Goal: Task Accomplishment & Management: Manage account settings

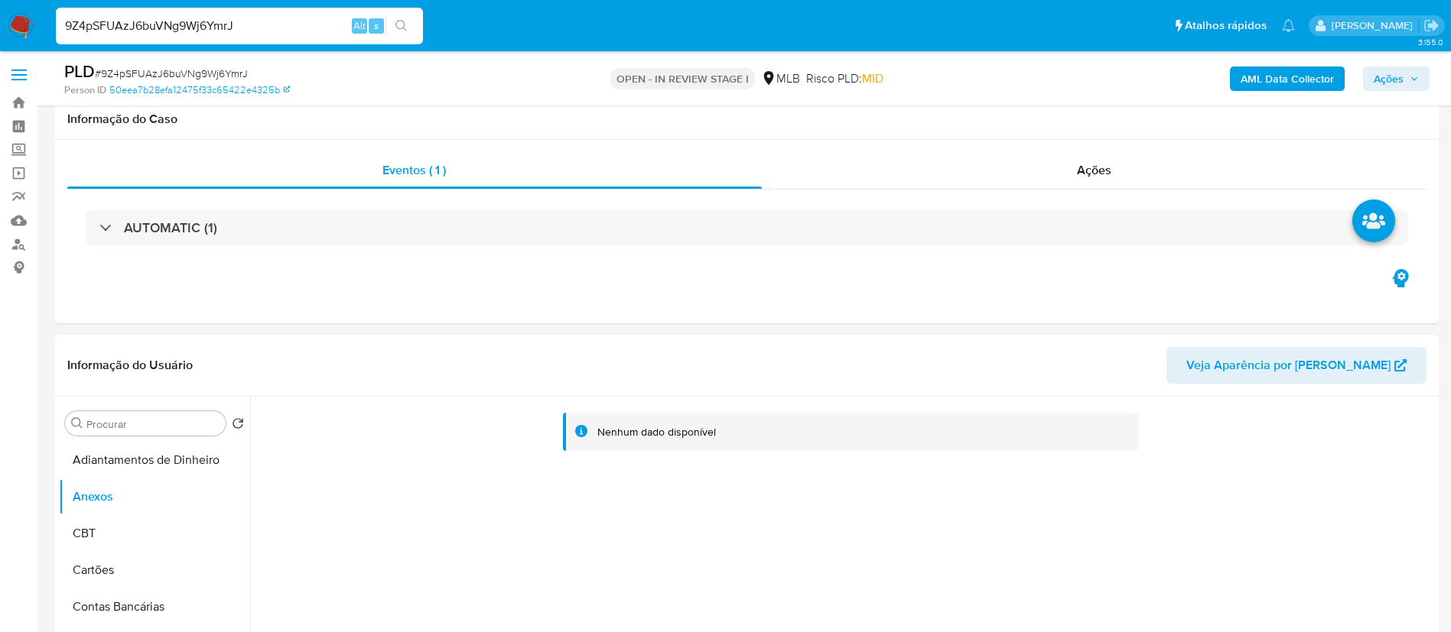
select select "10"
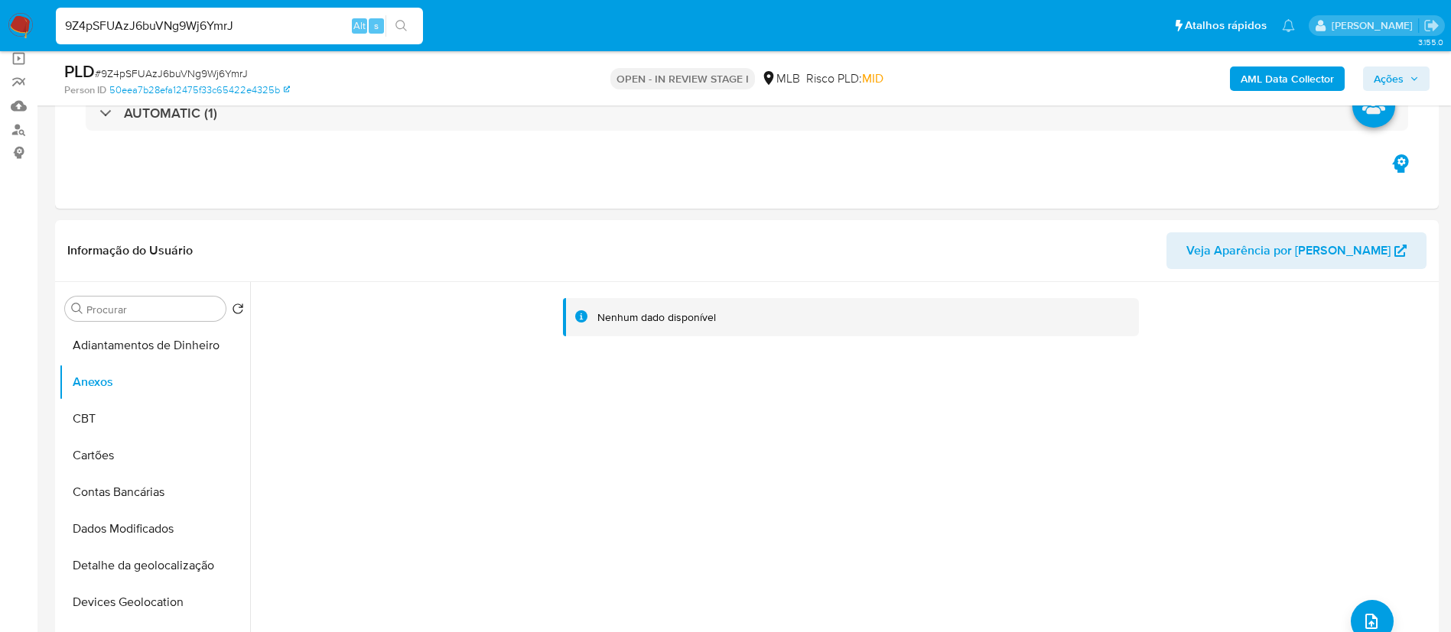
click at [197, 30] on input "9Z4pSFUAzJ6buVNg9Wj6YmrJ" at bounding box center [239, 26] width 367 height 20
paste input "PQw2nKI0dfs85kwWs9yhPtcC"
type input "PQw2nKI0dfs85kwWs9yhPtcC"
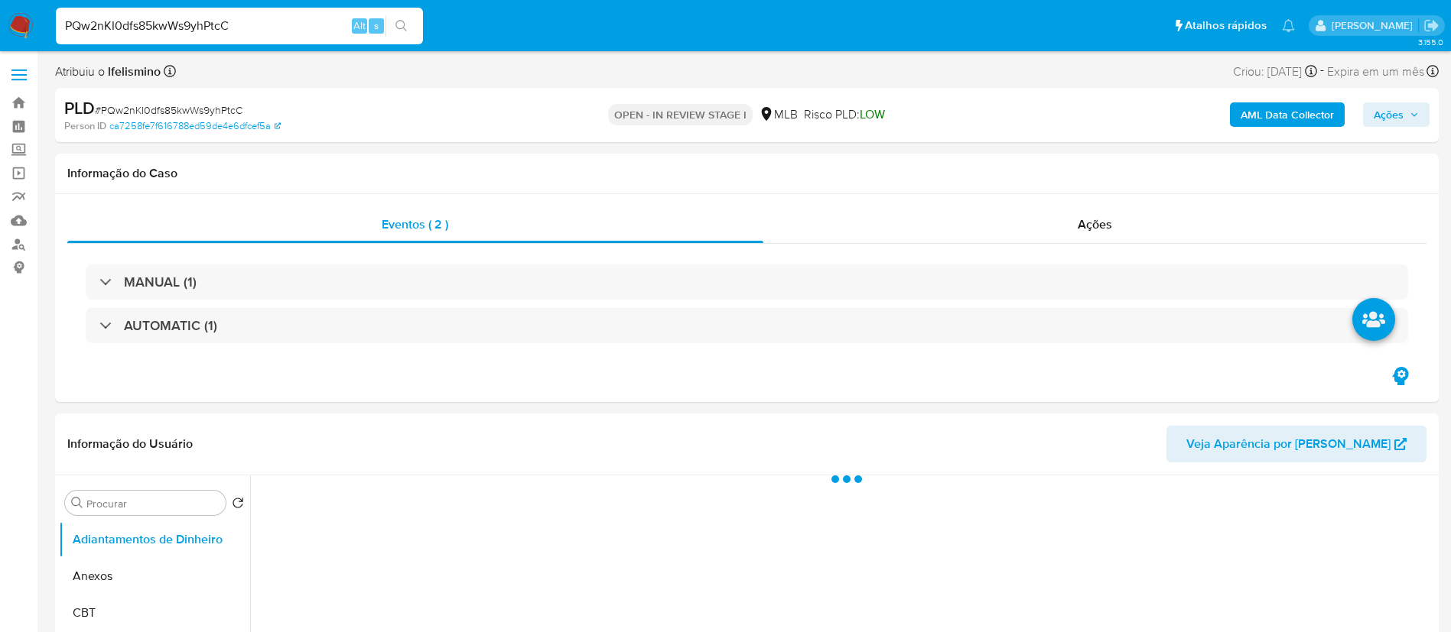
select select "10"
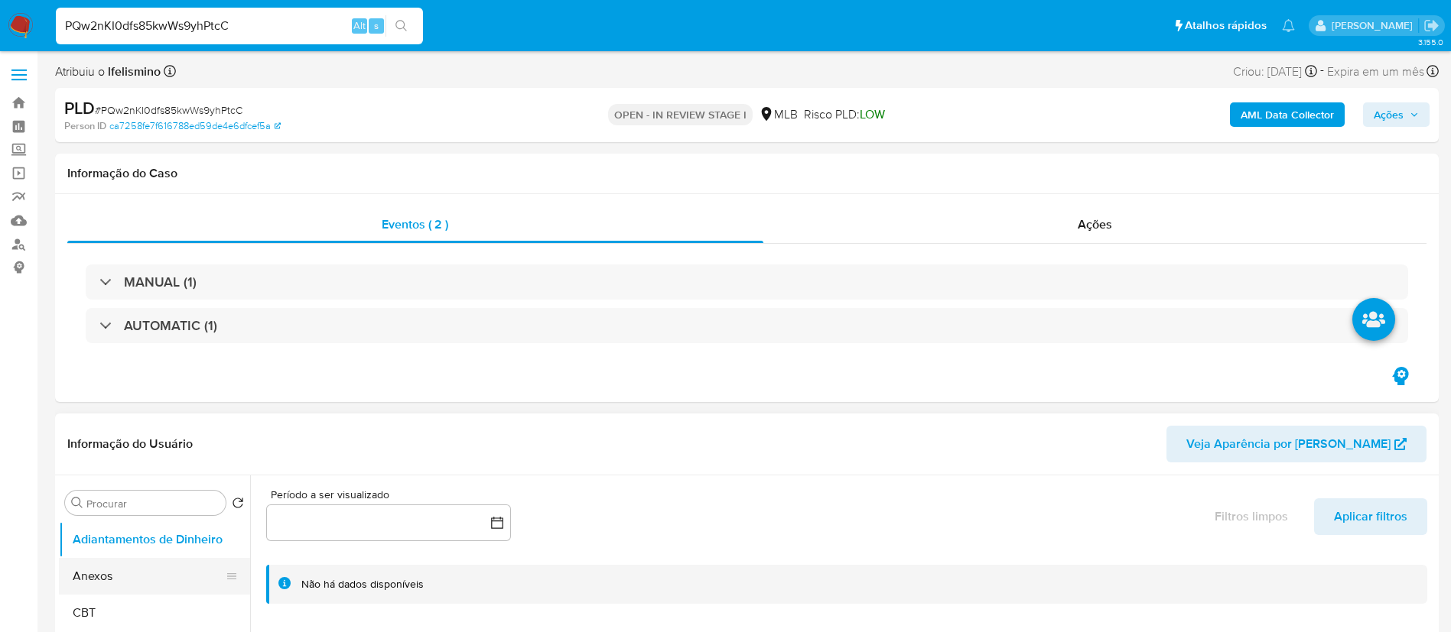
click at [151, 581] on button "Anexos" at bounding box center [148, 576] width 179 height 37
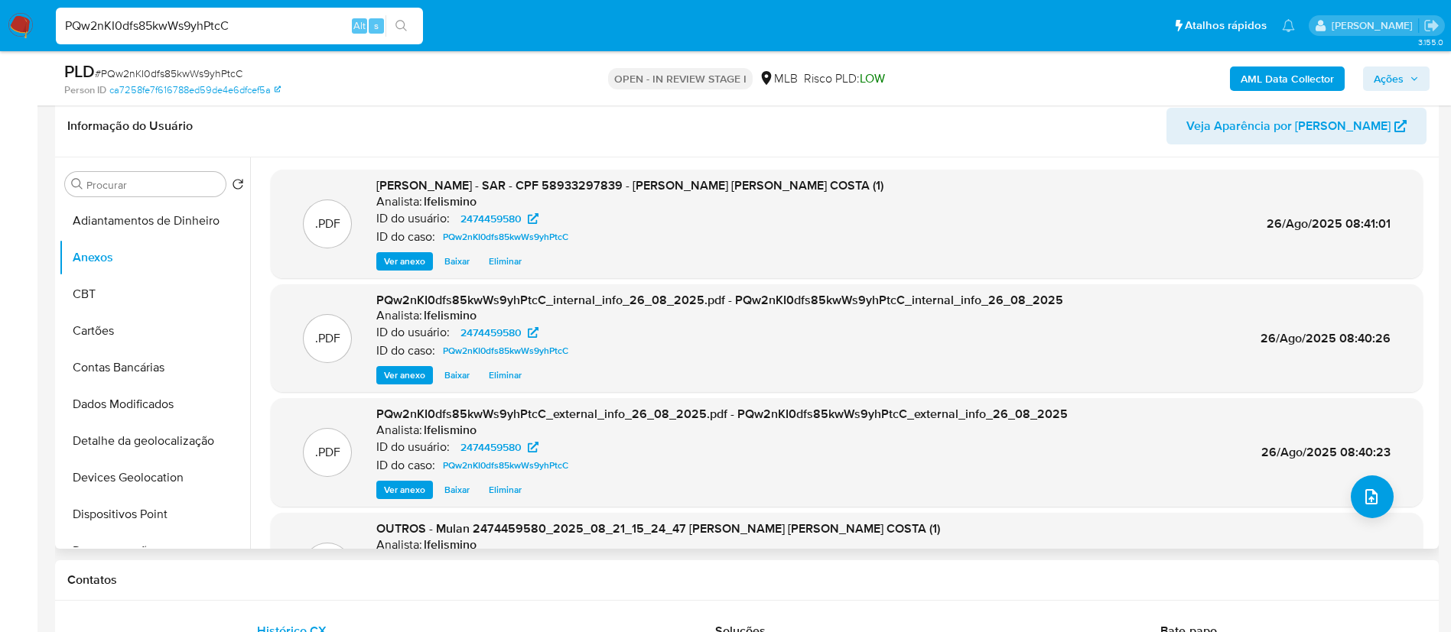
scroll to position [229, 0]
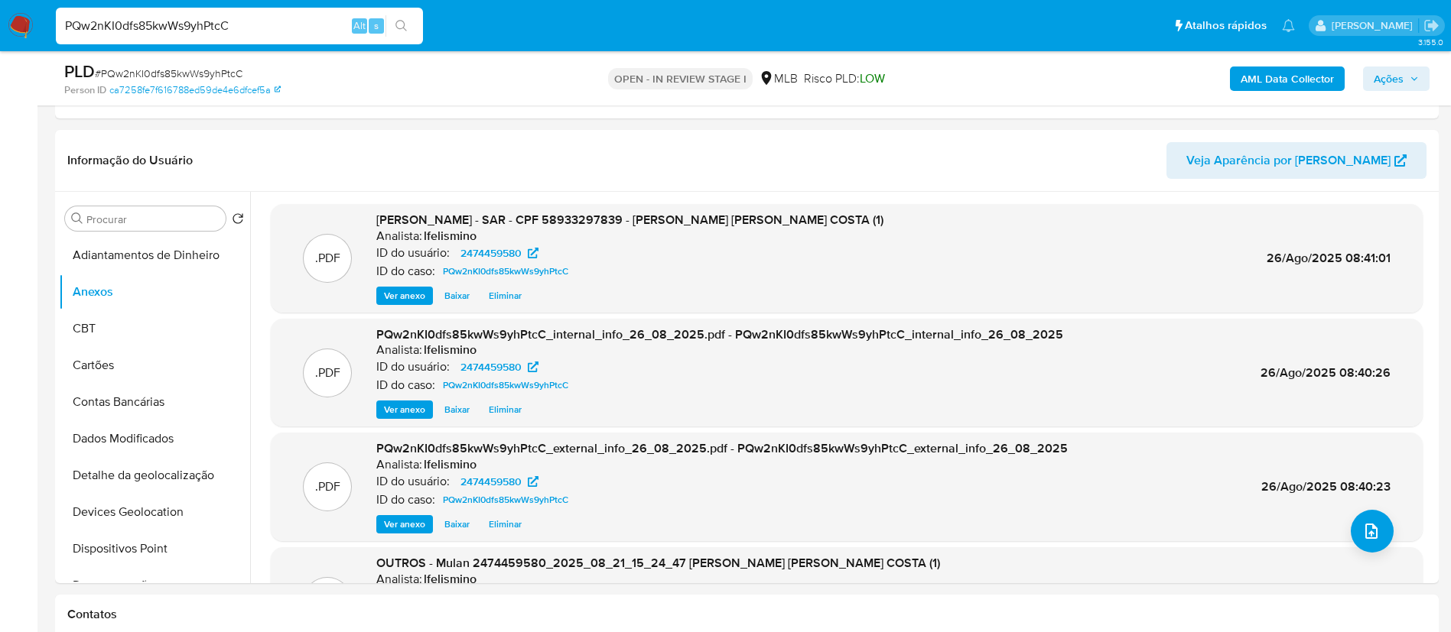
click at [1409, 80] on icon "button" at bounding box center [1413, 78] width 9 height 9
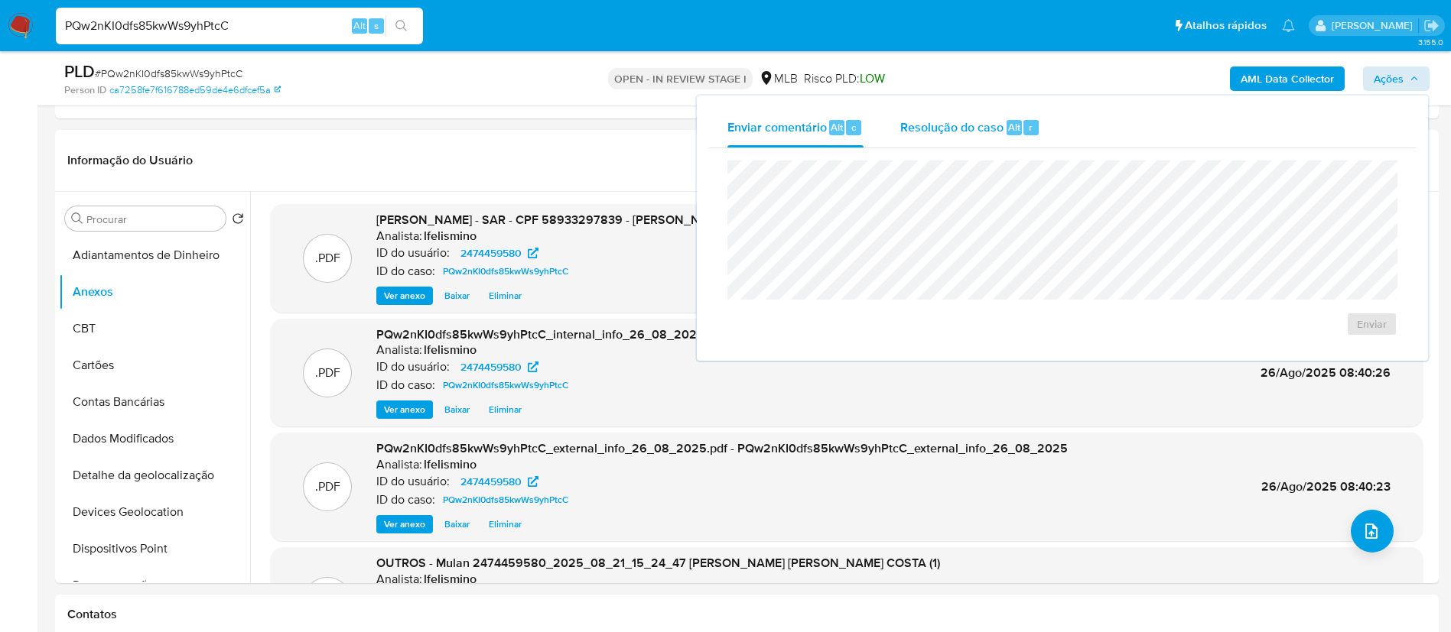
click at [1061, 132] on div "Enviar comentário Alt c Resolução do caso Alt r" at bounding box center [1062, 128] width 707 height 40
click at [961, 120] on span "Resolução do caso" at bounding box center [951, 127] width 103 height 18
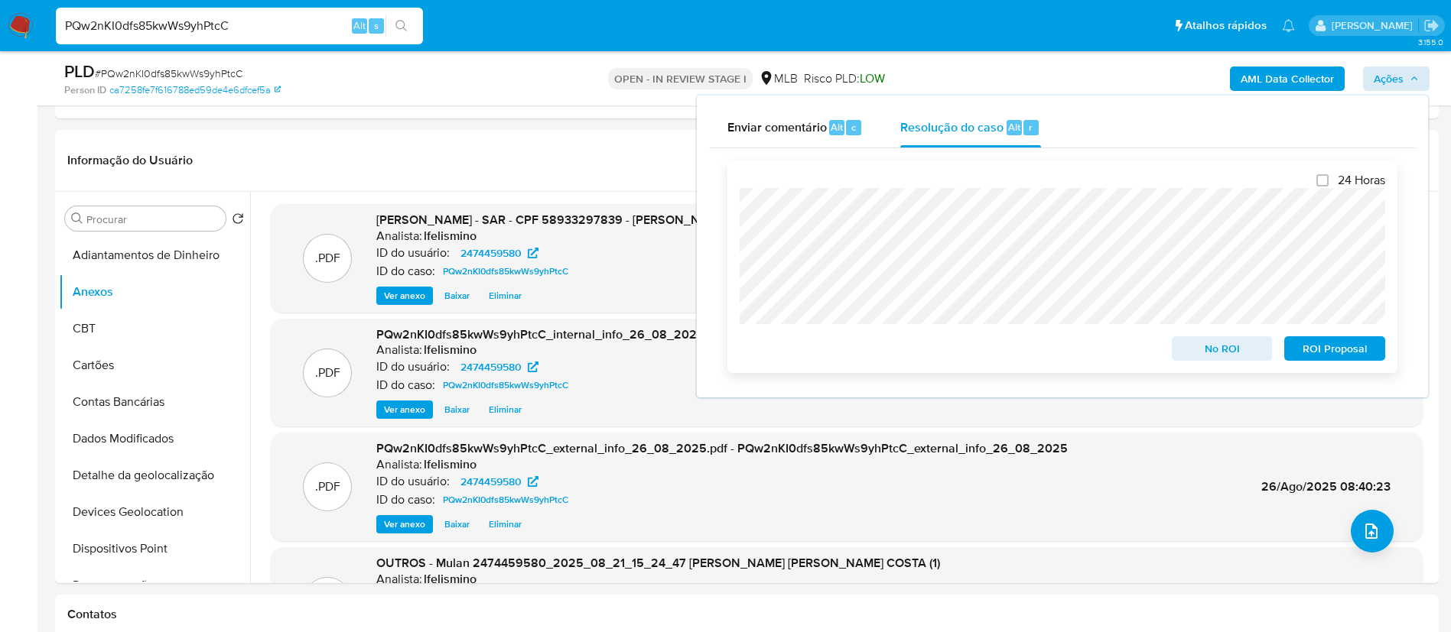
click at [1315, 353] on span "ROI Proposal" at bounding box center [1335, 348] width 80 height 21
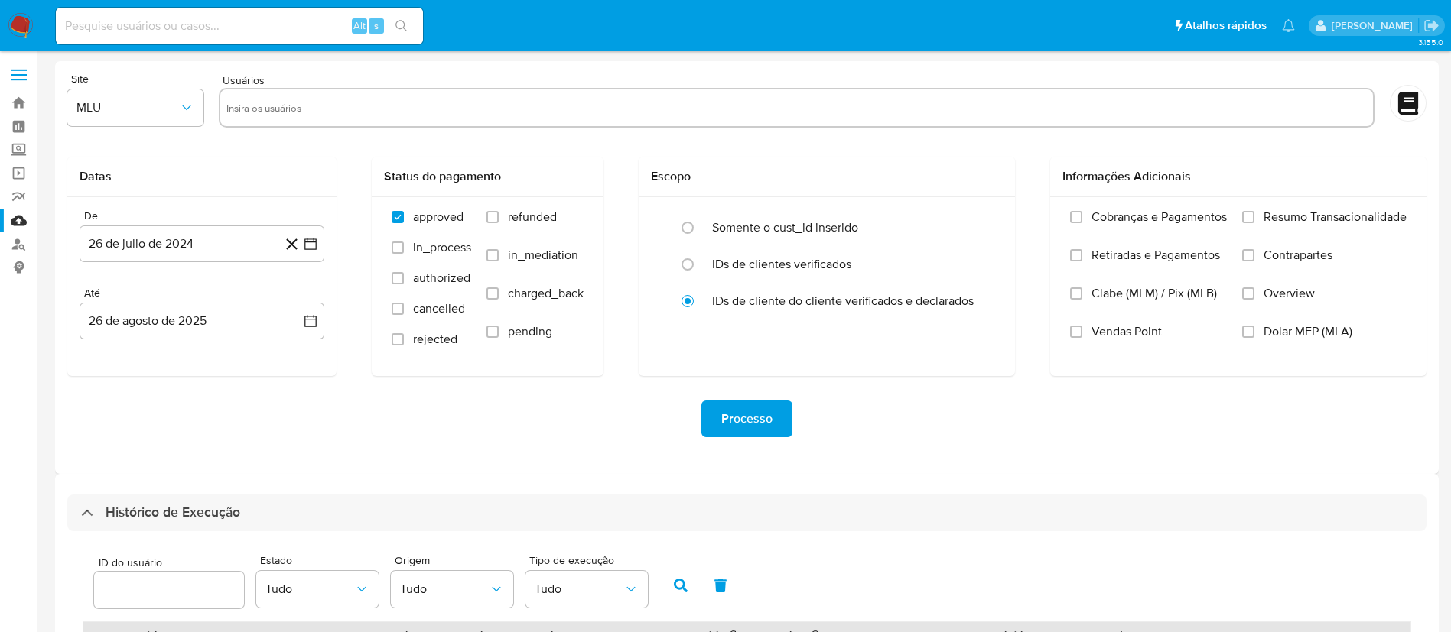
select select "10"
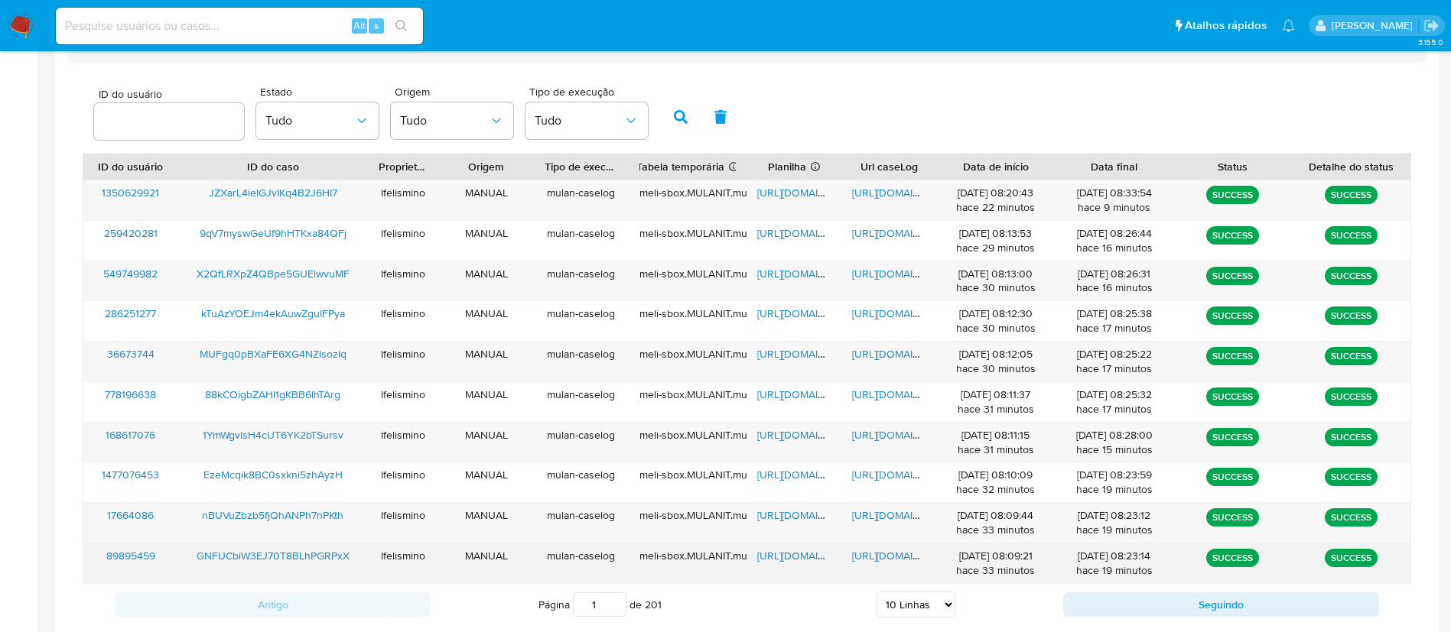
click at [872, 557] on span "https://docs.google.com/document/d/1XiHoxXMQUigk6tL8aY1i-Tq7qTYR9CJ-vz9QcGZ_Pr8…" at bounding box center [905, 555] width 106 height 15
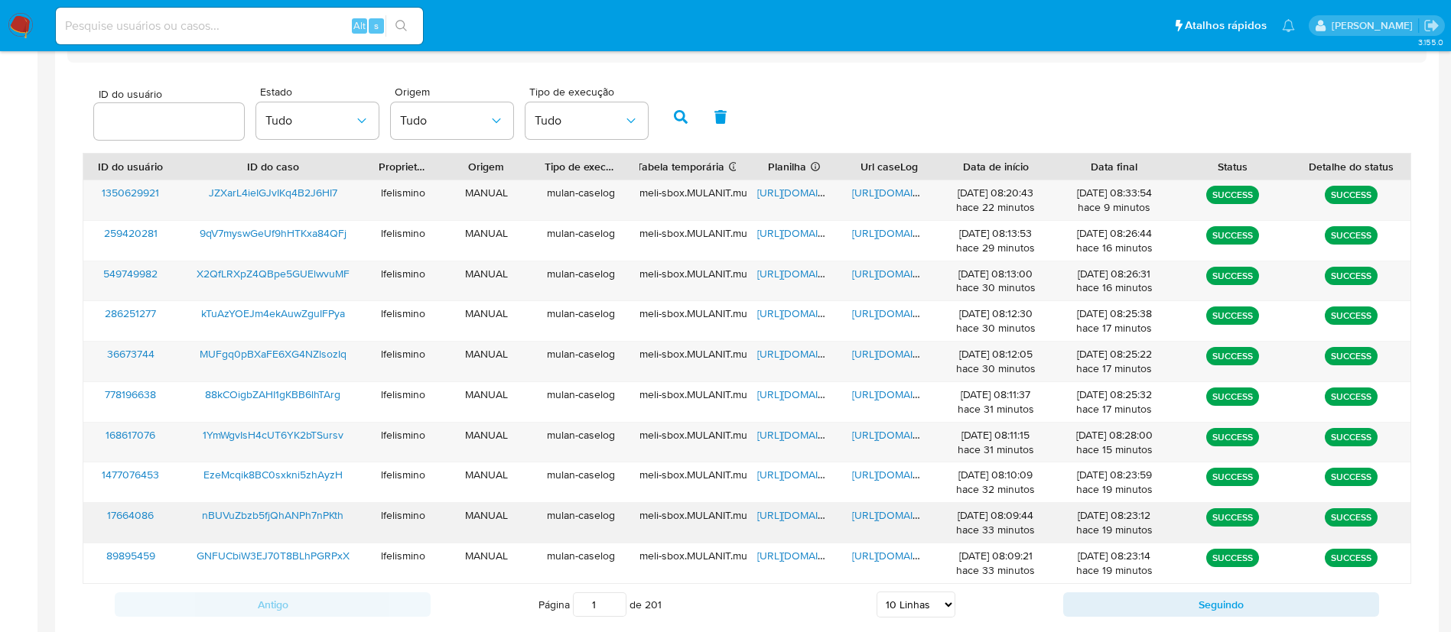
click at [886, 514] on span "https://docs.google.com/document/d/1kjXSoGBHSTcuk-LMVI2vecDN94thhyU88x-a1vyl2D4…" at bounding box center [905, 515] width 106 height 15
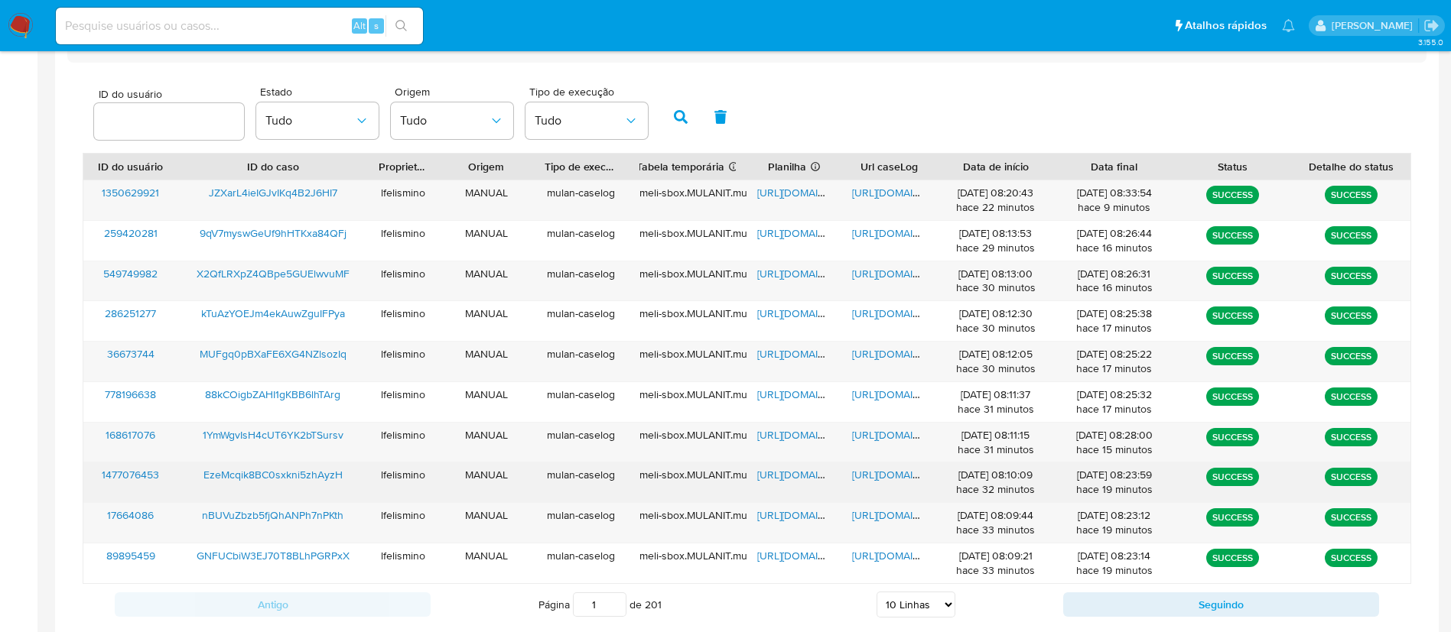
click at [866, 476] on span "https://docs.google.com/document/d/1vFHrk4zj9bh1cgmbRgz51bh2SGskdErY-N6FZfB26rE…" at bounding box center [905, 474] width 106 height 15
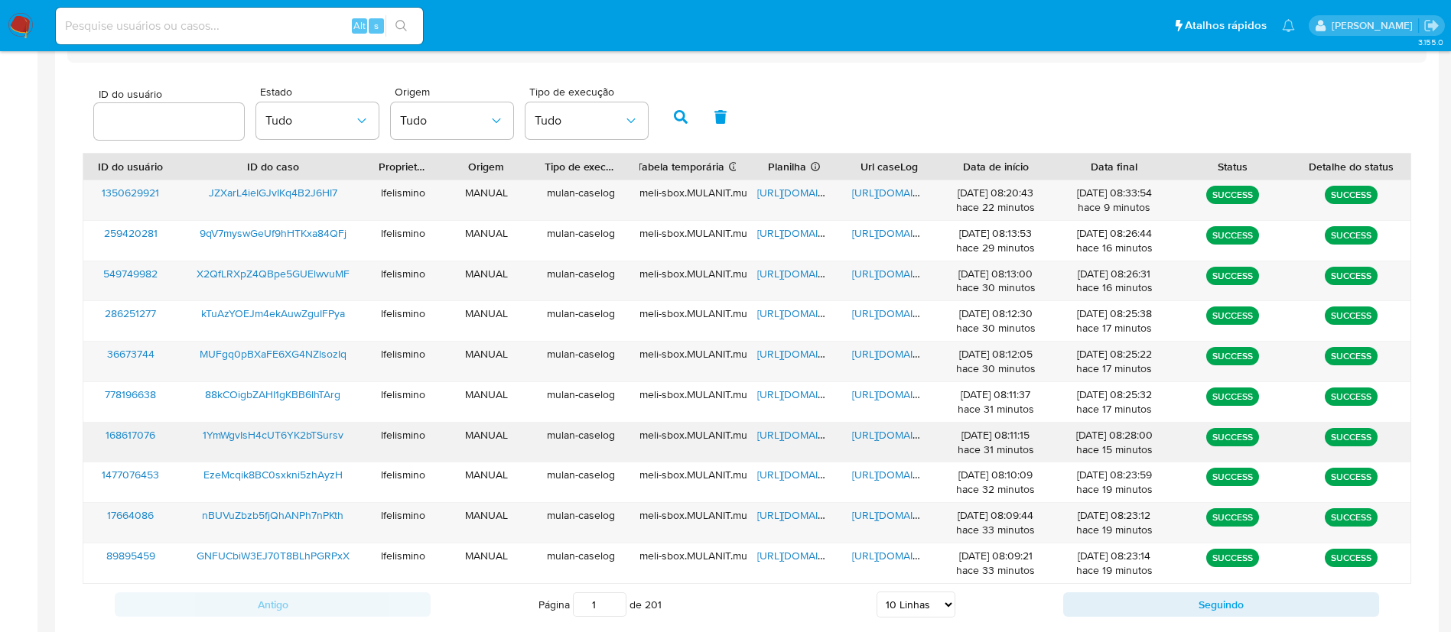
click at [876, 435] on span "https://docs.google.com/document/d/1W25WPQR5YwjCYNkTbY9e2vDDg43xG5dCE1uXtncH3RE…" at bounding box center [905, 434] width 106 height 15
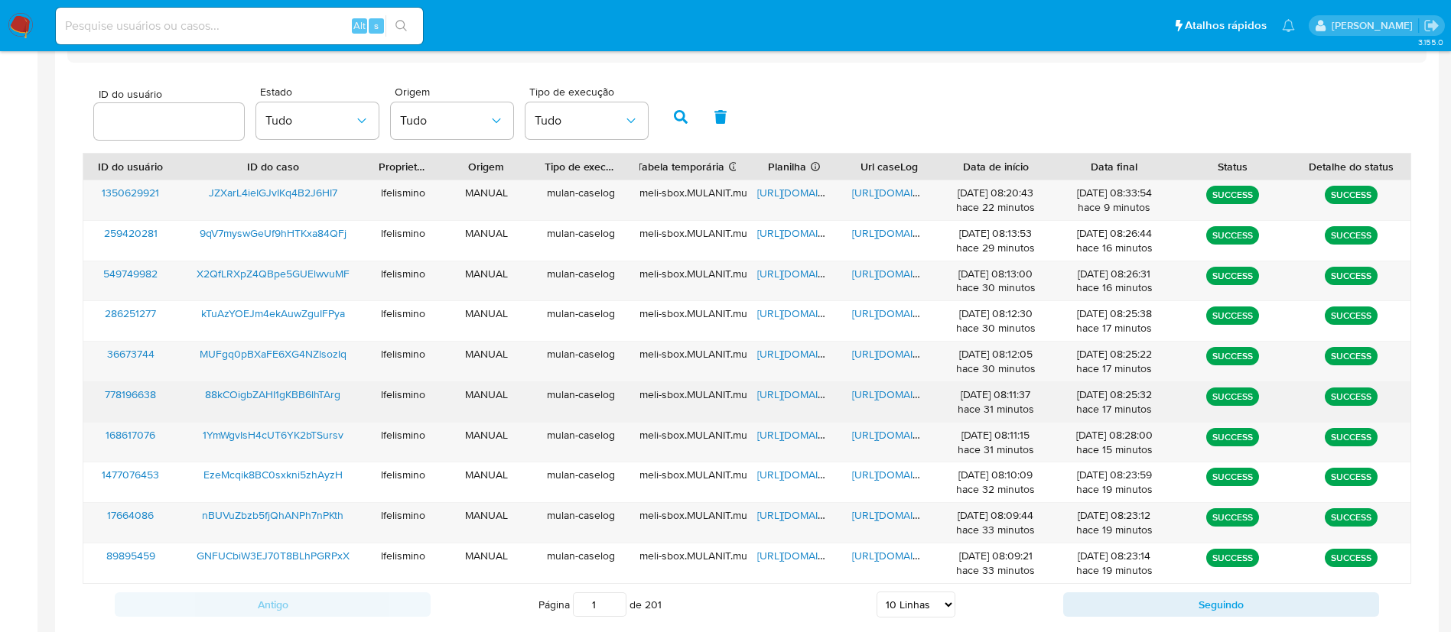
click at [876, 399] on span "https://docs.google.com/document/d/1_xErhHTUPoVu1hhLJZGHGCHhbhRULU3__0Ms8Cn741w…" at bounding box center [905, 394] width 106 height 15
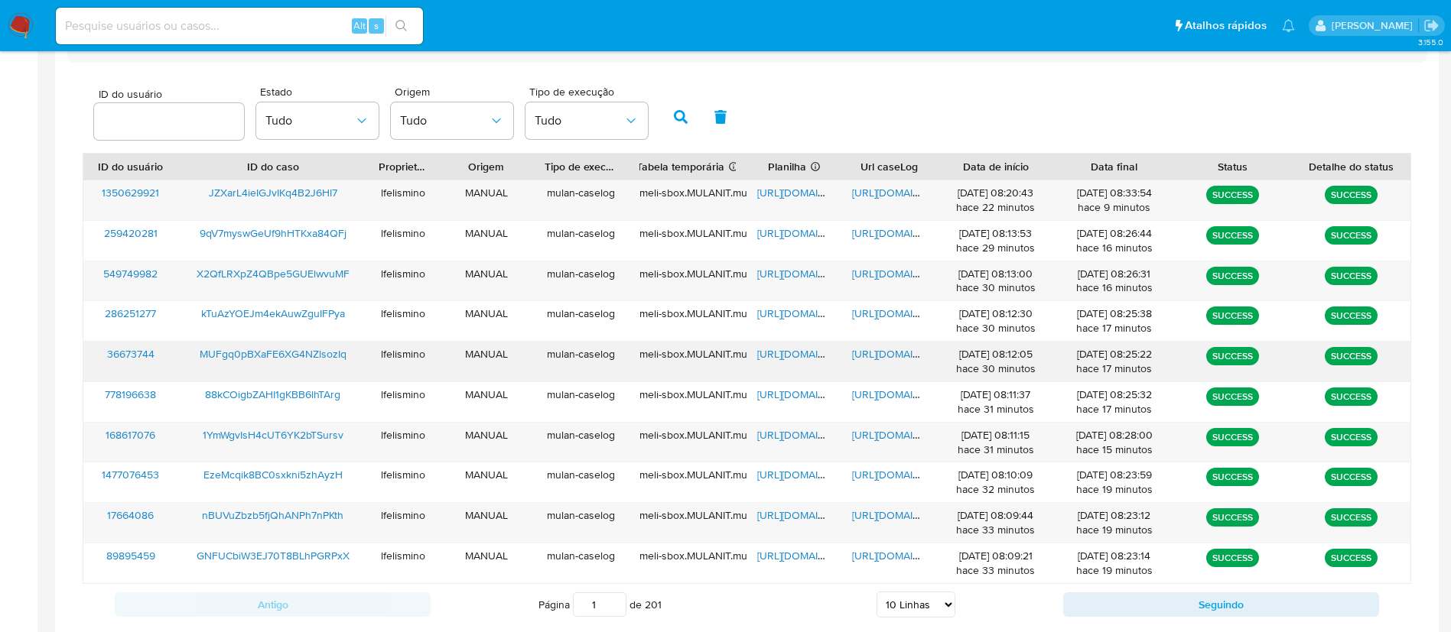
click at [868, 353] on span "https://docs.google.com/document/d/1iJdbnvFGy3FLfdqVJFXPAQuDM0a972wE_a1RW1LZXLs…" at bounding box center [905, 353] width 106 height 15
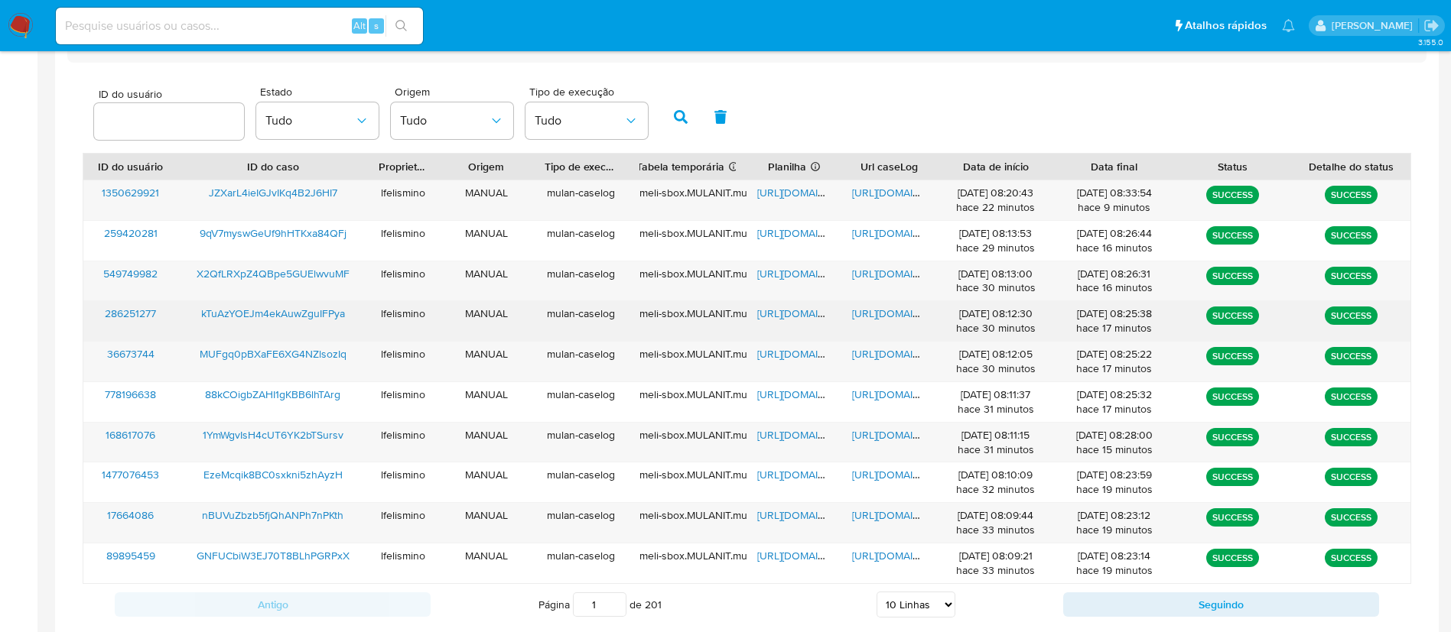
click at [895, 320] on span "https://docs.google.com/document/d/1t_8FH7cxW3oAR5Xf5JiAqMRi3X1yKQD29eiDT-9BNwY…" at bounding box center [905, 313] width 106 height 15
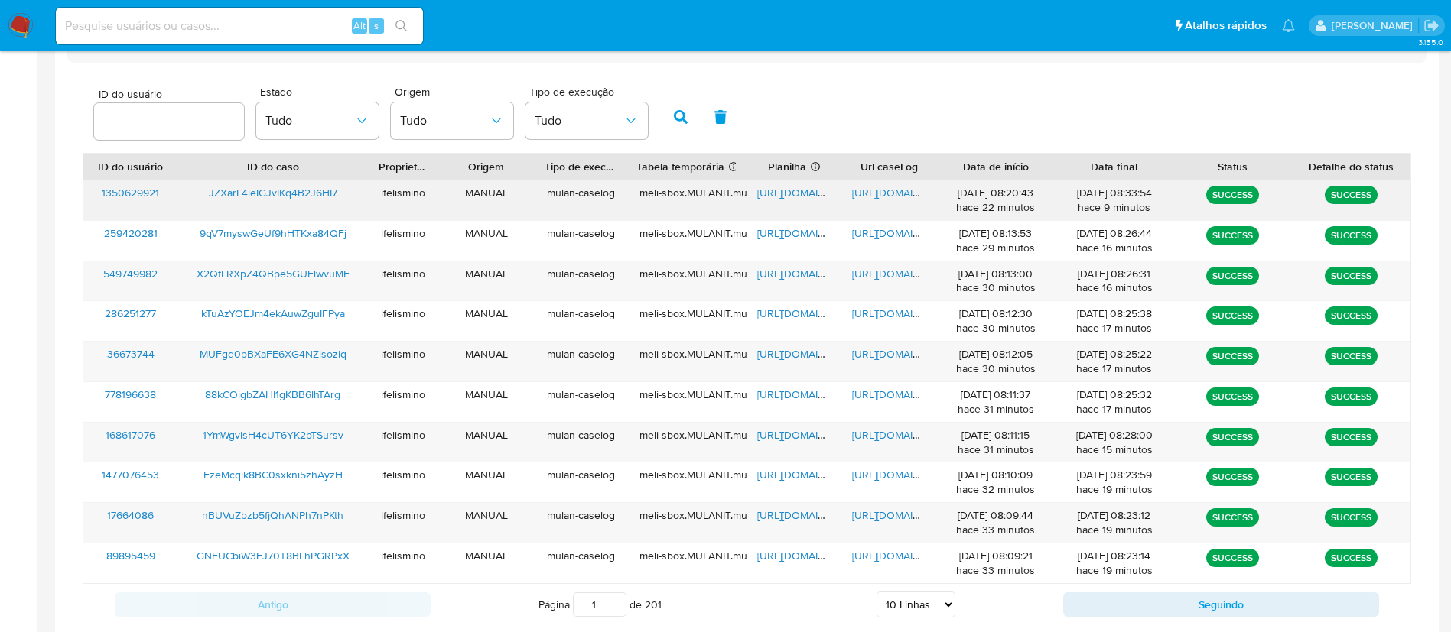
click at [603, 203] on div "mulan-caselog" at bounding box center [581, 200] width 95 height 40
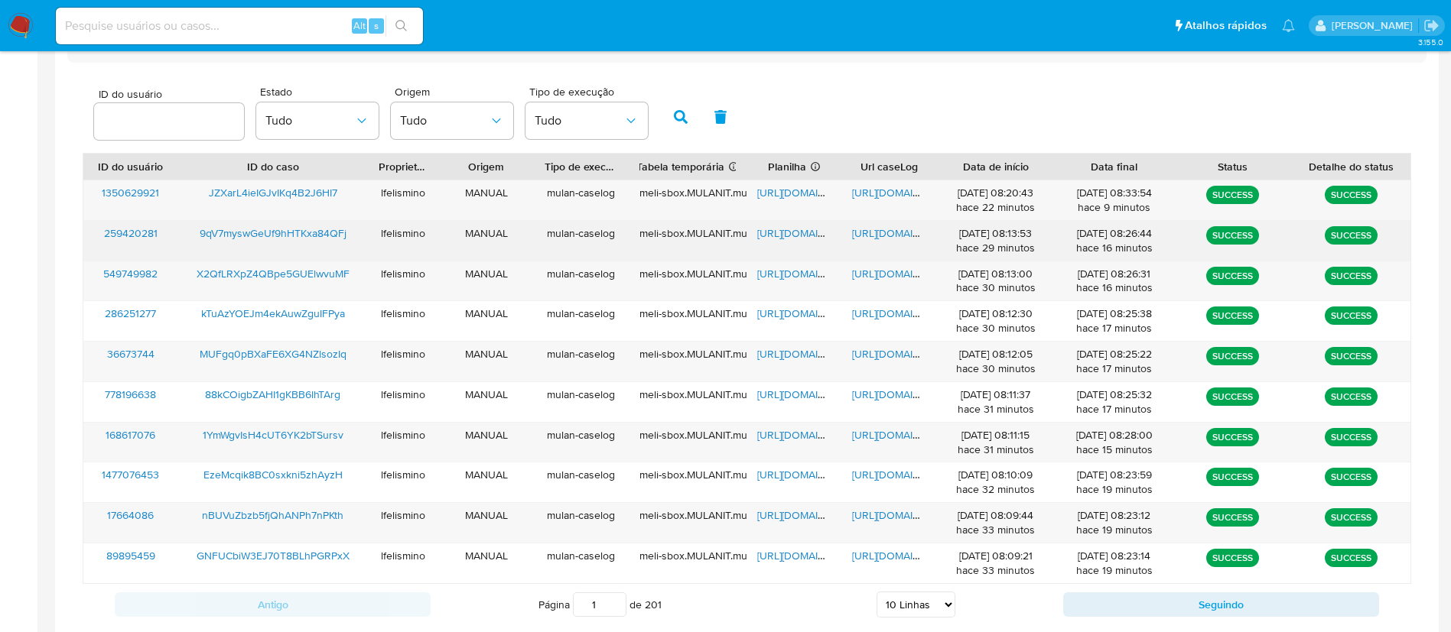
click at [869, 233] on span "https://docs.google.com/document/d/1GAGw9r8R1twb9cHLP9_gDOVXsQNXu6Dl2mOMm7lT_9o…" at bounding box center [905, 233] width 106 height 15
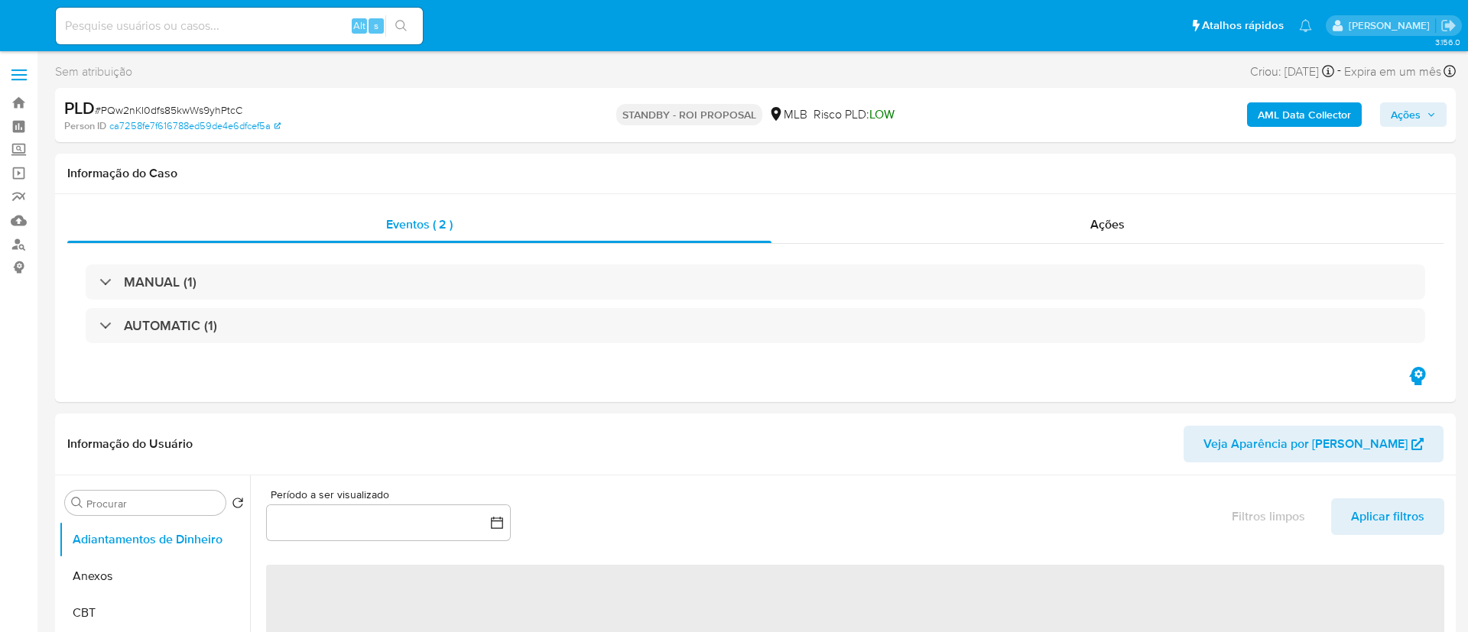
select select "10"
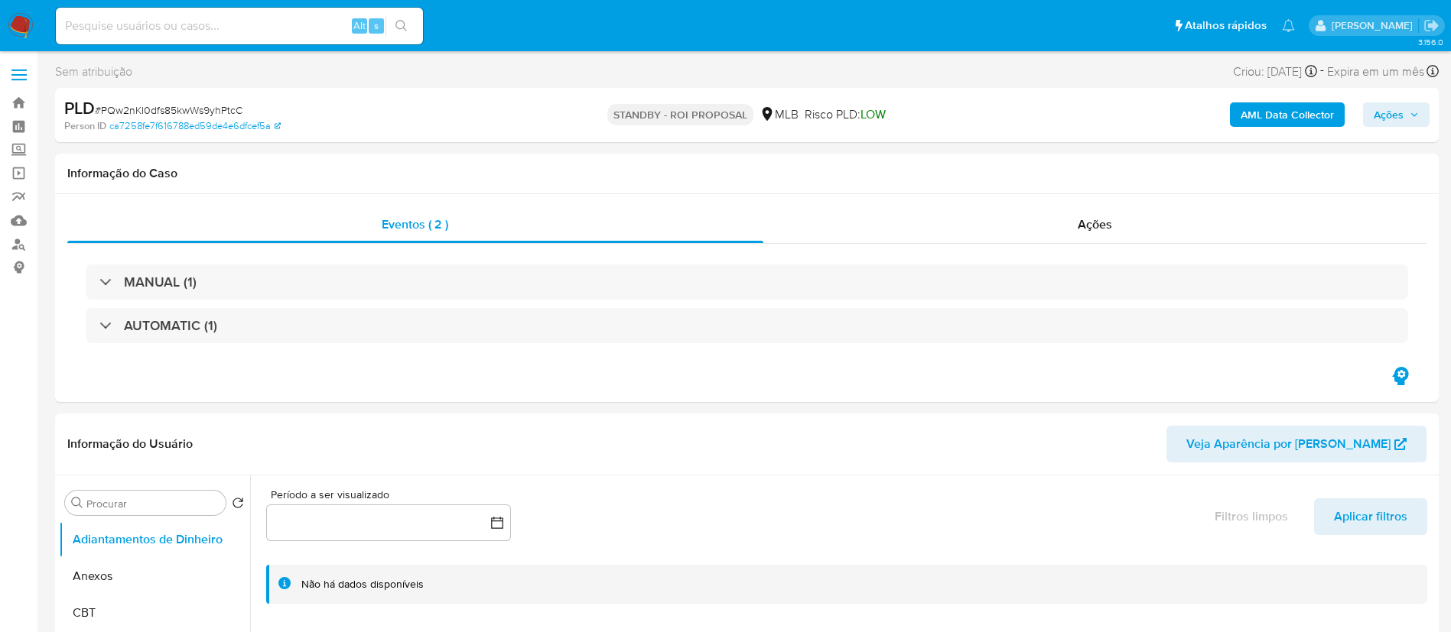
click at [302, 26] on input at bounding box center [239, 26] width 367 height 20
paste input "GNFUCbiW3EJ70T8BLhPGRPxX"
type input "GNFUCbiW3EJ70T8BLhPGRPxX"
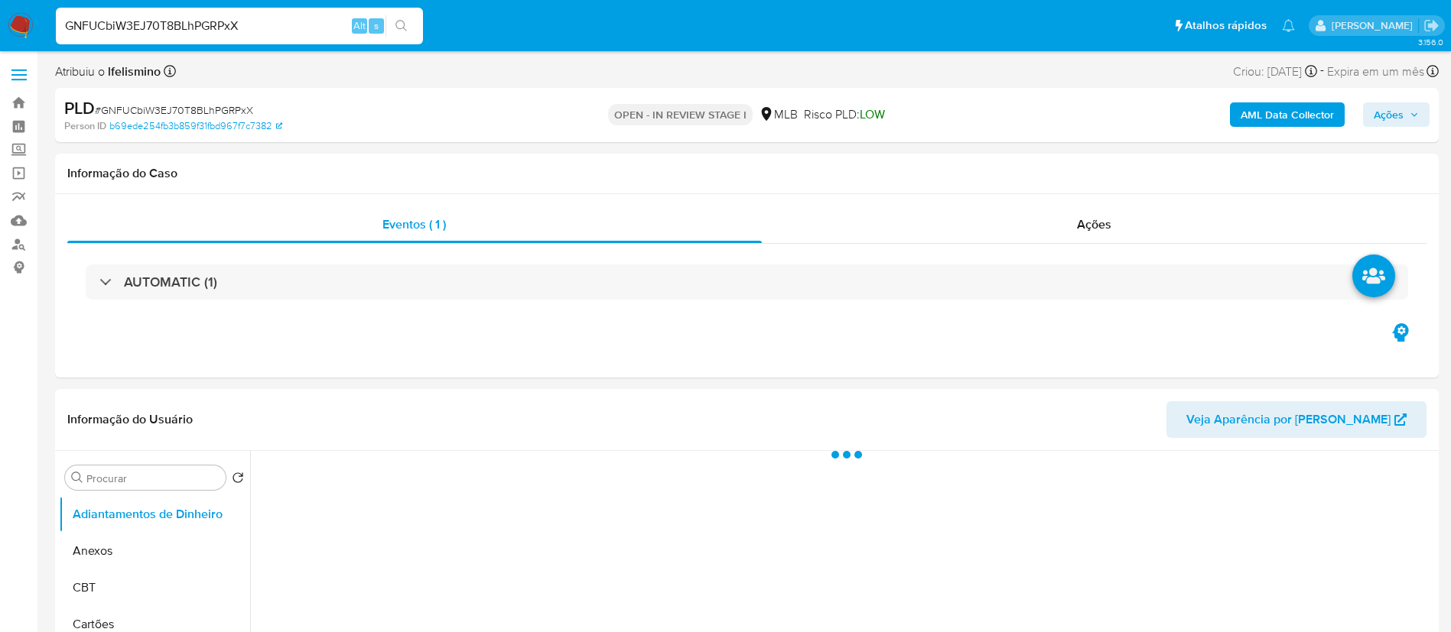
select select "10"
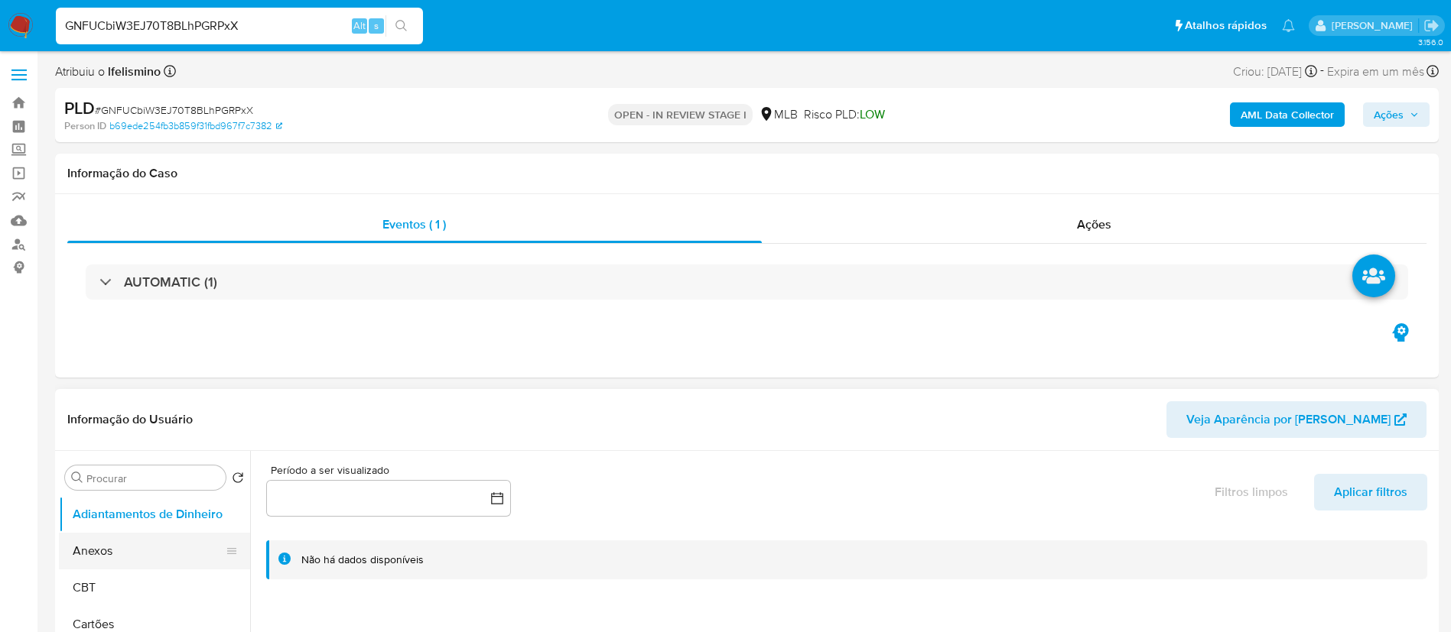
click at [112, 541] on button "Anexos" at bounding box center [148, 551] width 179 height 37
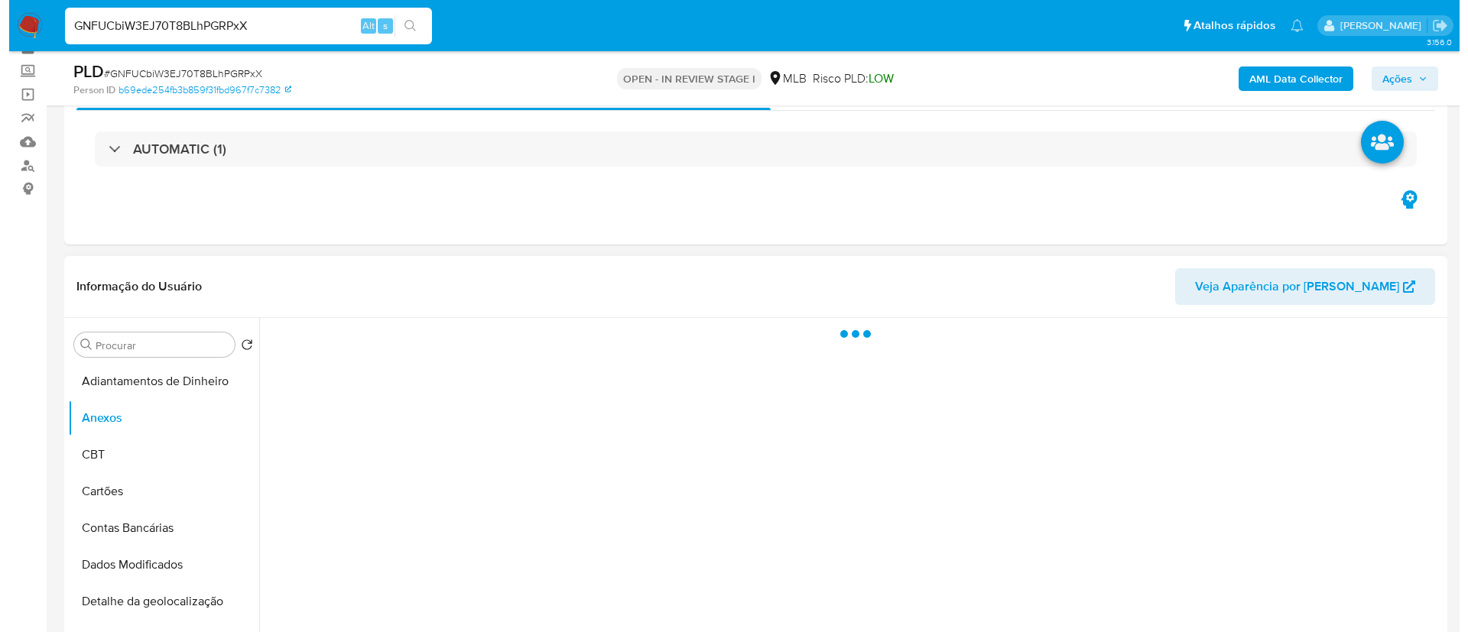
scroll to position [115, 0]
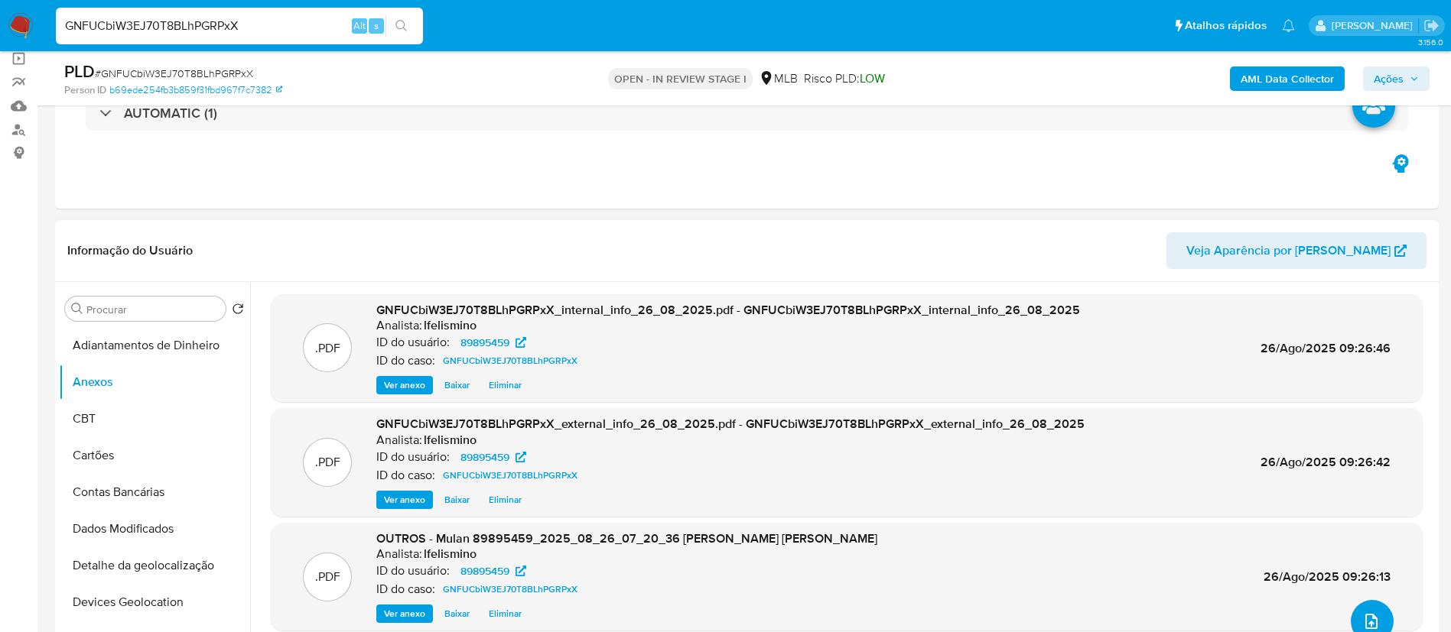
click at [1373, 615] on span "upload-file" at bounding box center [1371, 621] width 18 height 18
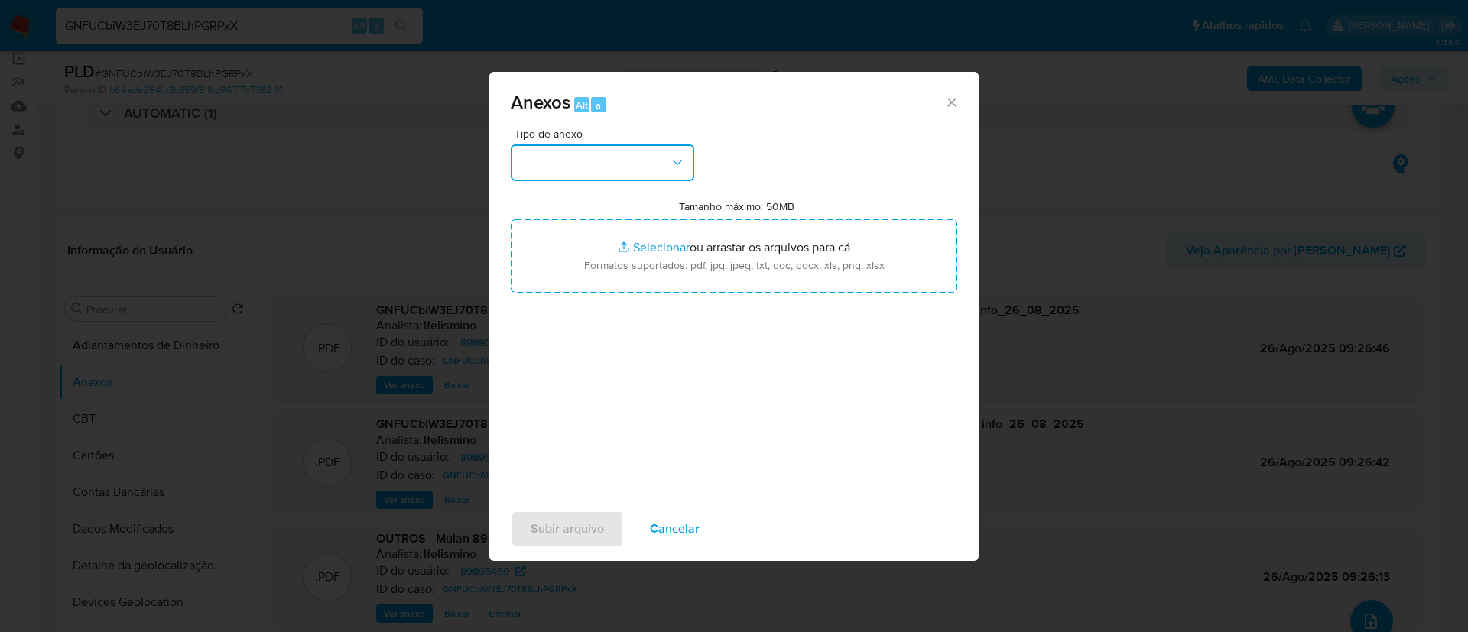
click at [589, 161] on button "button" at bounding box center [603, 163] width 184 height 37
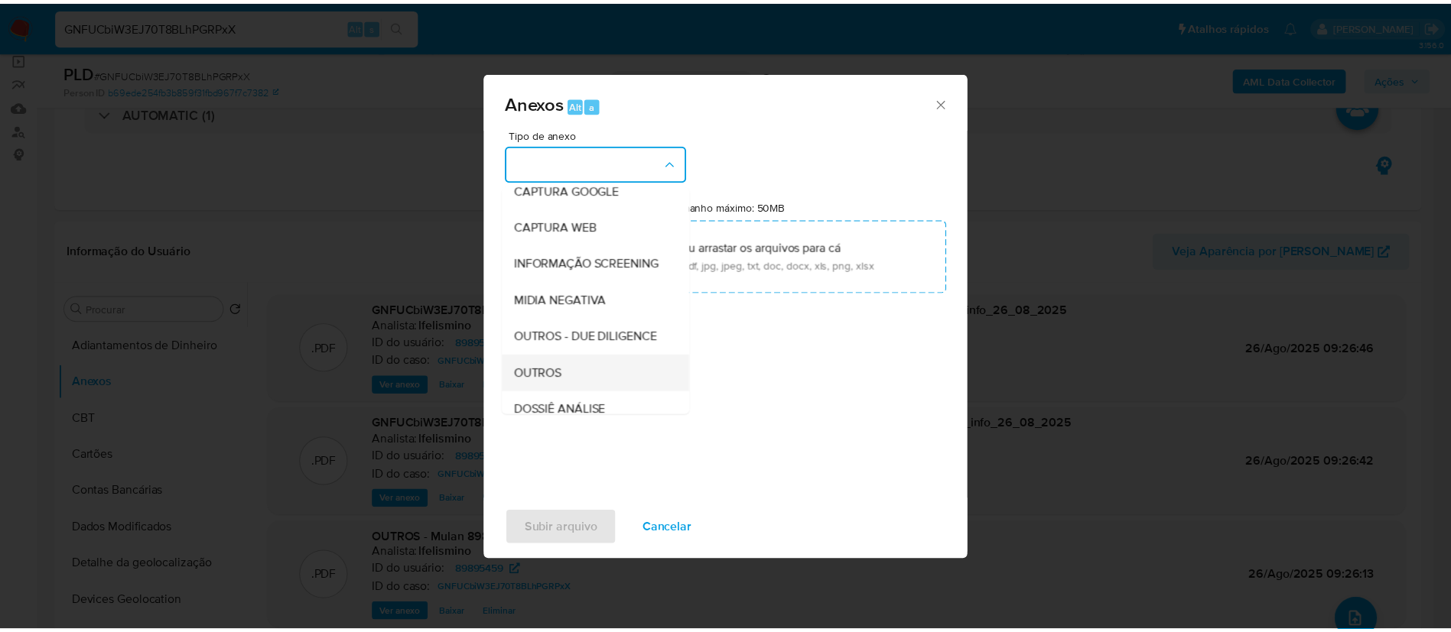
scroll to position [236, 0]
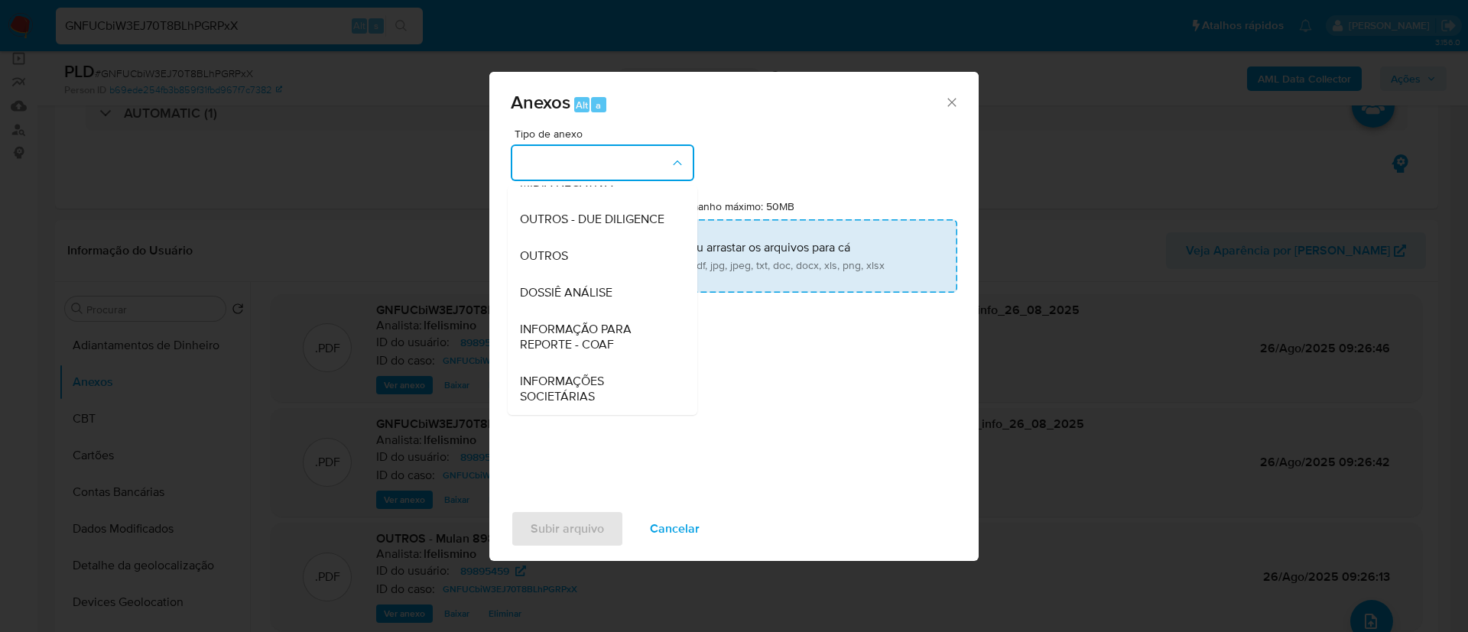
drag, startPoint x: 616, startPoint y: 288, endPoint x: 706, endPoint y: 244, distance: 100.2
click at [616, 289] on div "DOSSIÊ ANÁLISE" at bounding box center [598, 293] width 156 height 37
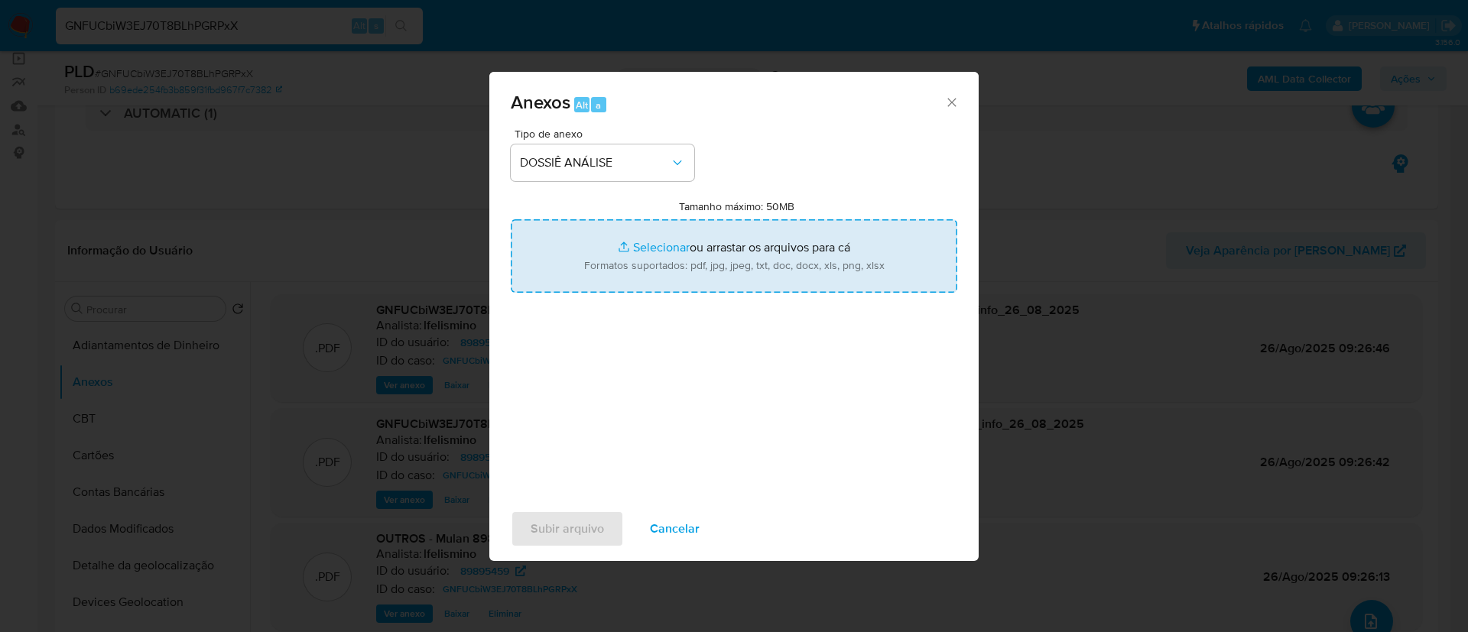
type input "C:\fakepath\SAR - CPF 02841120465 - JOSE FERNANDO DE MORAES AFONSO JUNIOR.pdf"
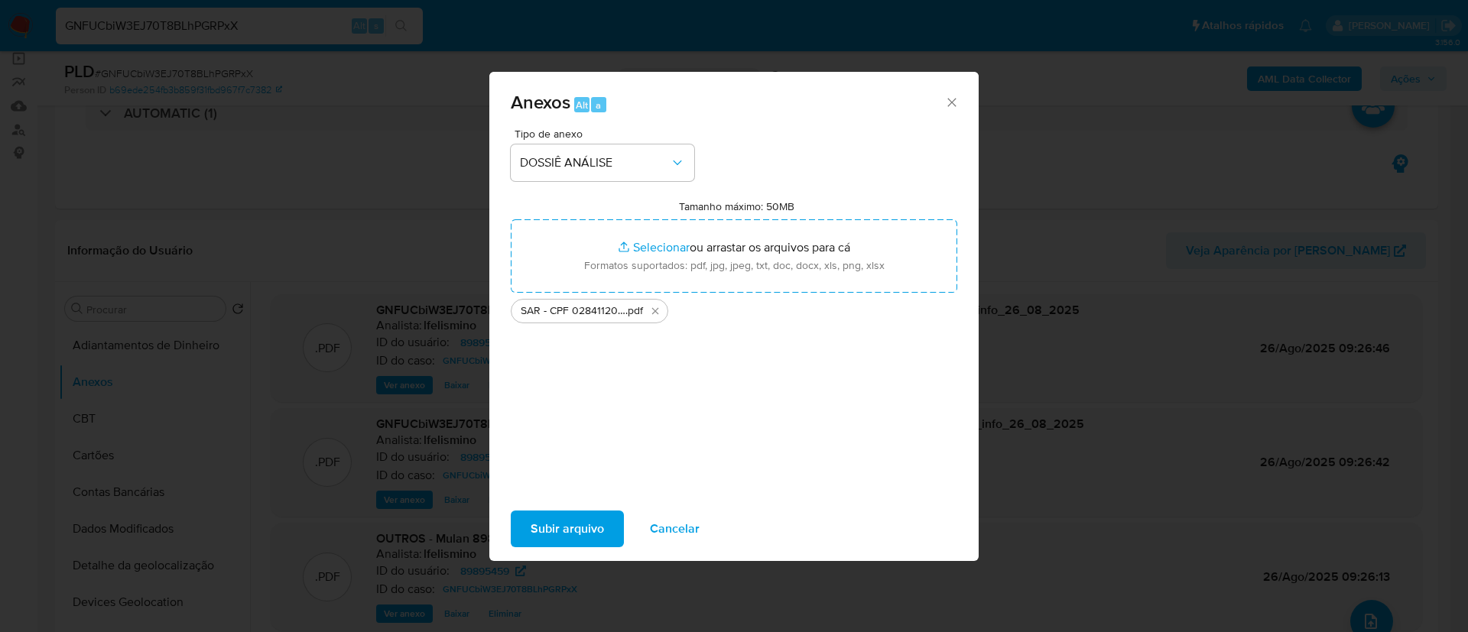
click at [590, 545] on span "Subir arquivo" at bounding box center [567, 529] width 73 height 34
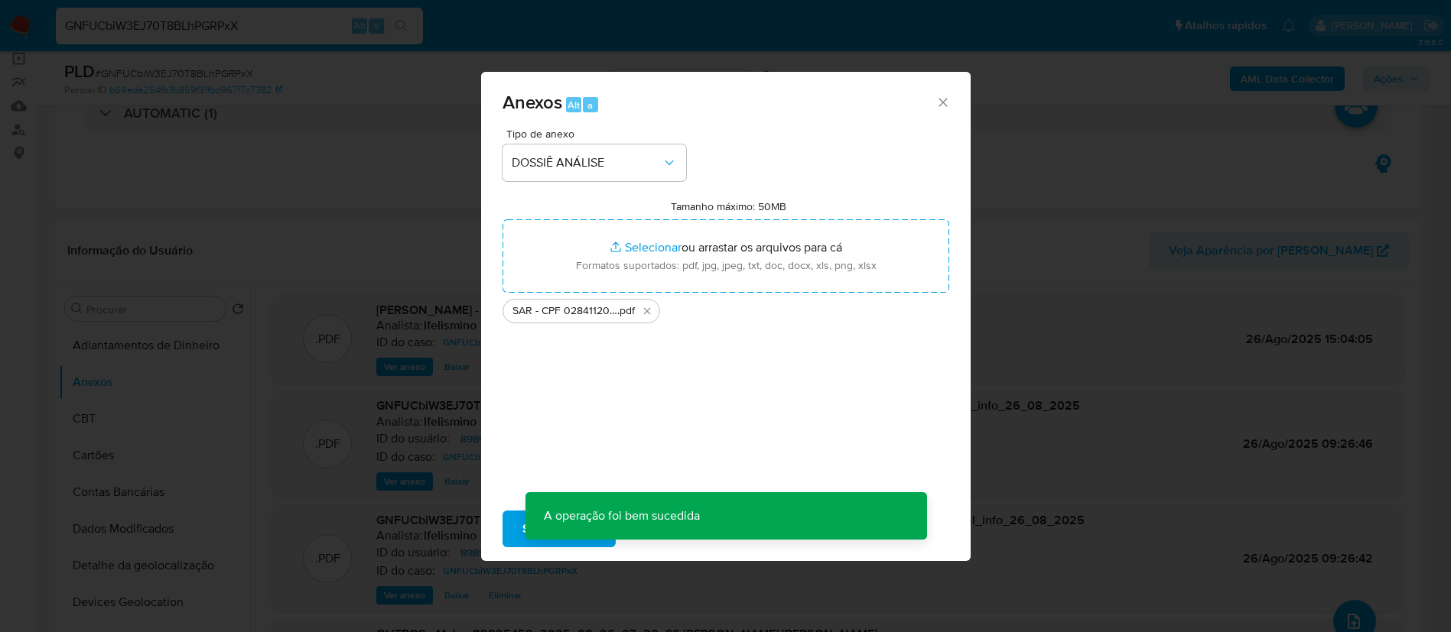
click at [1402, 83] on span "Ações" at bounding box center [1388, 79] width 30 height 24
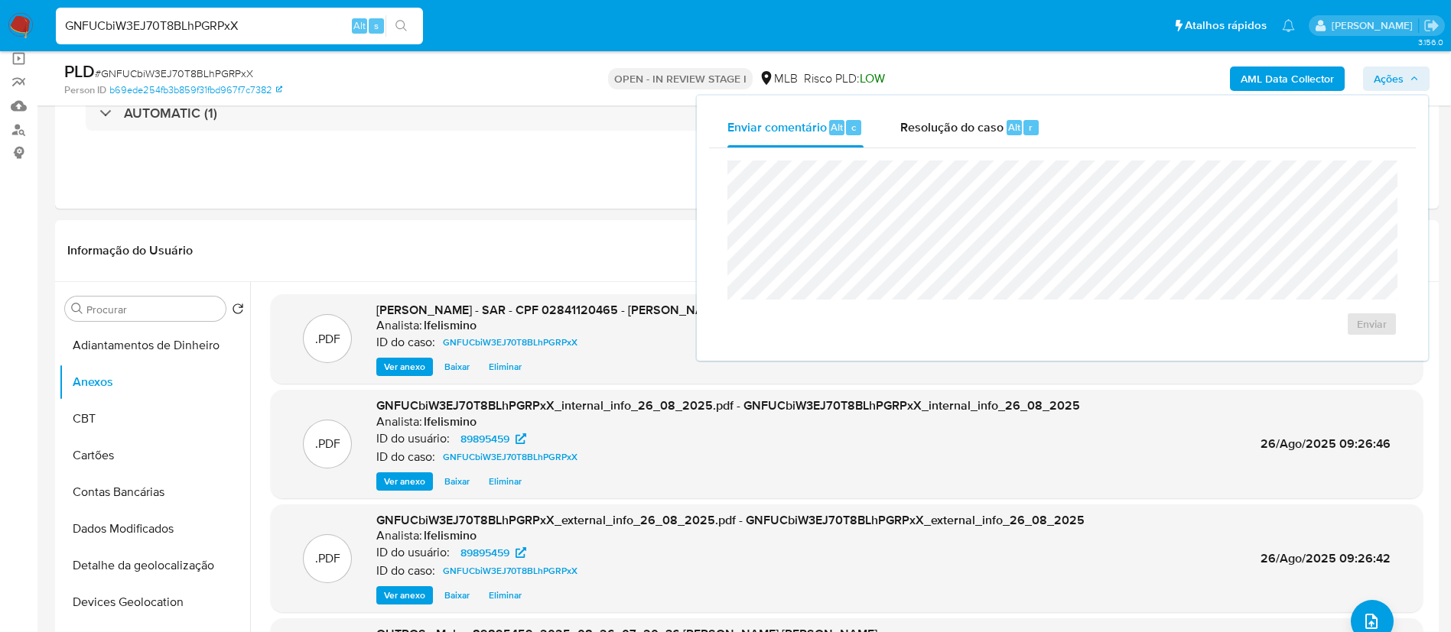
drag, startPoint x: 1016, startPoint y: 117, endPoint x: 988, endPoint y: 149, distance: 42.8
click at [1013, 117] on div "Resolução do caso Alt r" at bounding box center [970, 128] width 140 height 40
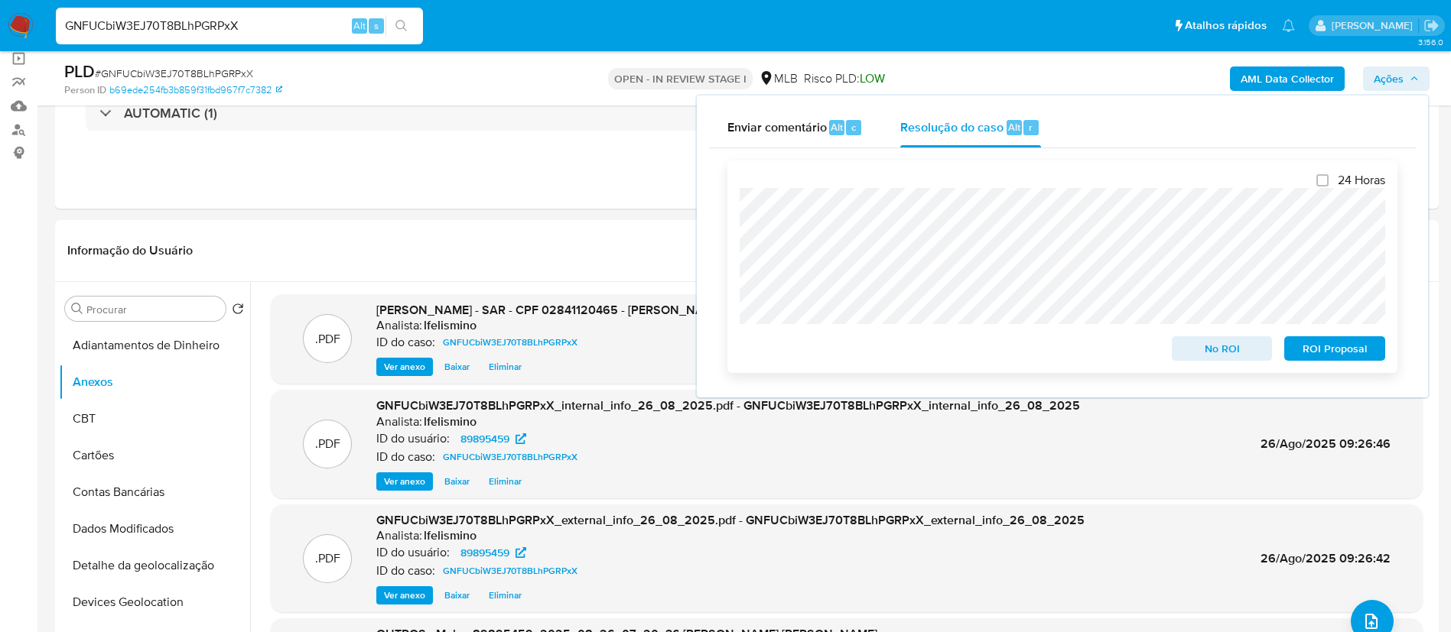
click at [1351, 356] on span "ROI Proposal" at bounding box center [1335, 348] width 80 height 21
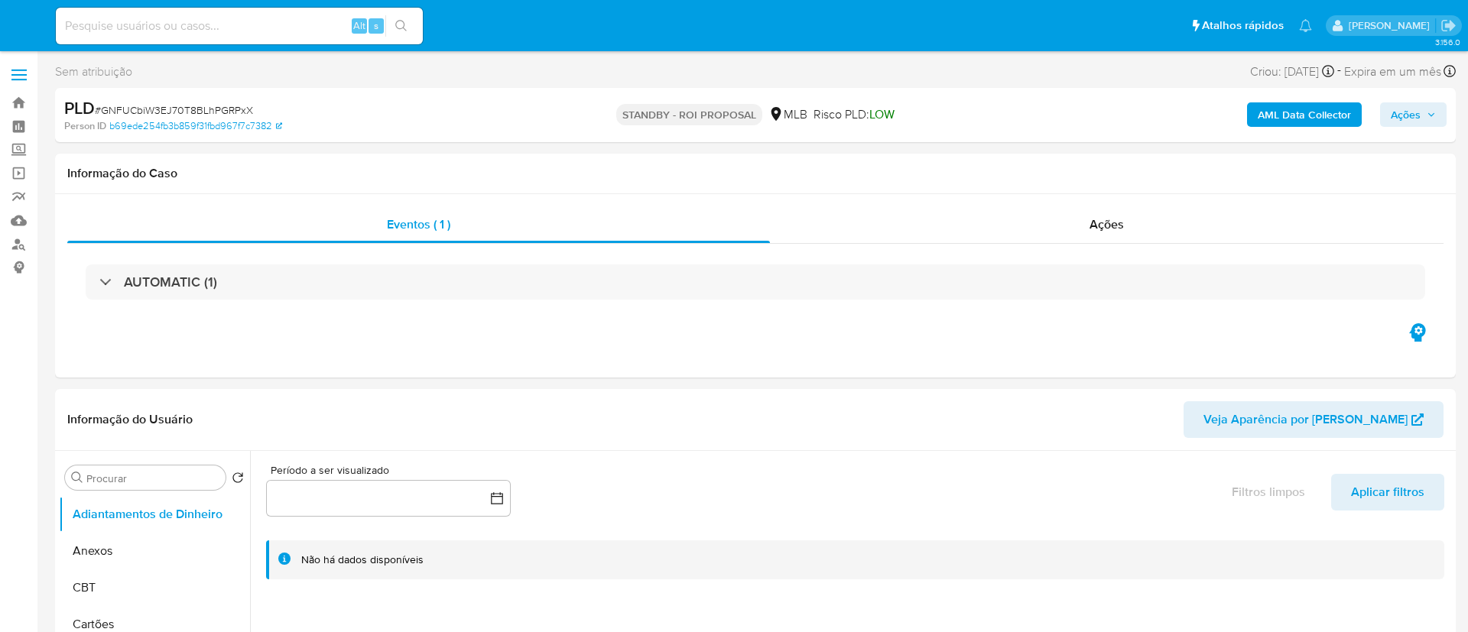
select select "10"
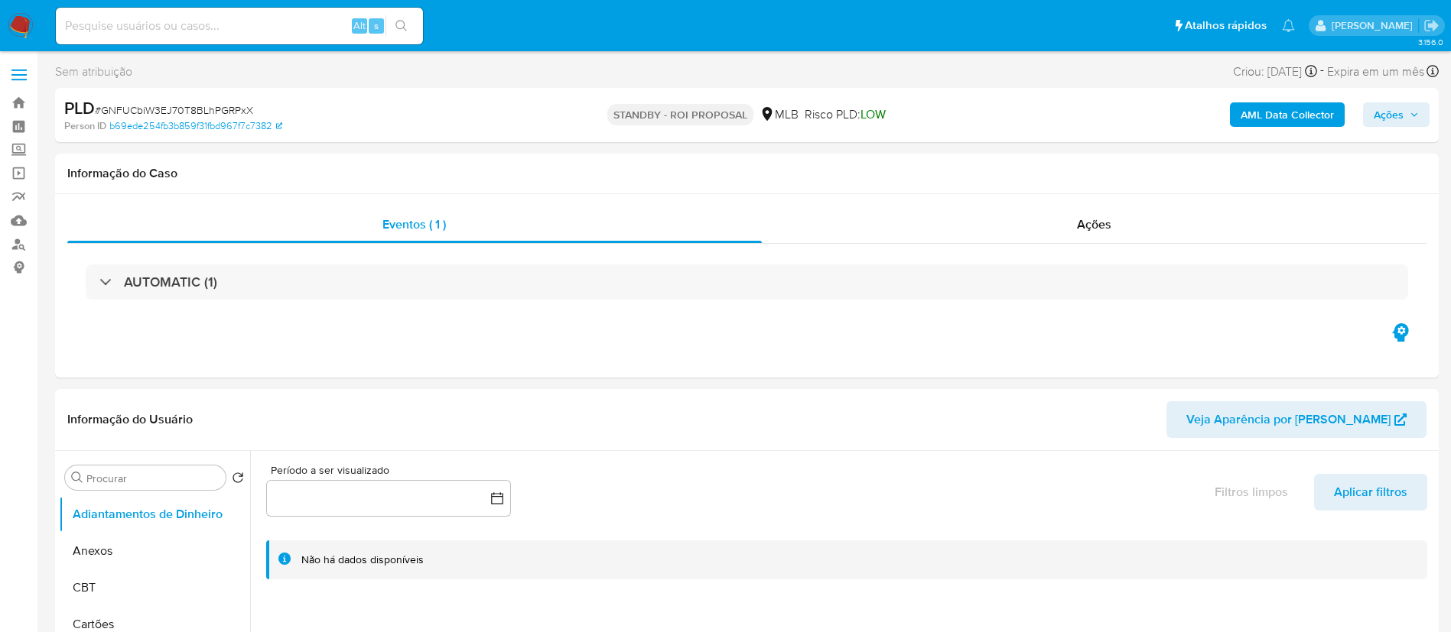
click at [226, 16] on input at bounding box center [239, 26] width 367 height 20
paste input "nBUVuZbzb5fjQhANPh7nPKth"
type input "nBUVuZbzb5fjQhANPh7nPKth"
click at [410, 28] on button "search-icon" at bounding box center [400, 25] width 31 height 21
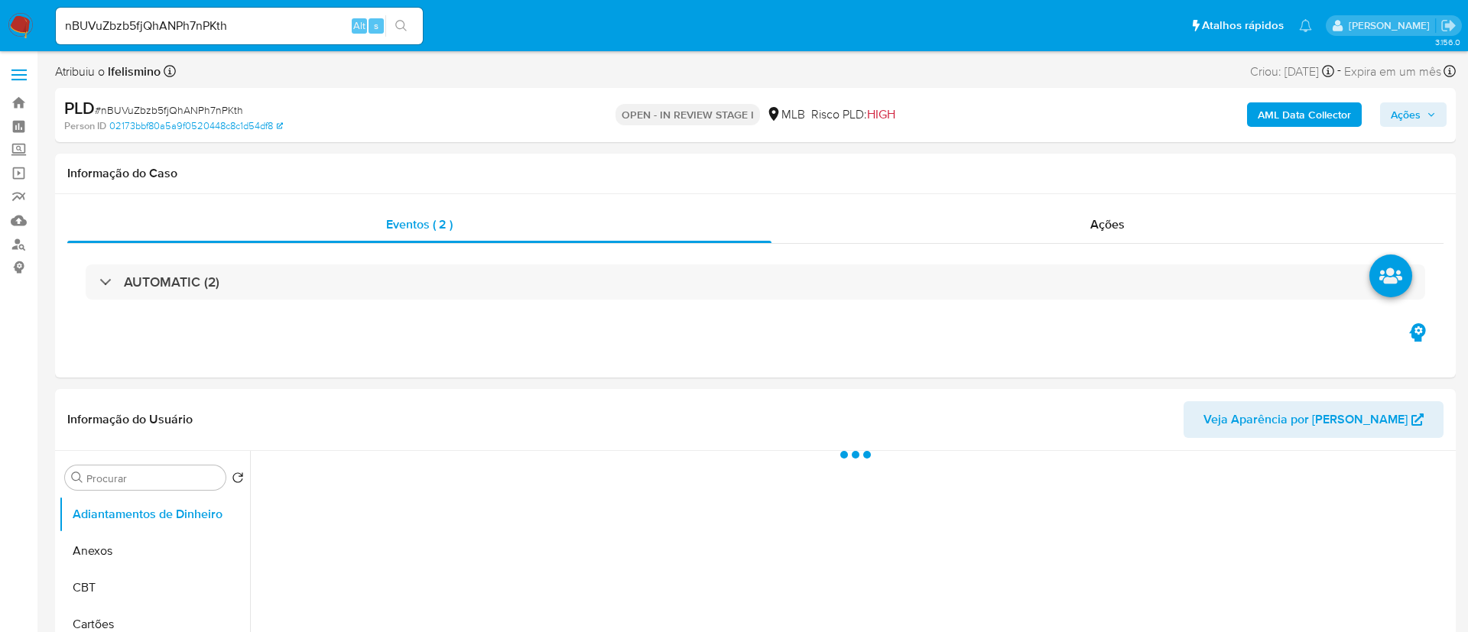
select select "10"
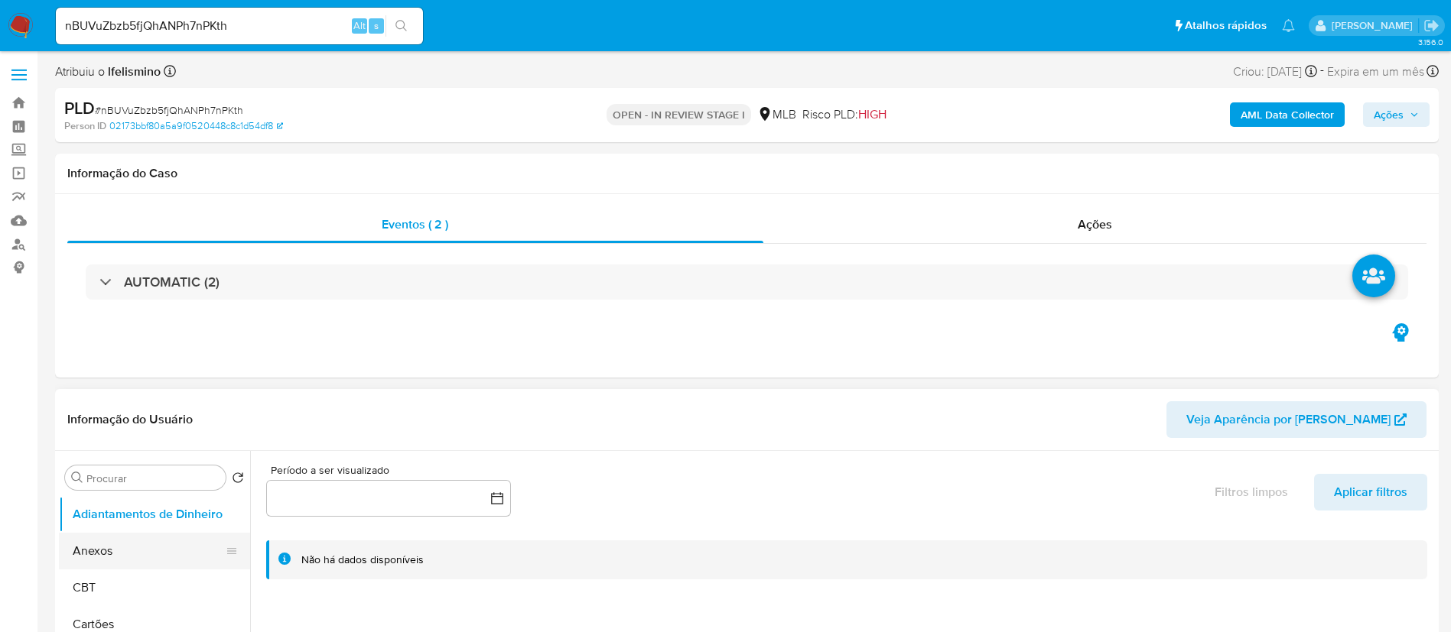
click at [141, 558] on button "Anexos" at bounding box center [148, 551] width 179 height 37
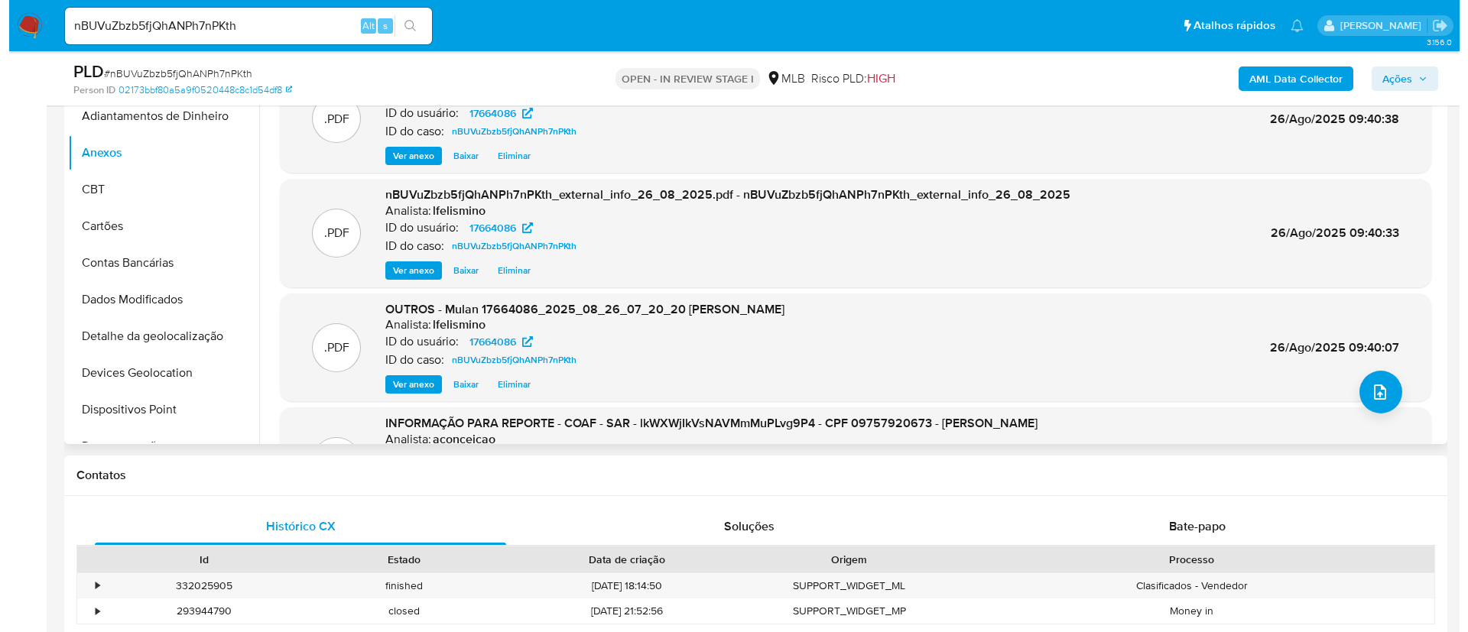
scroll to position [229, 0]
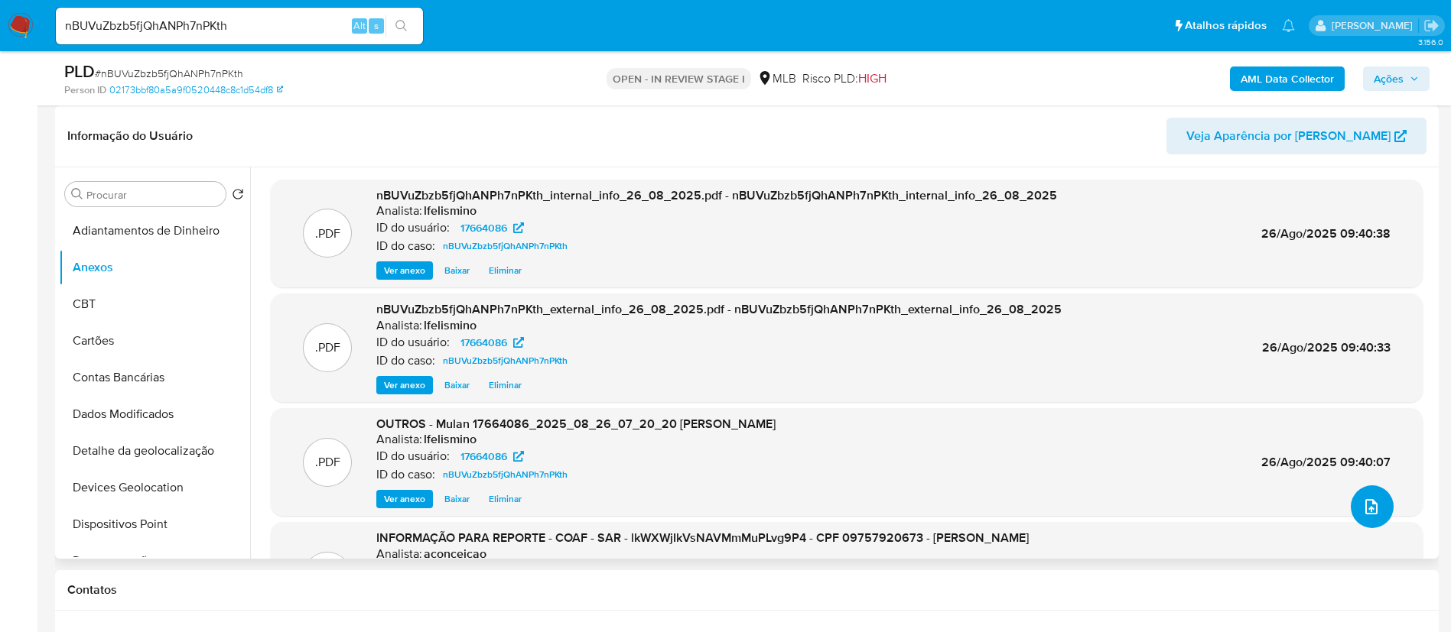
click at [1379, 510] on button "upload-file" at bounding box center [1371, 507] width 43 height 43
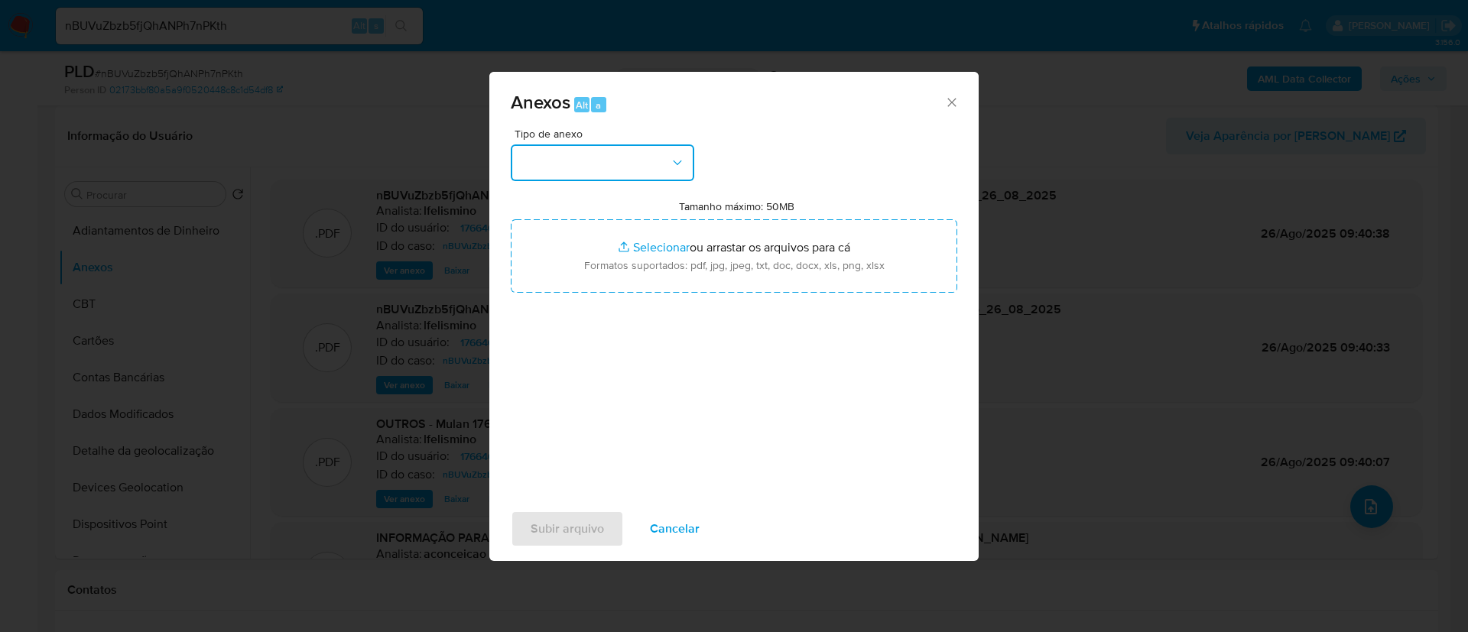
click at [588, 175] on button "button" at bounding box center [603, 163] width 184 height 37
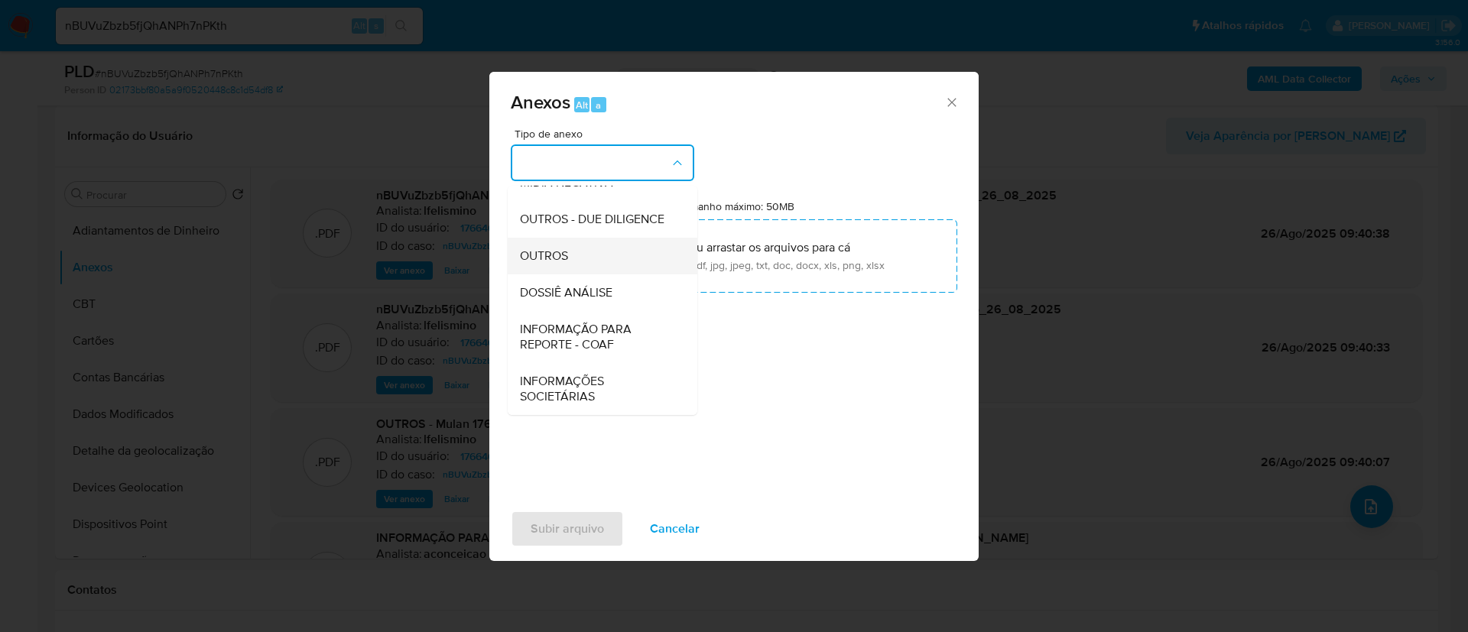
scroll to position [236, 0]
click at [570, 281] on div "DOSSIÊ ANÁLISE" at bounding box center [598, 293] width 156 height 37
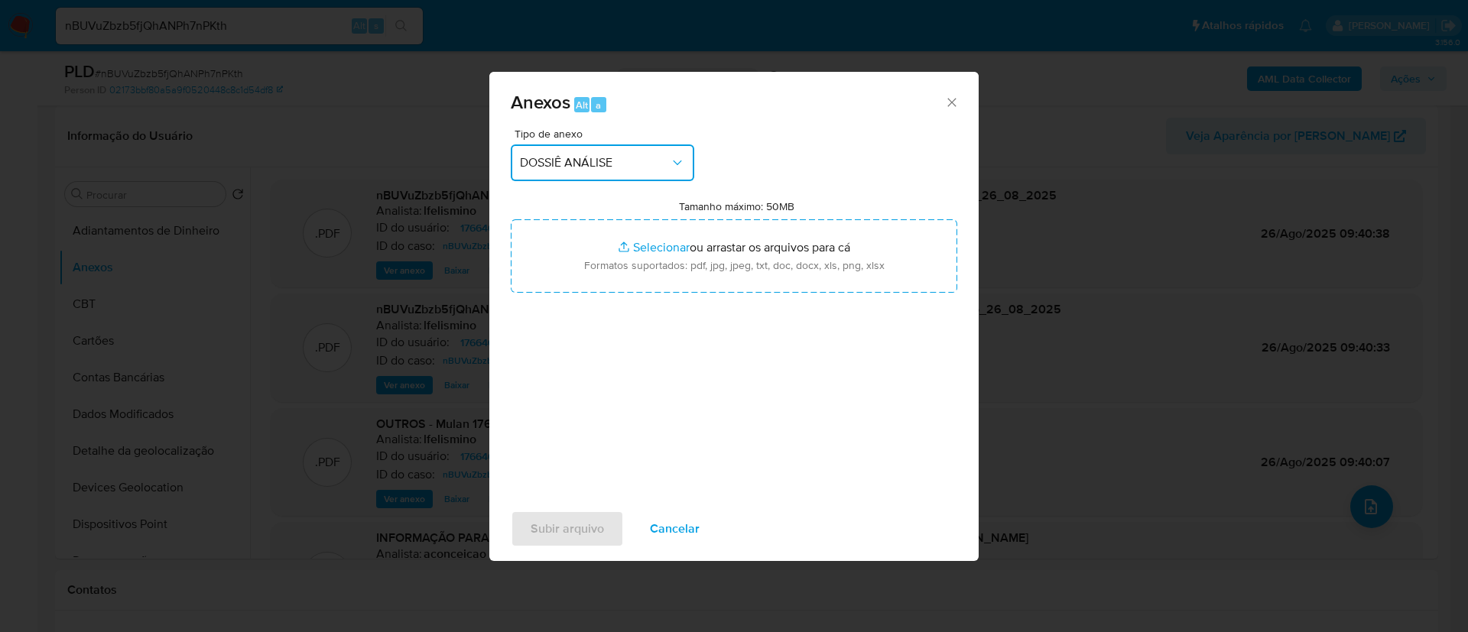
click at [1057, 85] on div "Anexos Alt a Tipo de anexo DOSSIÊ ANÁLISE Tamanho máximo: 50MB Selecionar arqui…" at bounding box center [734, 316] width 1468 height 632
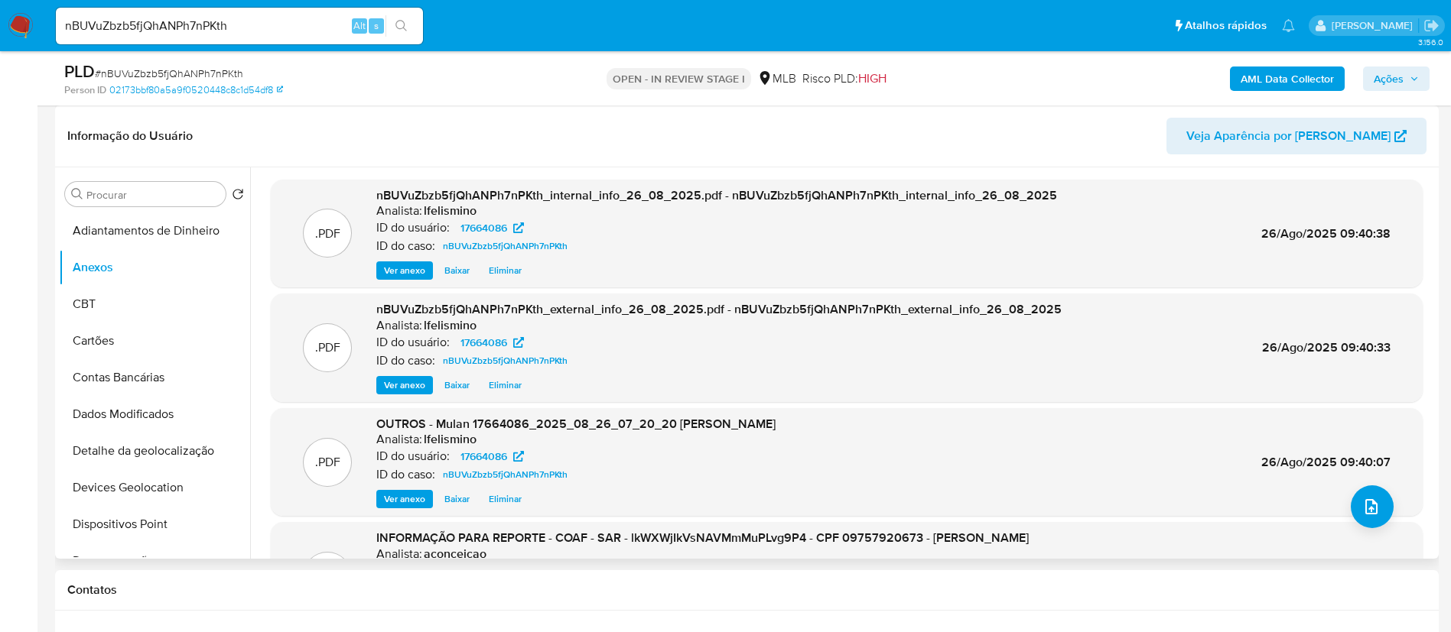
click at [1386, 516] on div ".PDF nBUVuZbzb5fjQhANPh7nPKth_internal_info_26_08_2025.pdf - nBUVuZbzb5fjQhANPh…" at bounding box center [847, 430] width 1152 height 500
click at [1376, 506] on button "upload-file" at bounding box center [1371, 507] width 43 height 43
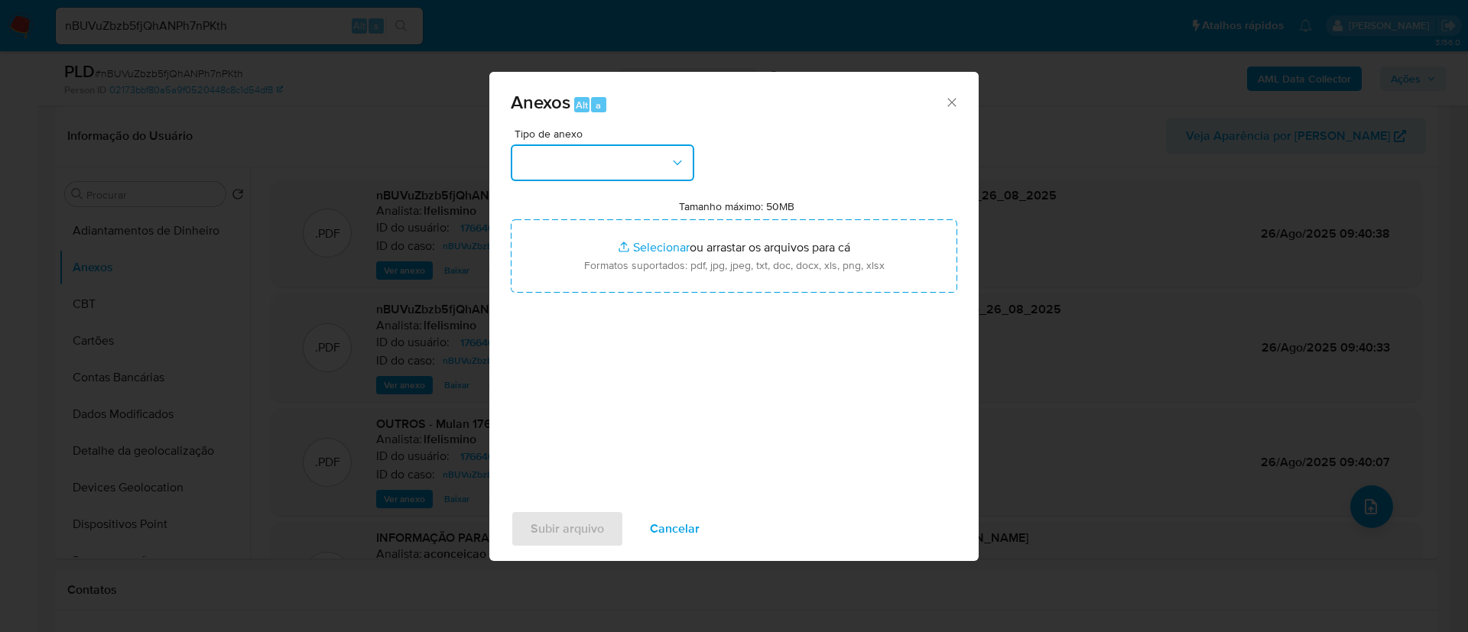
click at [632, 171] on button "button" at bounding box center [603, 163] width 184 height 37
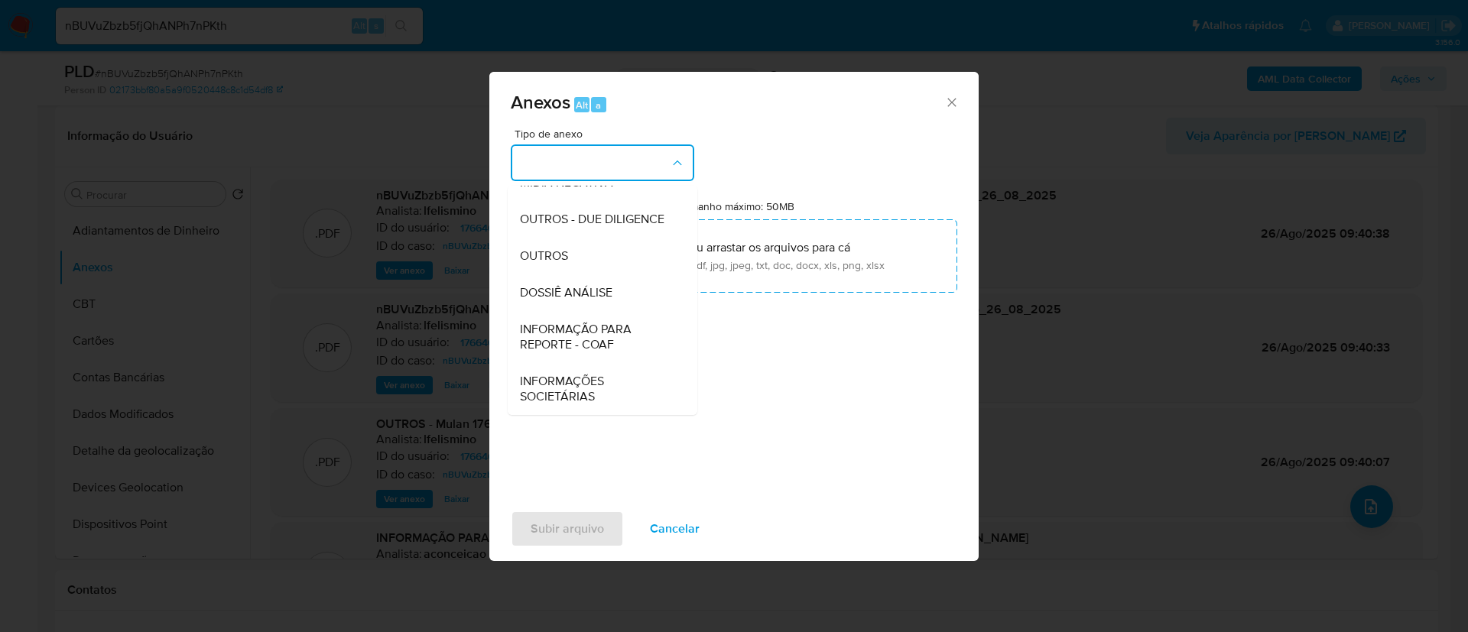
drag, startPoint x: 586, startPoint y: 280, endPoint x: 811, endPoint y: 161, distance: 254.5
click at [587, 282] on div "DOSSIÊ ANÁLISE" at bounding box center [598, 293] width 156 height 37
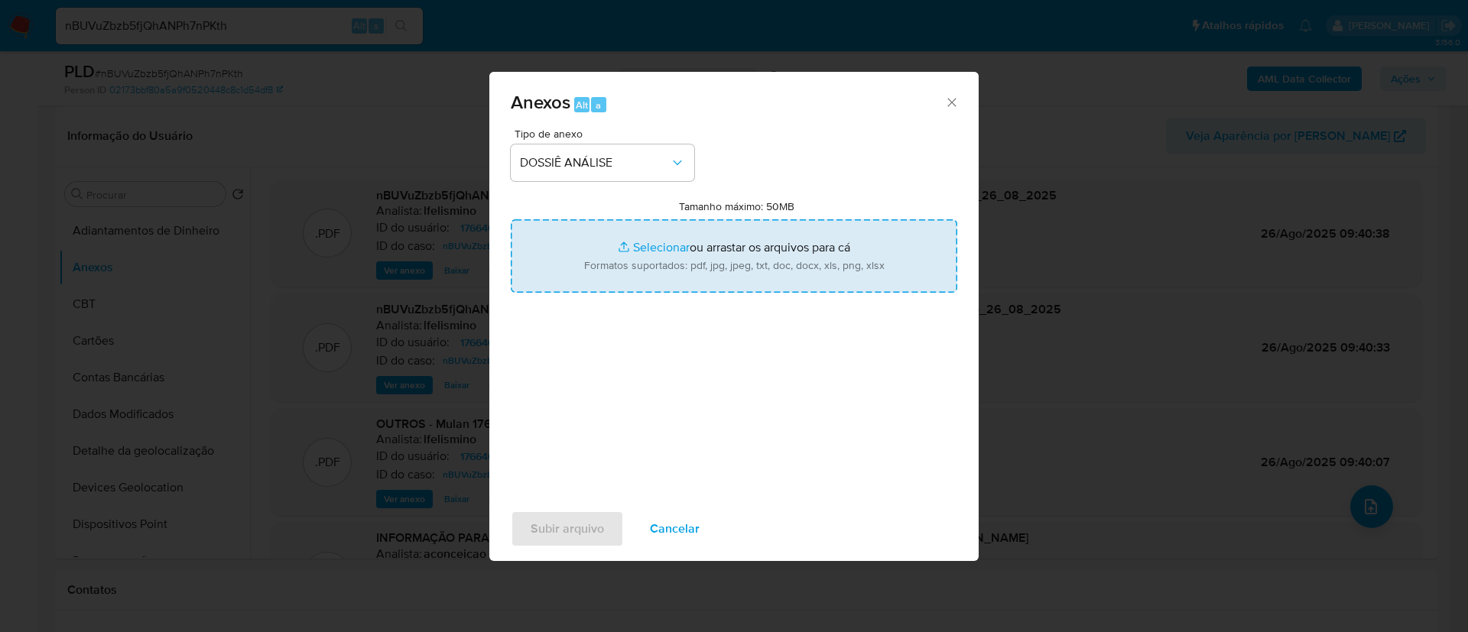
type input "C:\fakepath\2.º SAR - CPF 09757920673 - FERNANDA CONTARINI SODRE.pdf"
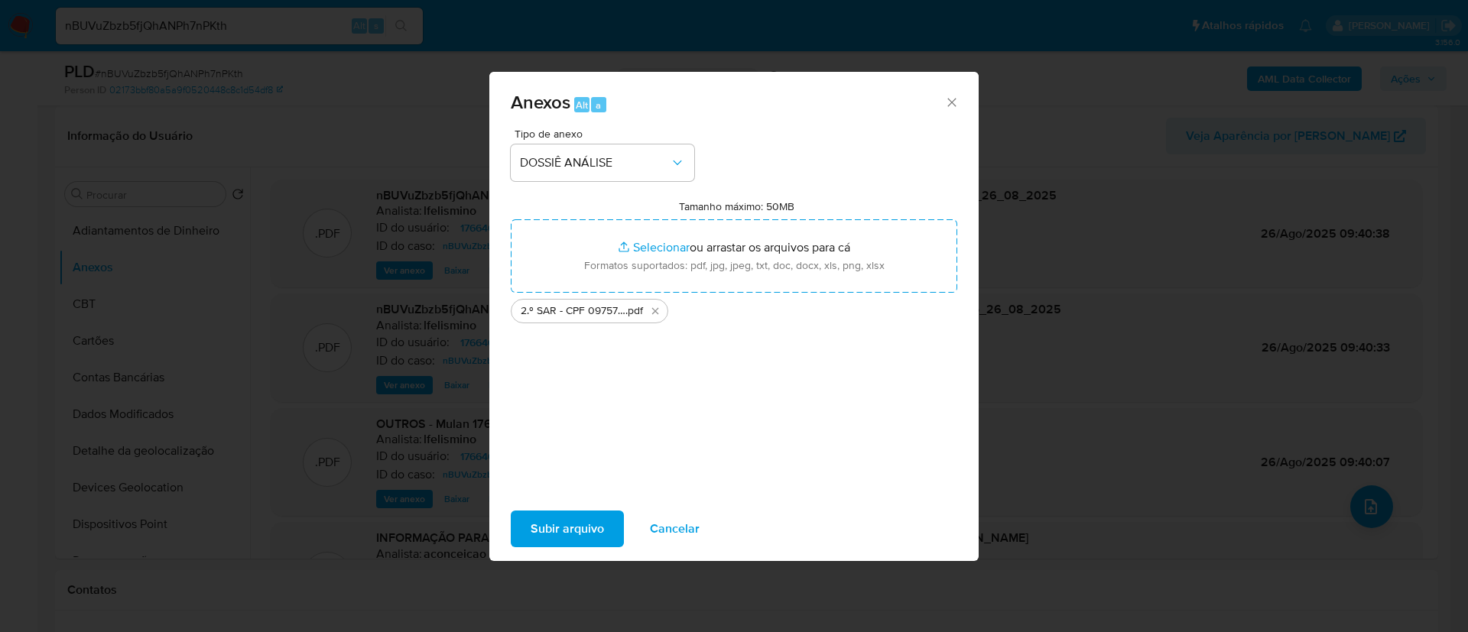
click at [568, 531] on span "Subir arquivo" at bounding box center [567, 529] width 73 height 34
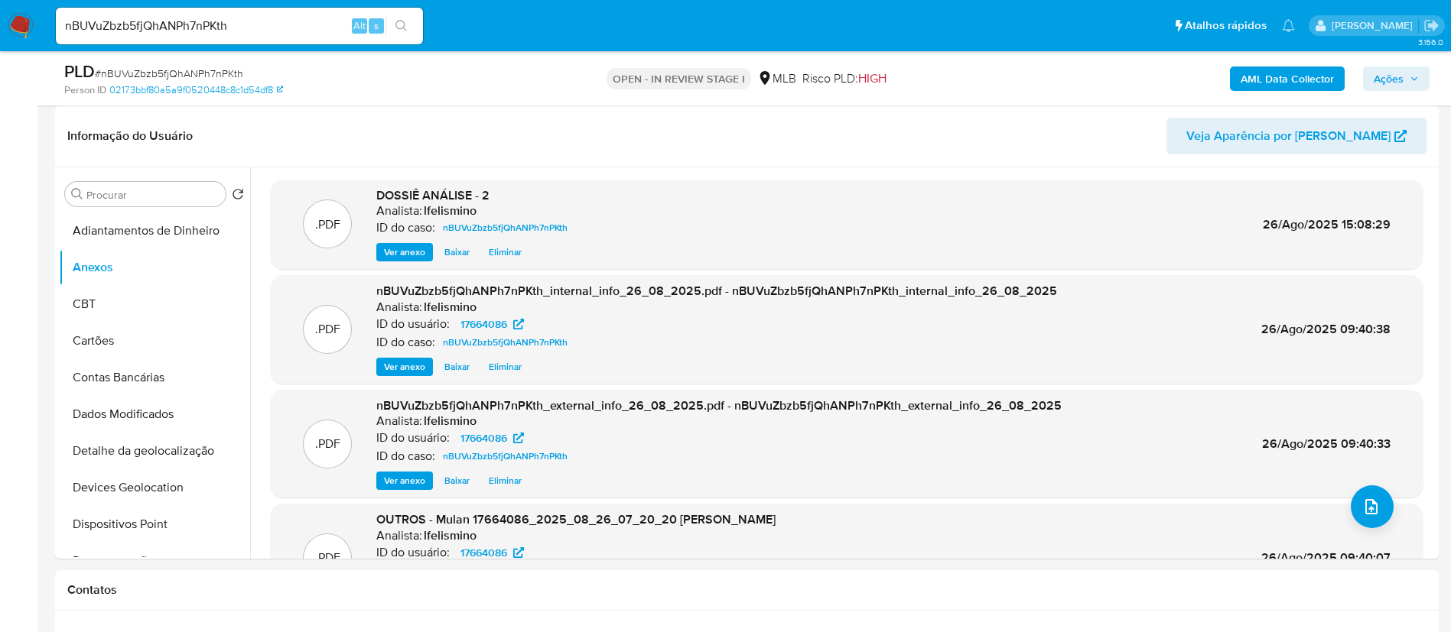
click at [1382, 69] on span "Ações" at bounding box center [1388, 79] width 30 height 24
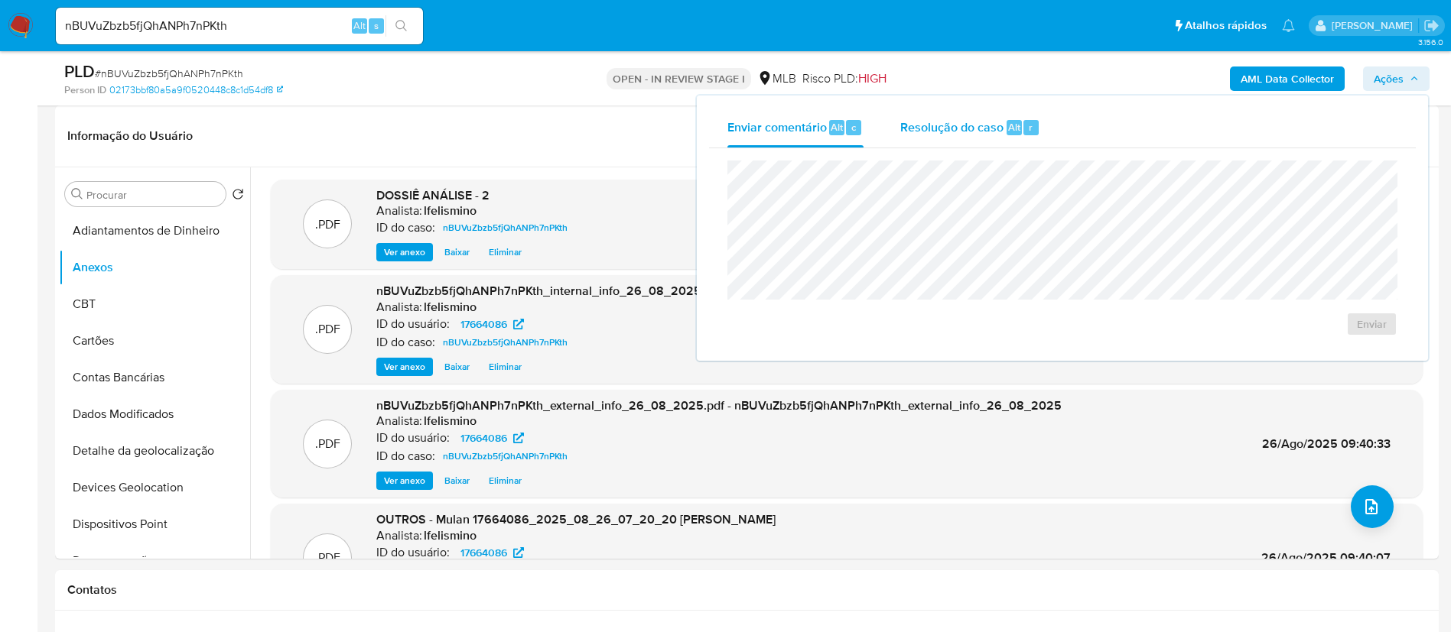
click at [1011, 125] on span "Alt" at bounding box center [1014, 127] width 12 height 15
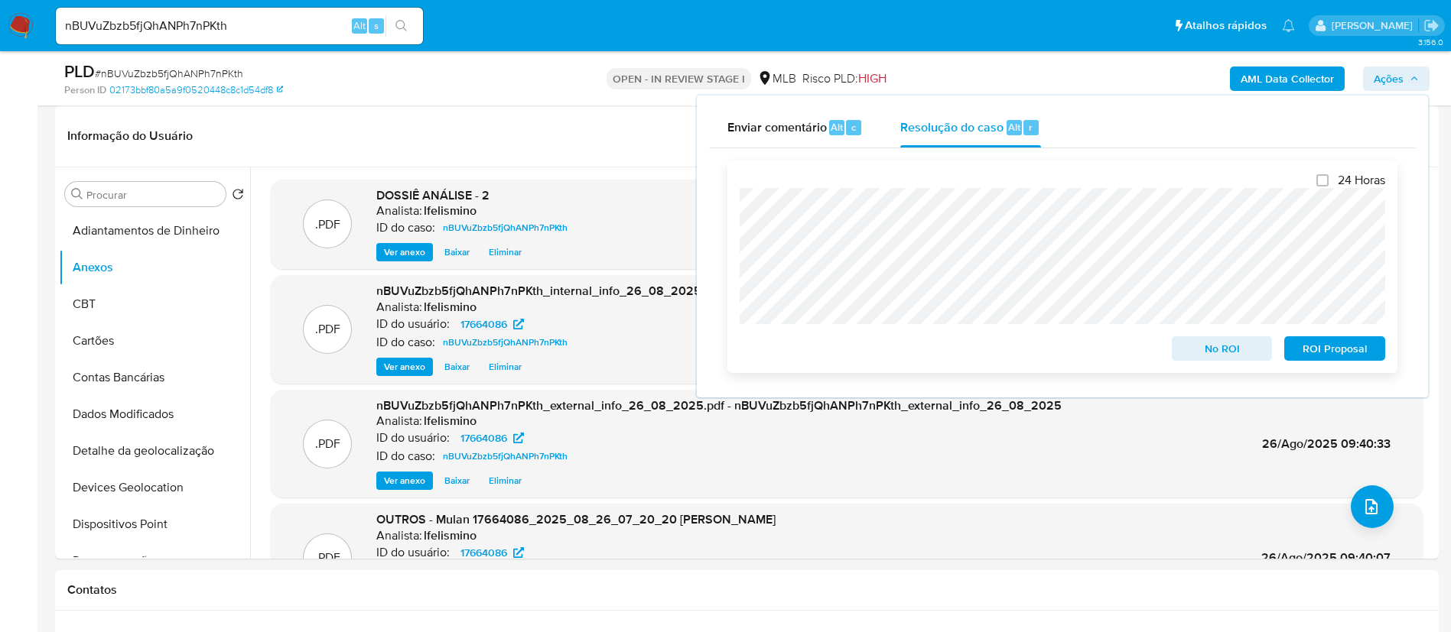
click at [1306, 348] on span "ROI Proposal" at bounding box center [1335, 348] width 80 height 21
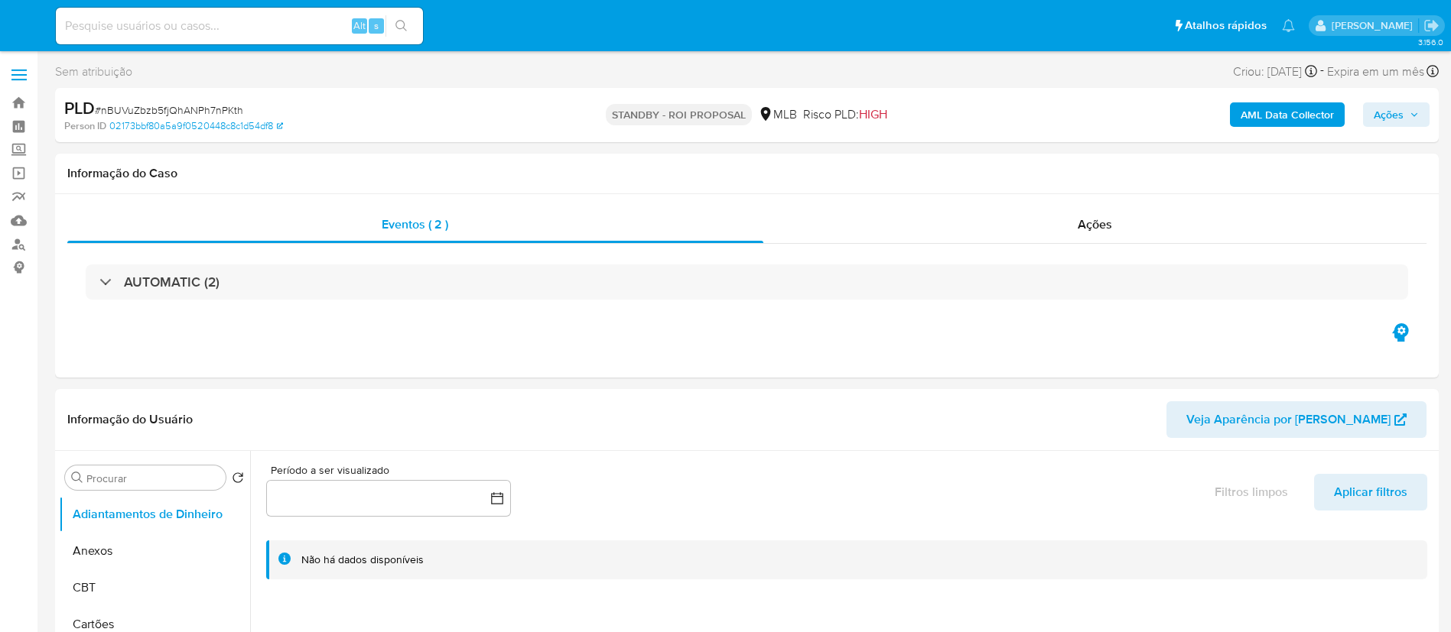
select select "10"
click at [212, 31] on input at bounding box center [239, 26] width 367 height 20
paste input "EzeMcqik8BC0sxkni5zhAyzH"
type input "EzeMcqik8BC0sxkni5zhAyzH"
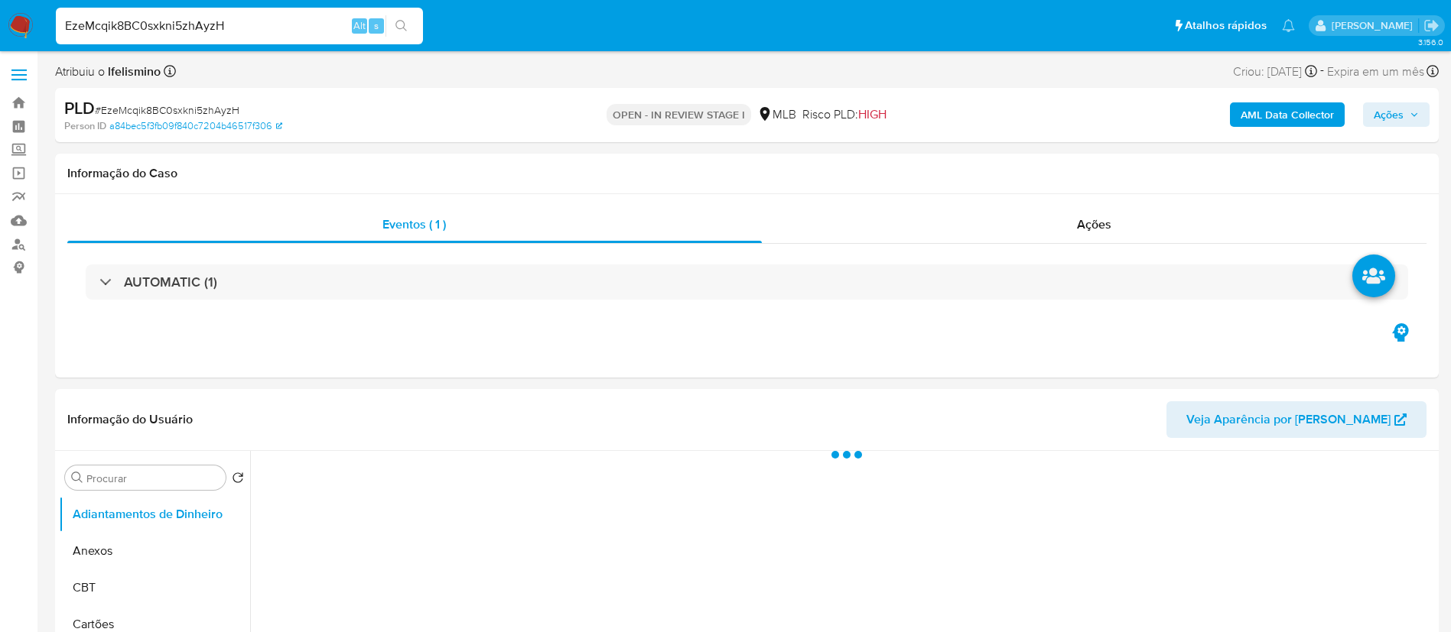
select select "10"
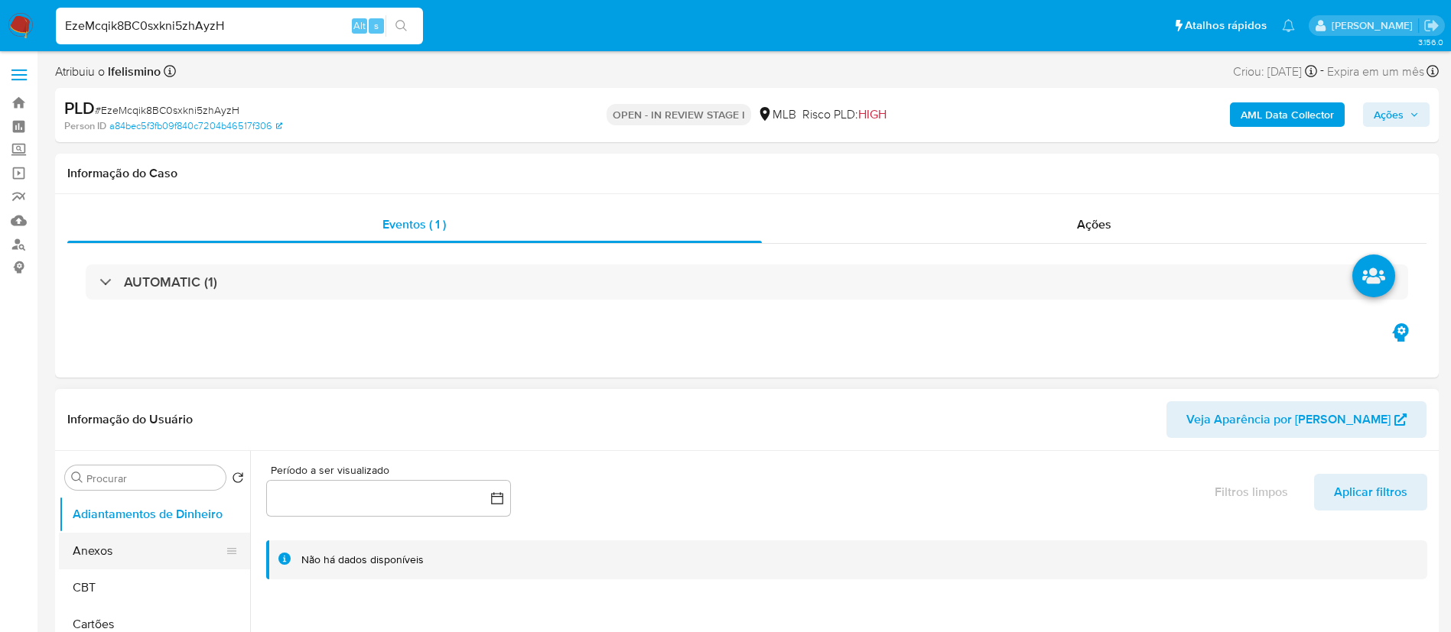
click at [187, 534] on button "Anexos" at bounding box center [148, 551] width 179 height 37
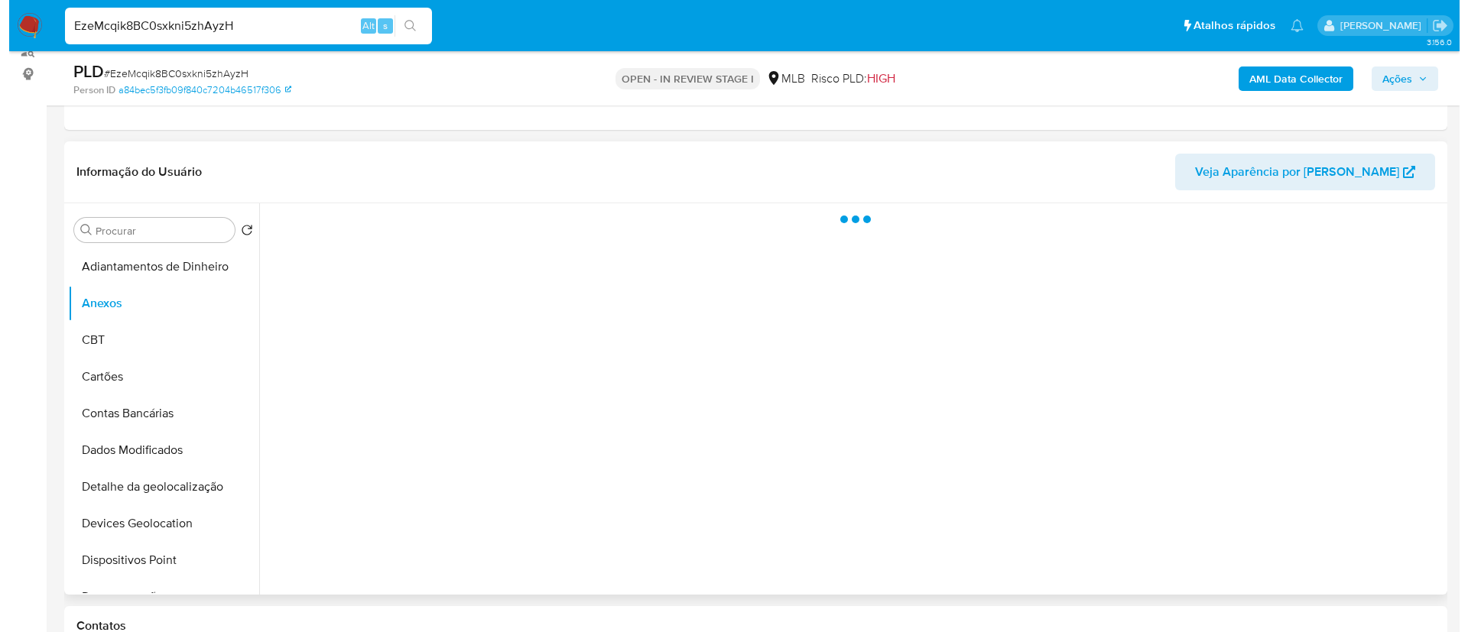
scroll to position [229, 0]
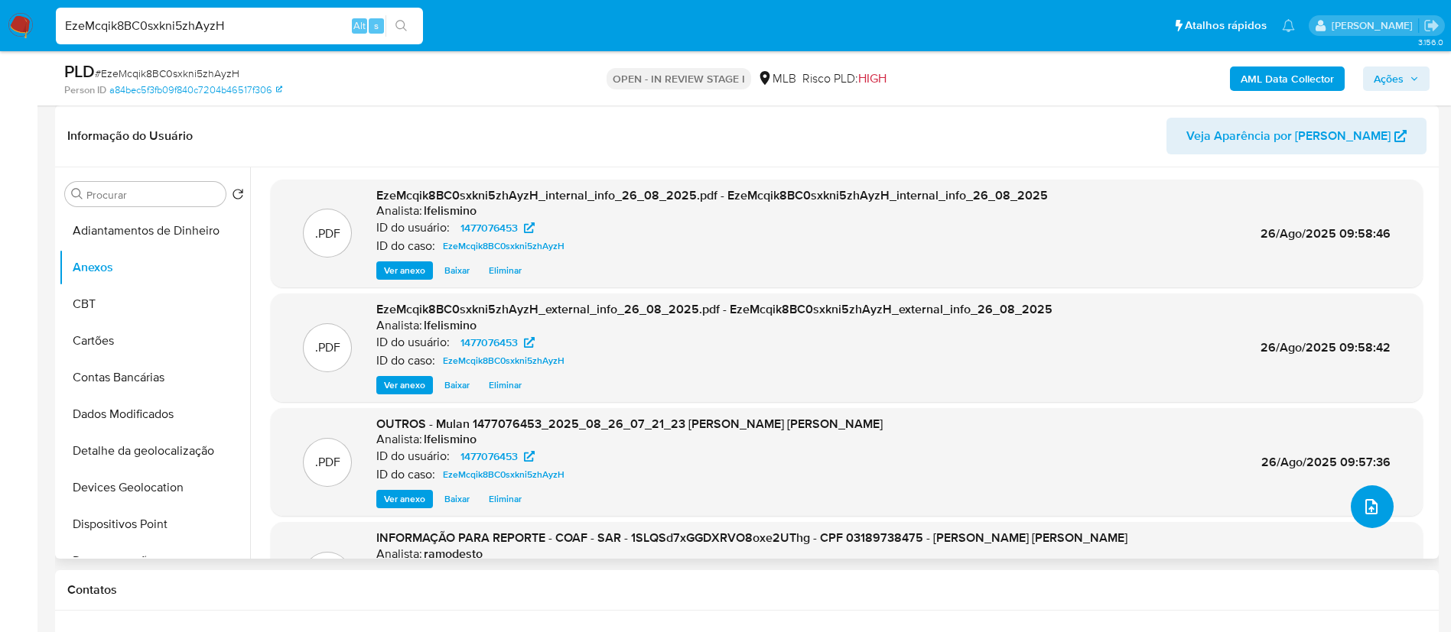
click at [1362, 501] on icon "upload-file" at bounding box center [1371, 507] width 18 height 18
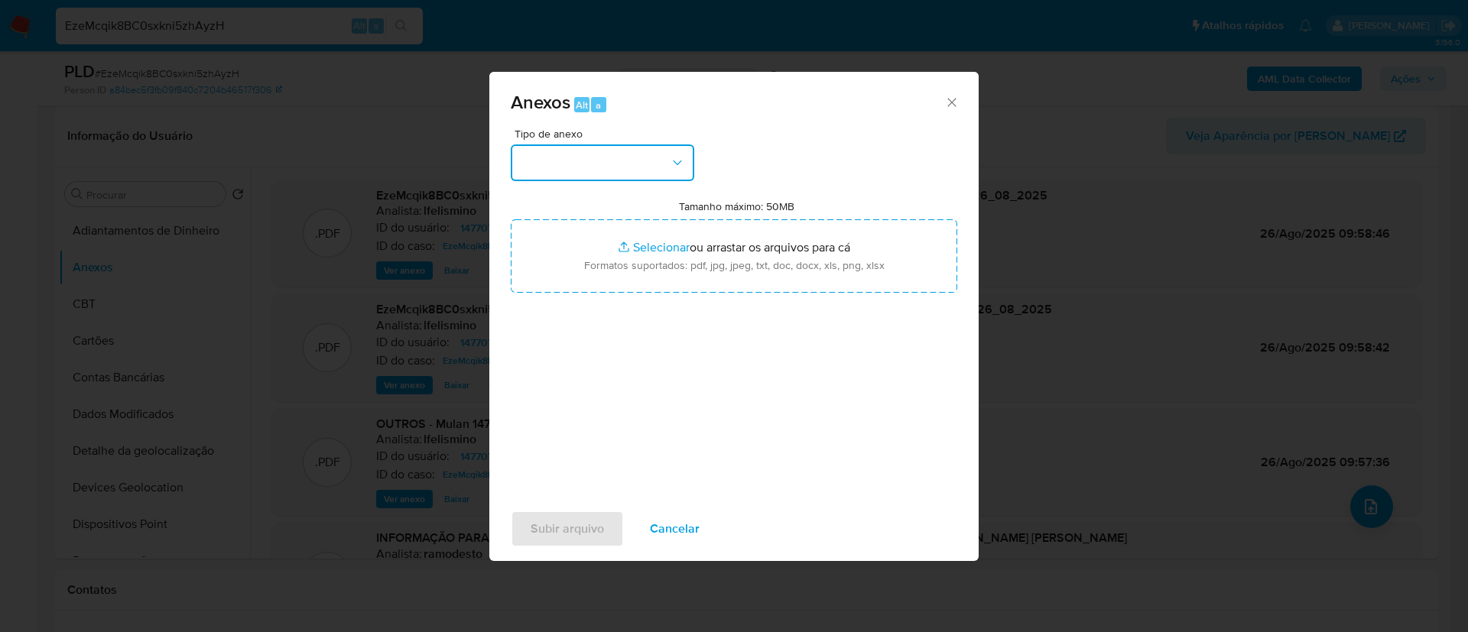
click at [644, 174] on button "button" at bounding box center [603, 163] width 184 height 37
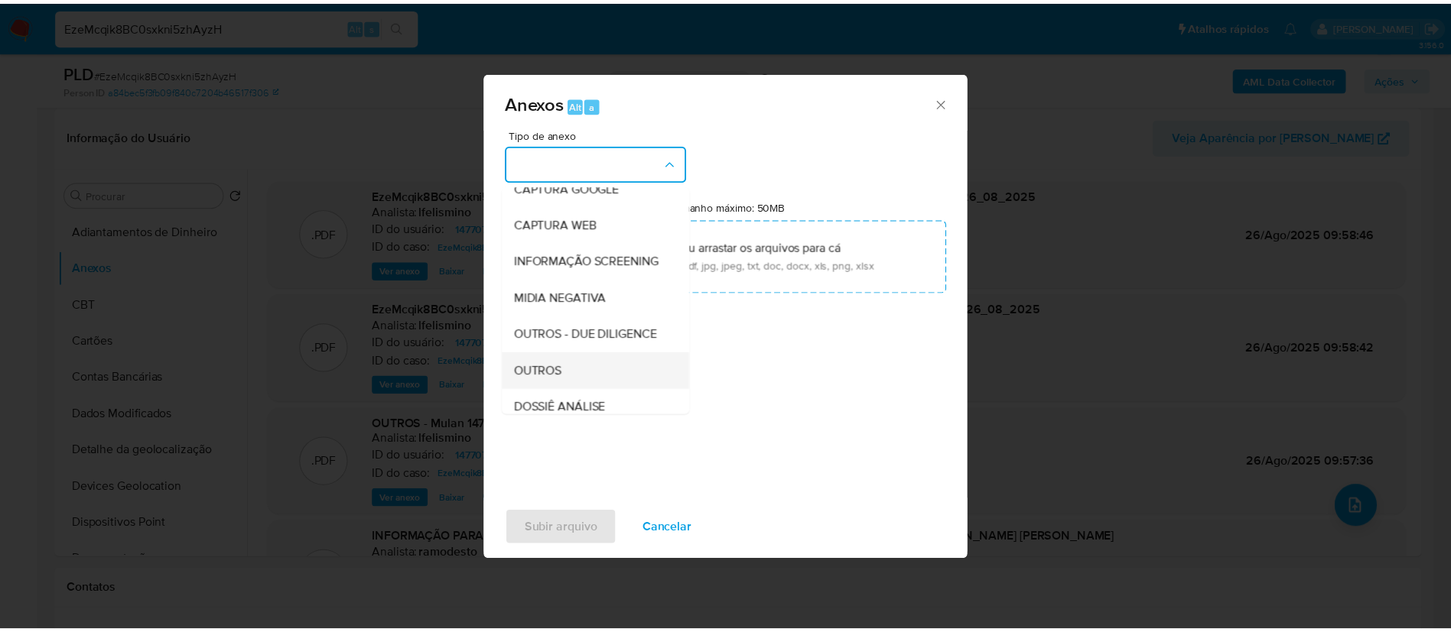
scroll to position [236, 0]
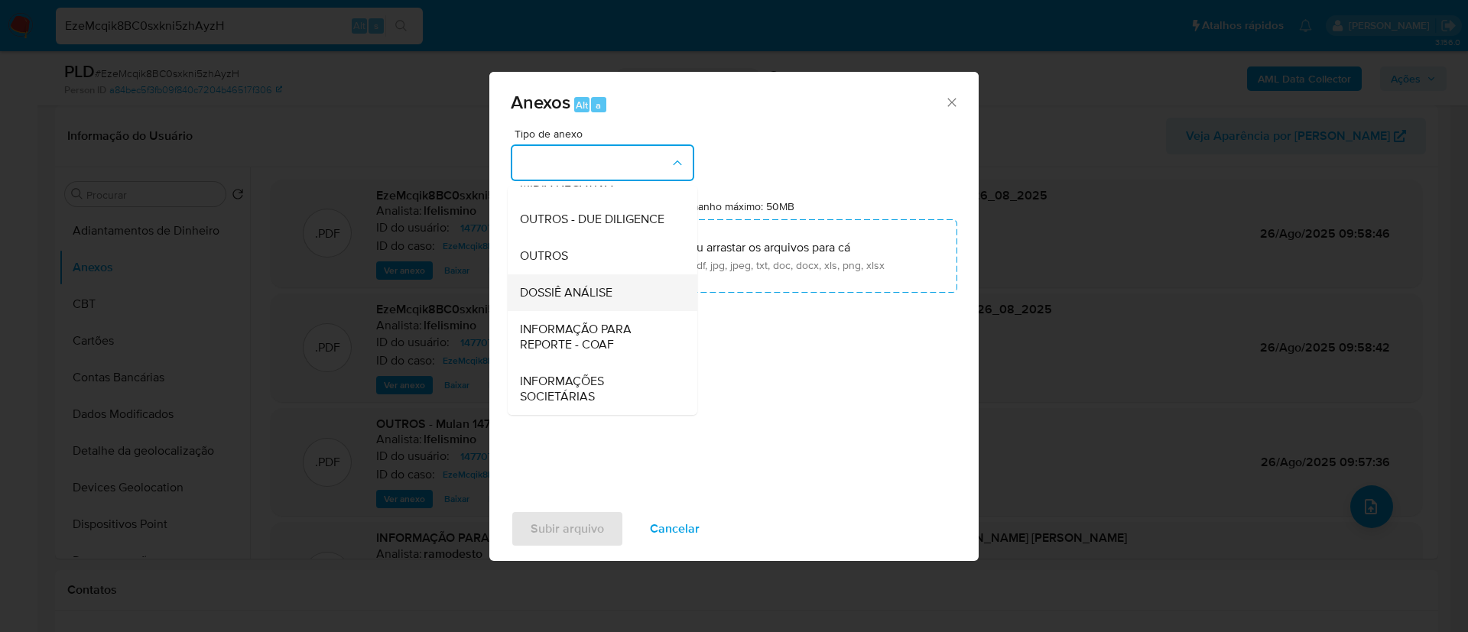
click at [624, 297] on div "DOSSIÊ ANÁLISE" at bounding box center [598, 293] width 156 height 37
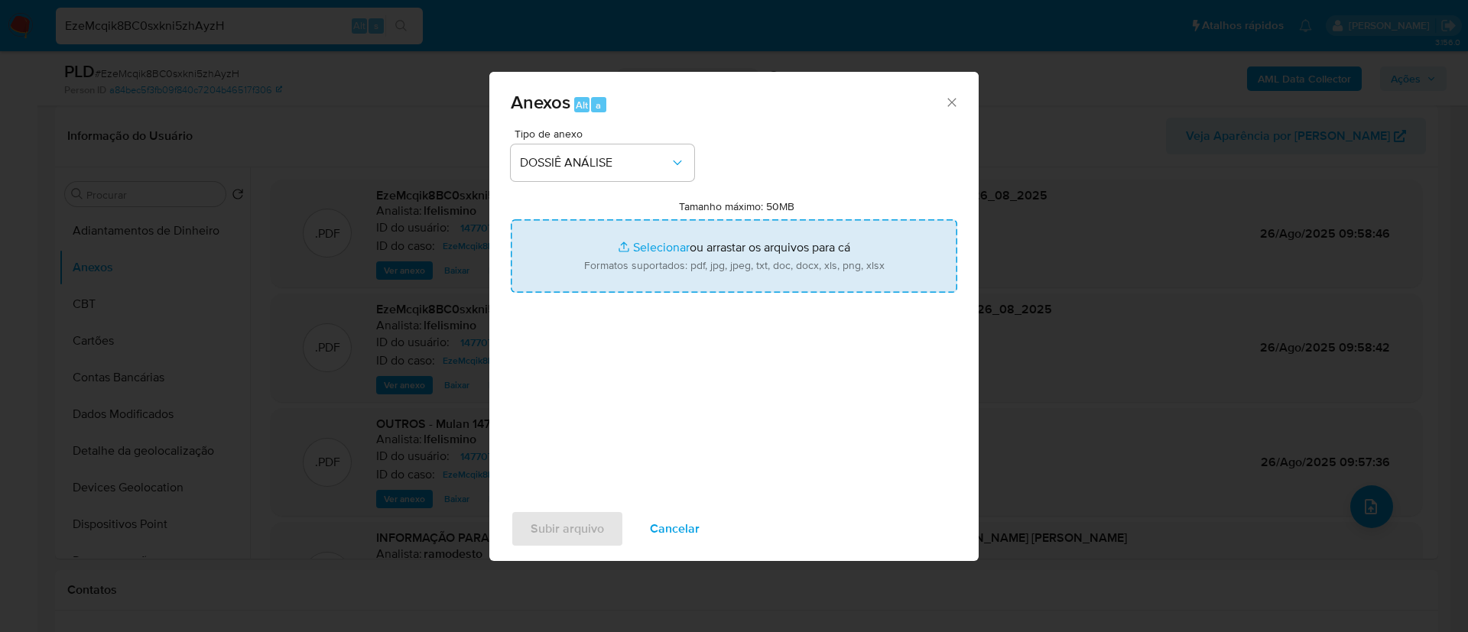
type input "C:\fakepath\2.º SAR - CPF 03189738475 - EVERALDO ANTONIO DA SILVA.pdf"
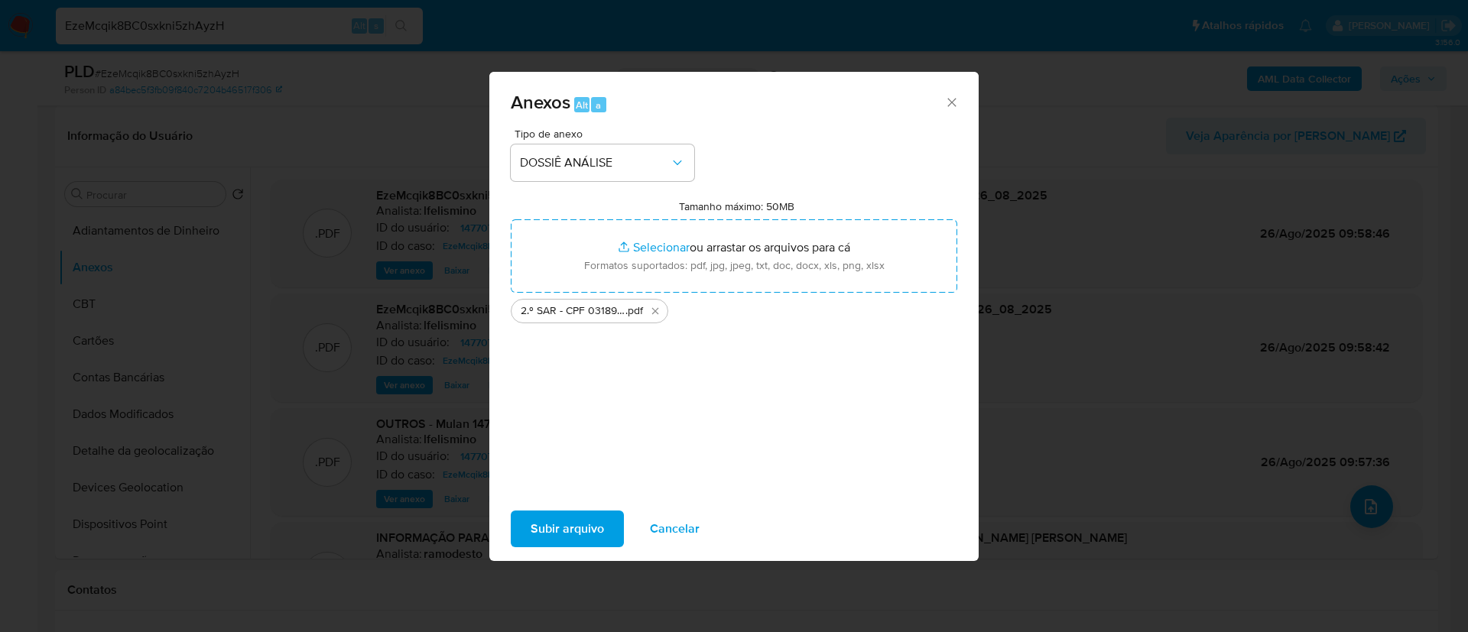
click at [561, 531] on span "Subir arquivo" at bounding box center [567, 529] width 73 height 34
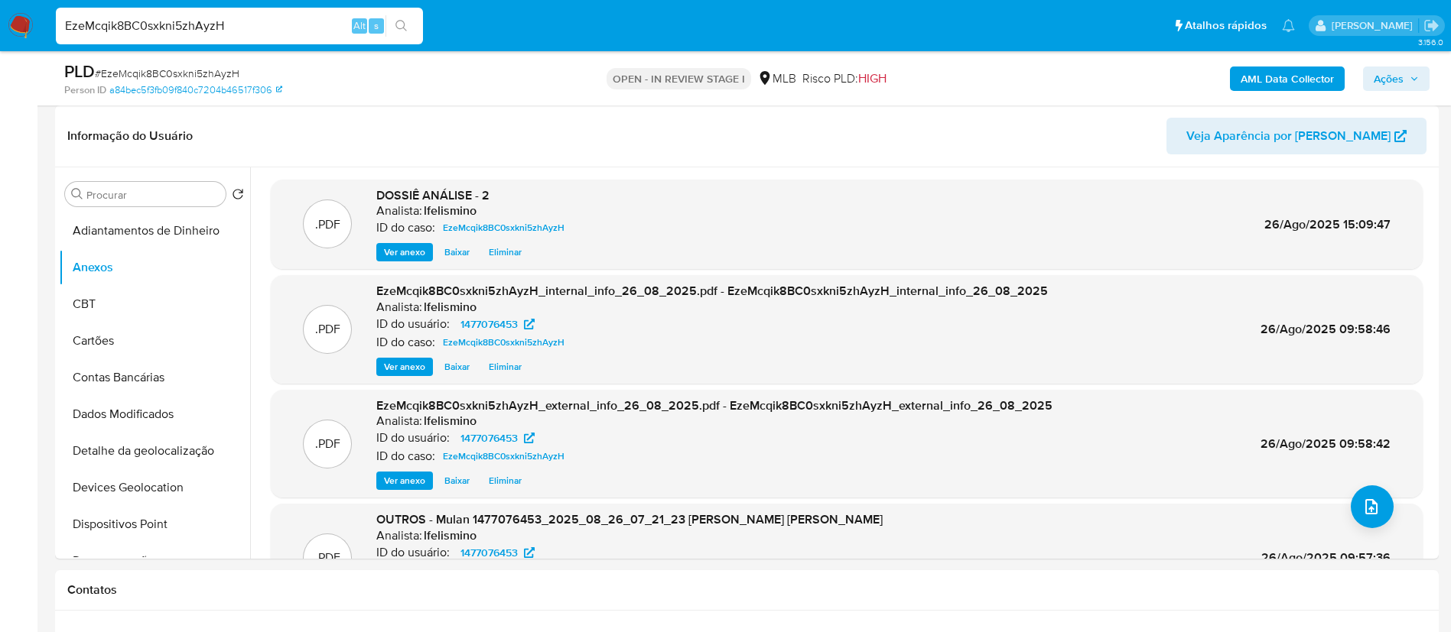
click at [1374, 65] on div "AML Data Collector Ações" at bounding box center [1203, 78] width 451 height 36
click at [1409, 89] on span "Ações" at bounding box center [1395, 78] width 45 height 21
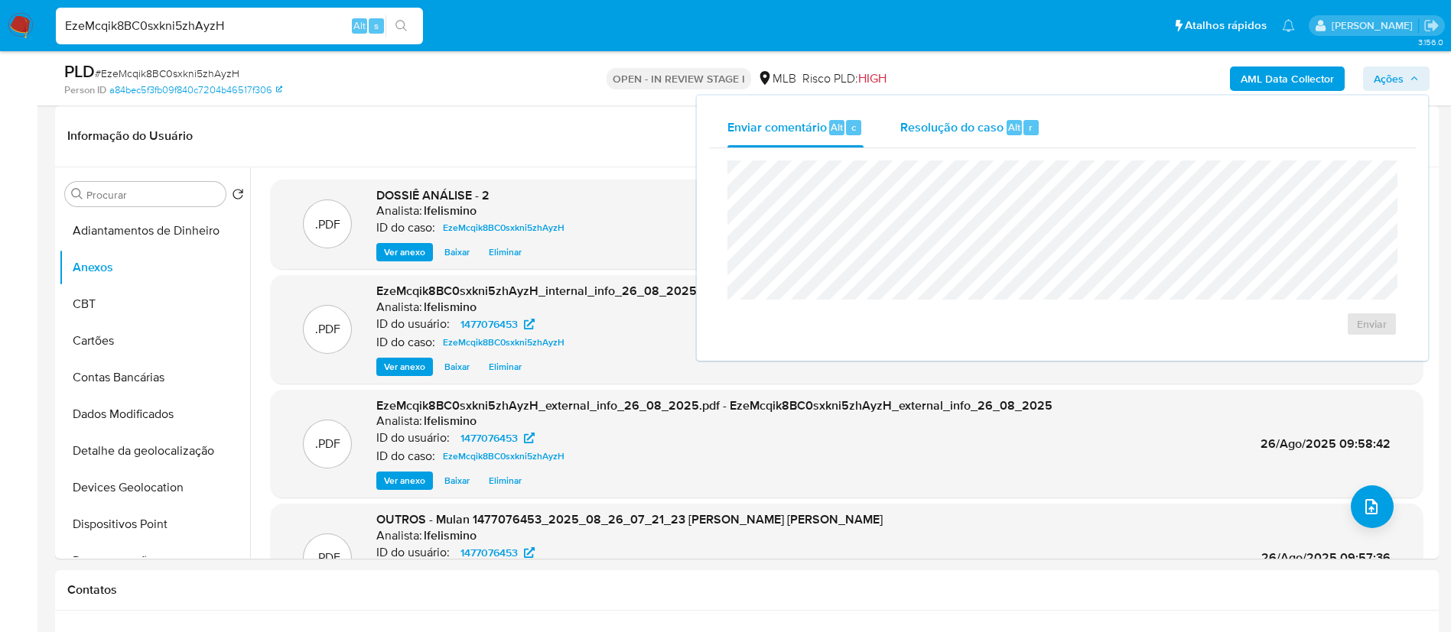
click at [992, 125] on span "Resolução do caso" at bounding box center [951, 127] width 103 height 18
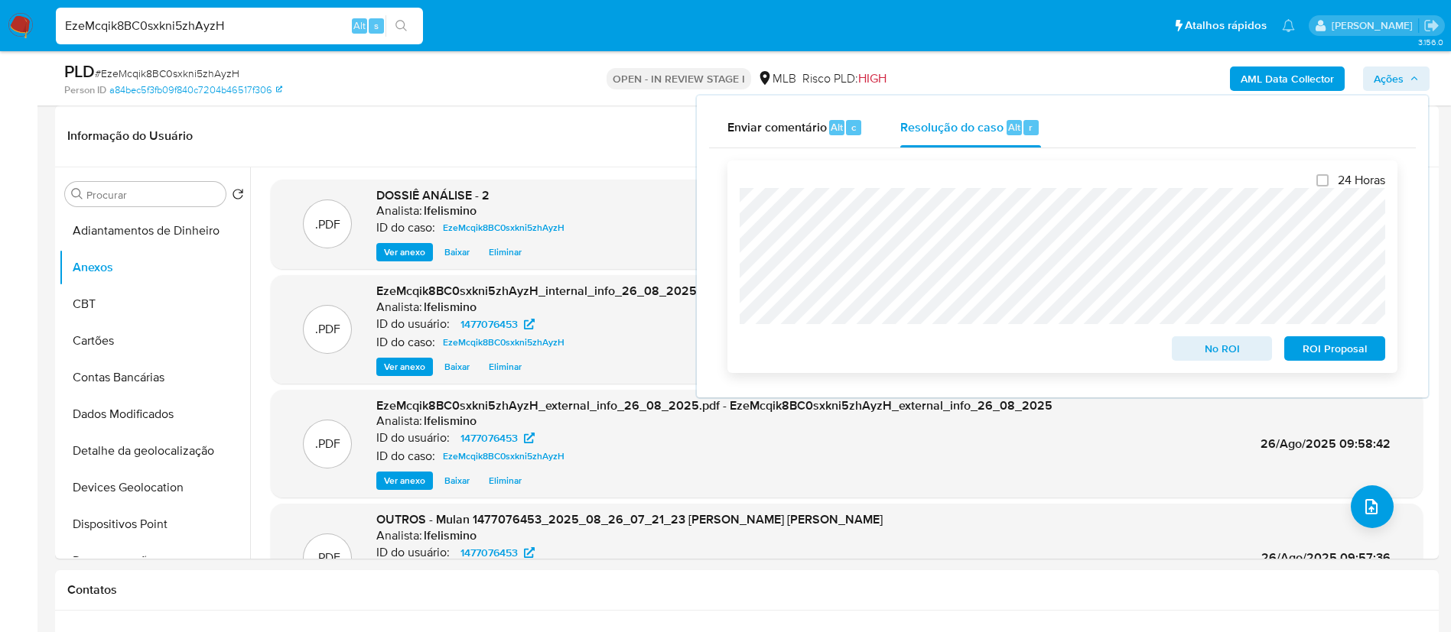
drag, startPoint x: 1295, startPoint y: 345, endPoint x: 1265, endPoint y: 330, distance: 34.2
click at [1295, 347] on span "ROI Proposal" at bounding box center [1335, 348] width 80 height 21
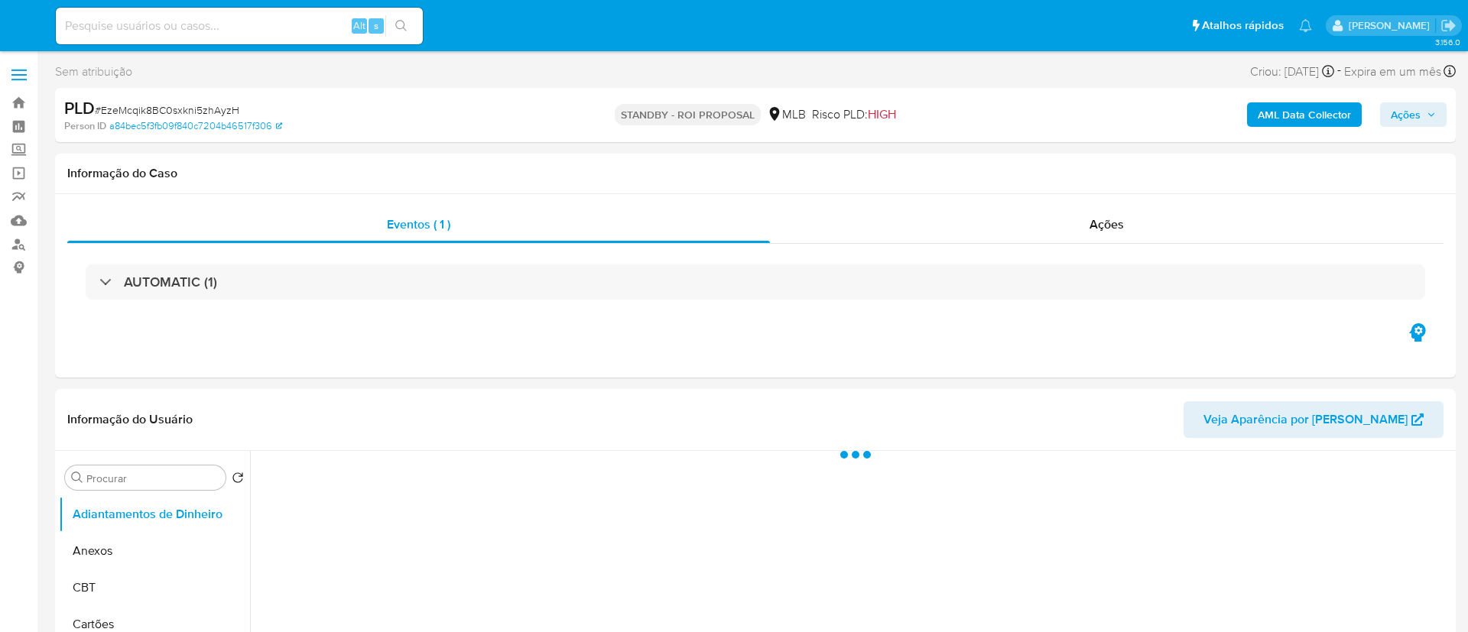
select select "10"
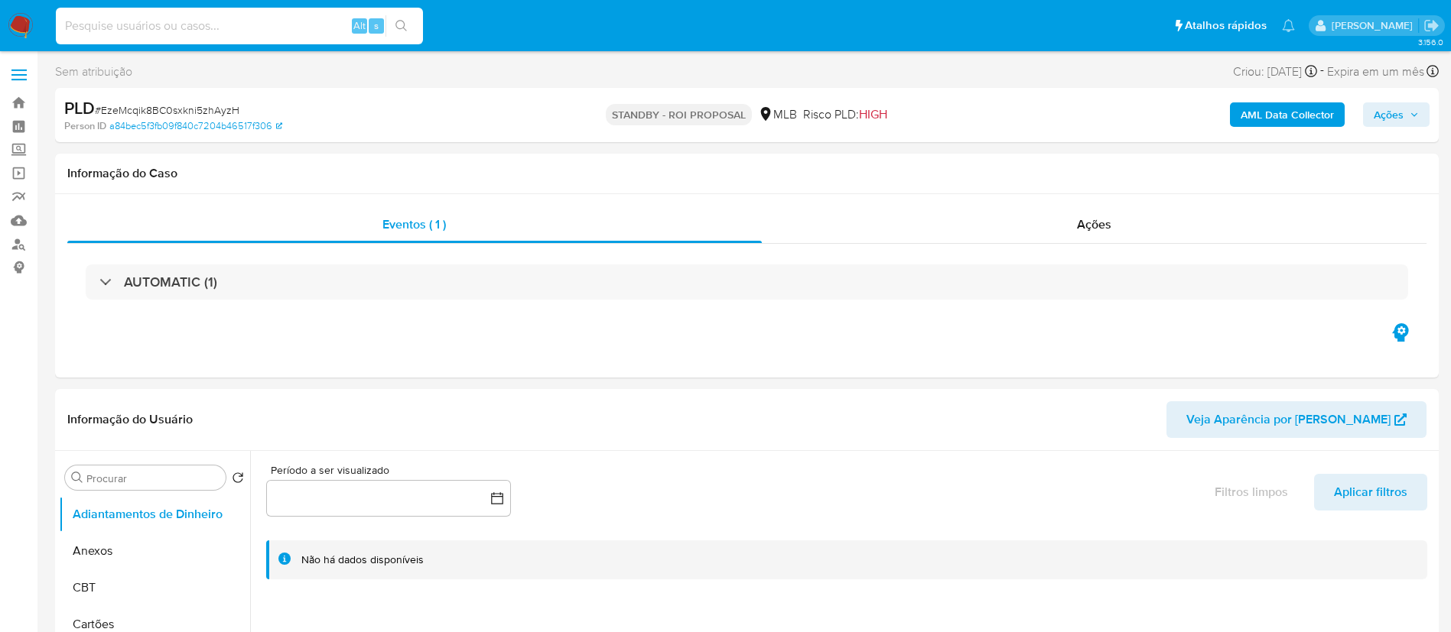
click at [287, 25] on input at bounding box center [239, 26] width 367 height 20
paste input "1YmWgvIsH4cUT6YK2bTSursv"
type input "1YmWgvIsH4cUT6YK2bTSursv"
click at [407, 35] on button "search-icon" at bounding box center [400, 25] width 31 height 21
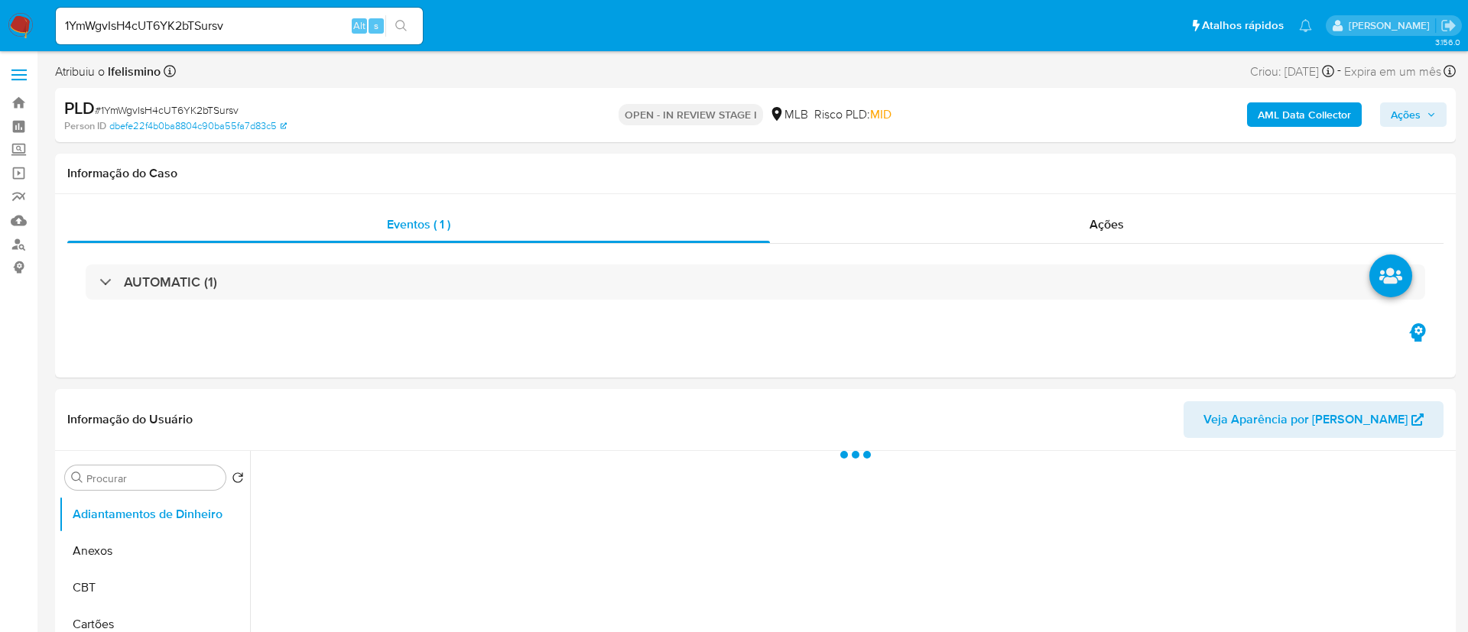
select select "10"
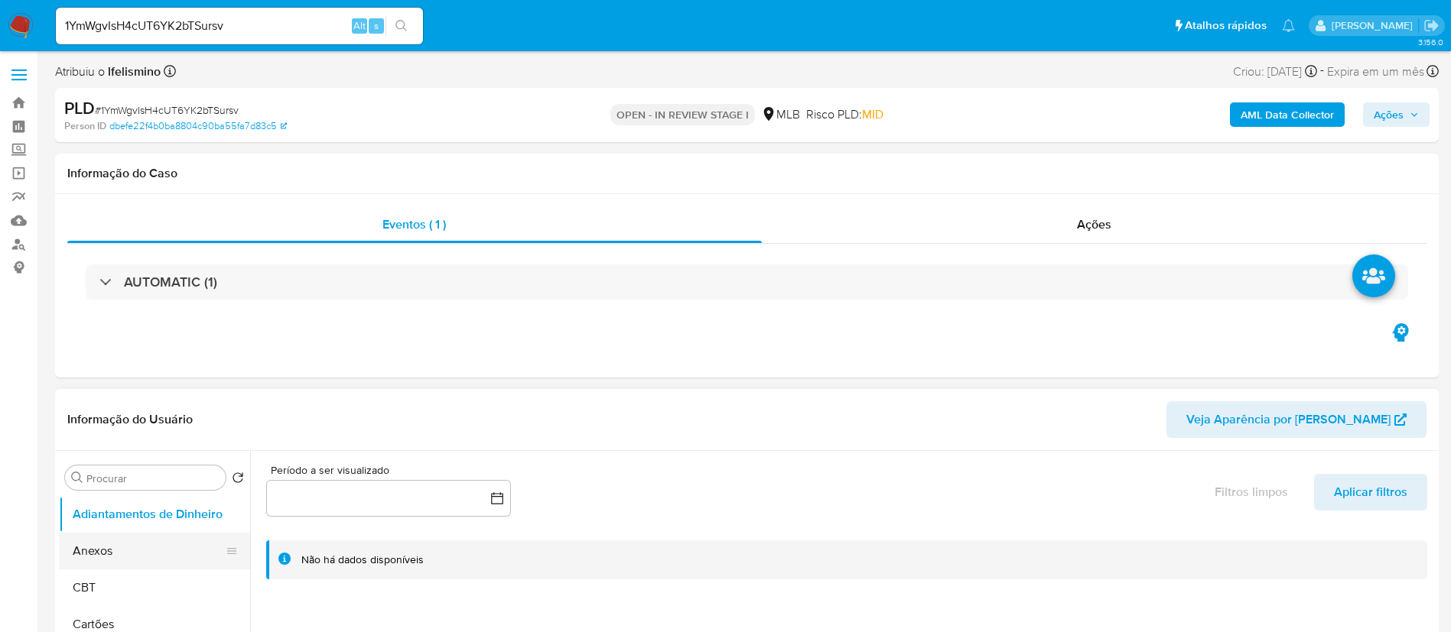
click at [134, 560] on button "Anexos" at bounding box center [148, 551] width 179 height 37
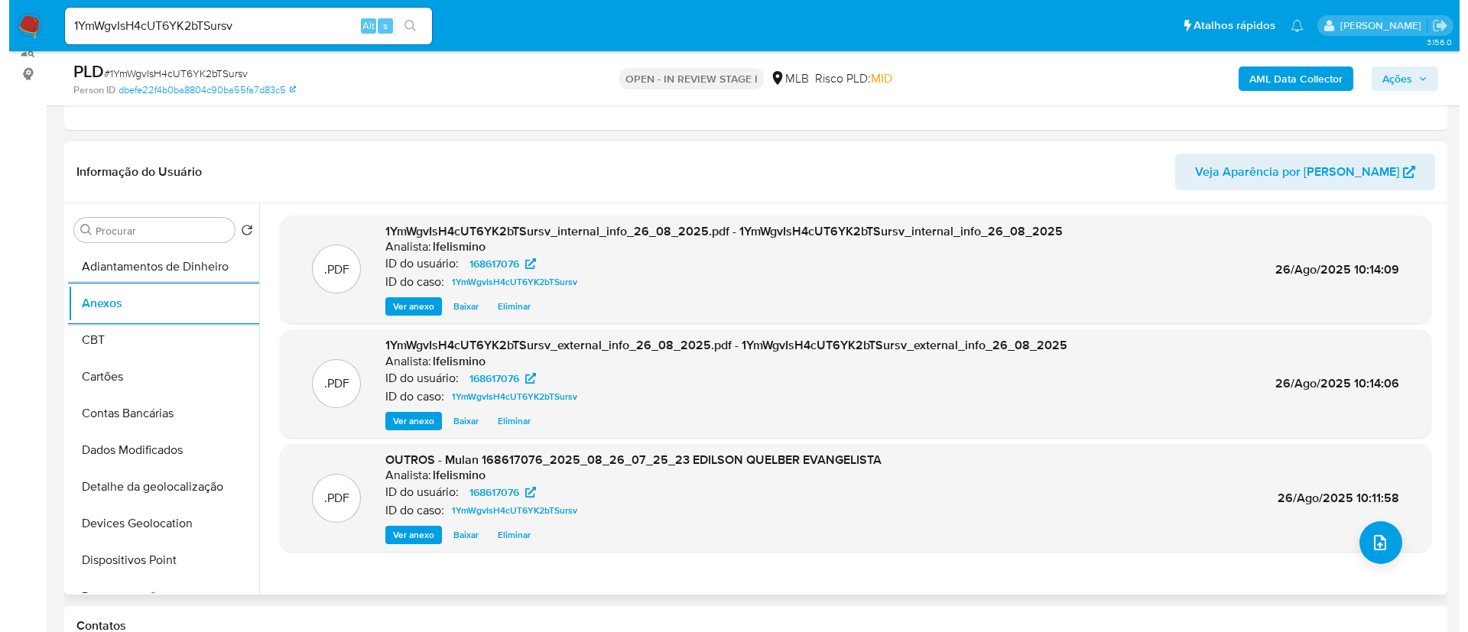
scroll to position [229, 0]
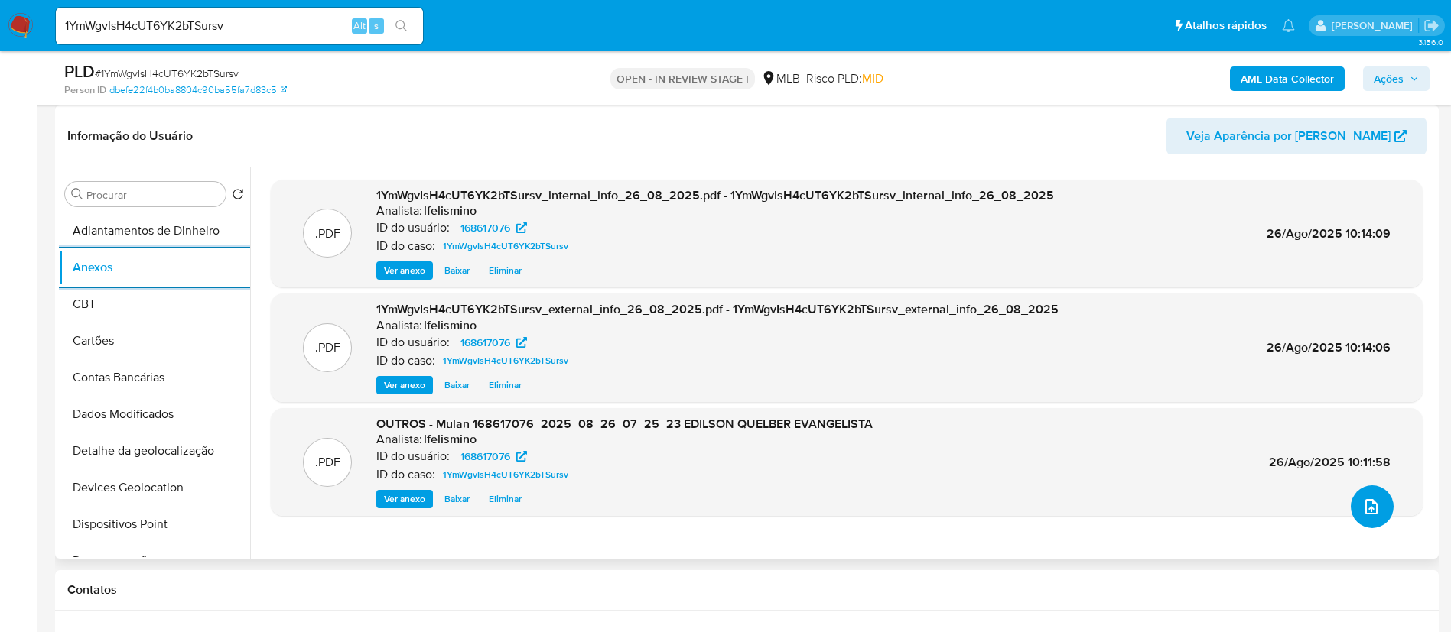
click at [1350, 518] on button "upload-file" at bounding box center [1371, 507] width 43 height 43
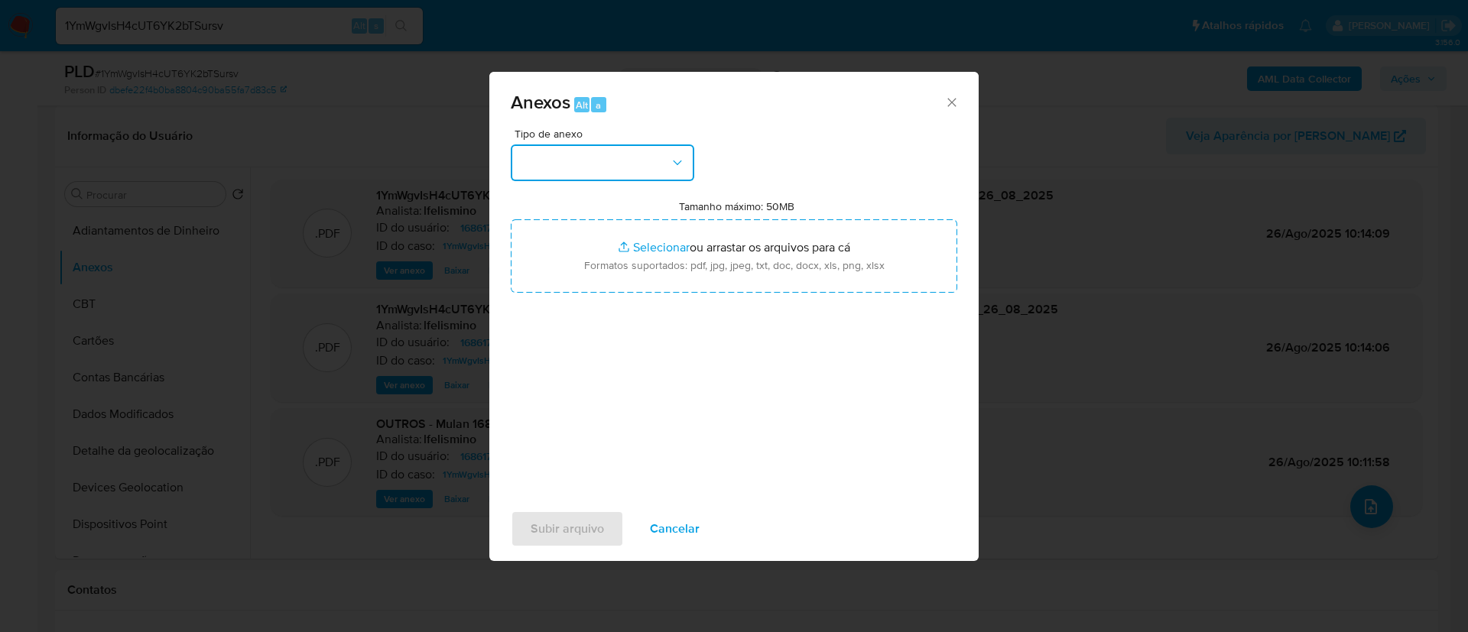
click at [520, 149] on button "button" at bounding box center [603, 163] width 184 height 37
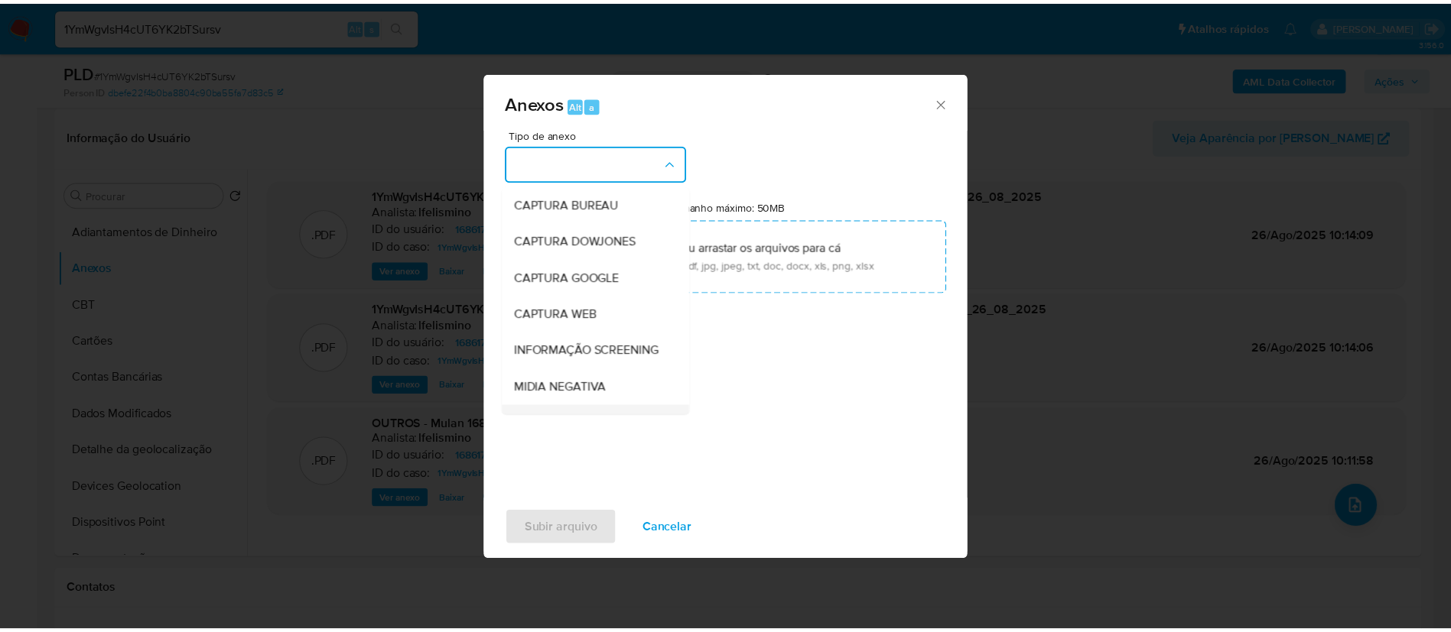
scroll to position [236, 0]
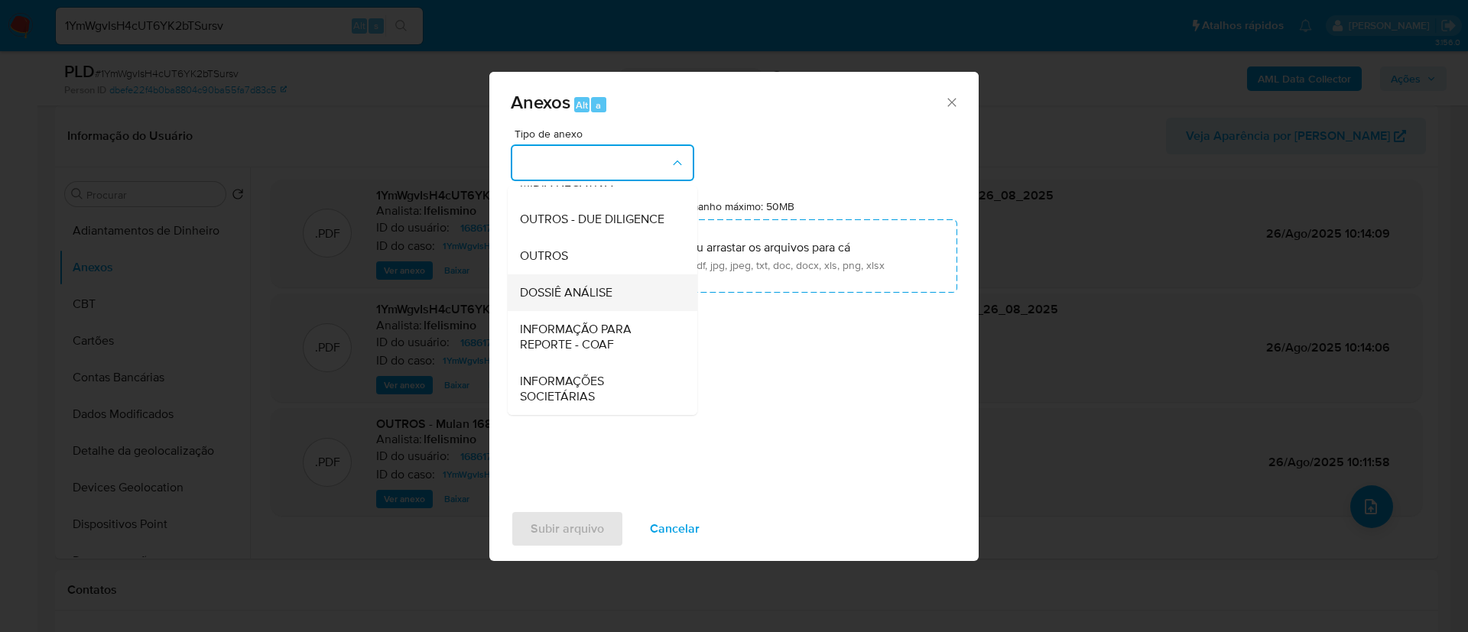
click at [609, 291] on span "DOSSIÊ ANÁLISE" at bounding box center [566, 292] width 93 height 15
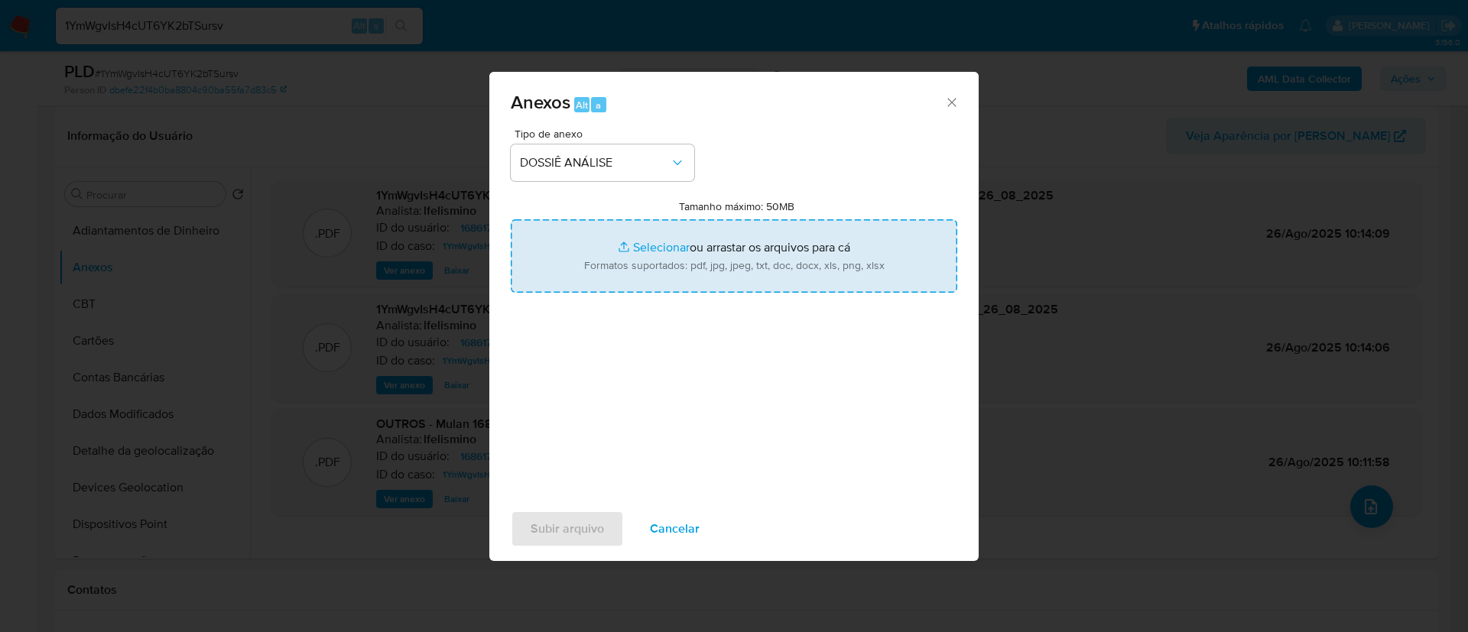
type input "C:\fakepath\SAR - CPF 98906895615 - EDILSON QUELBER EVANGELISTA.pdf"
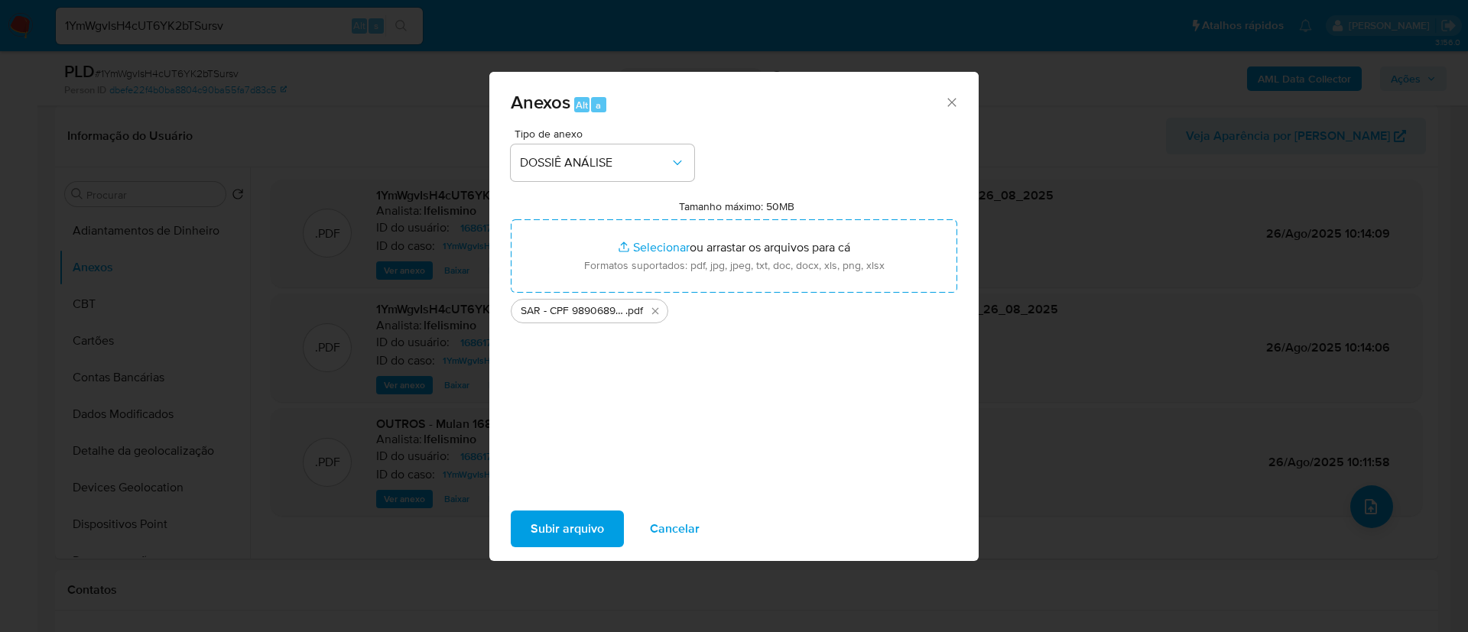
click at [560, 545] on span "Subir arquivo" at bounding box center [567, 529] width 73 height 34
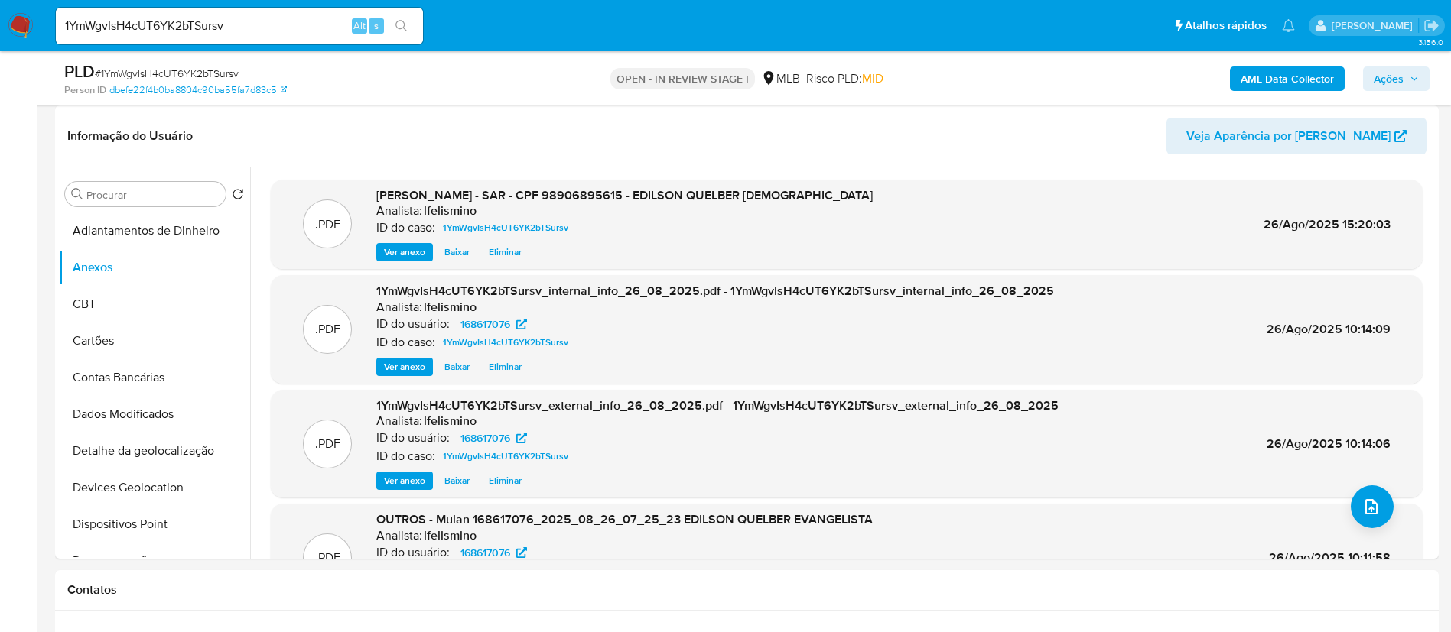
click at [1396, 73] on span "Ações" at bounding box center [1388, 79] width 30 height 24
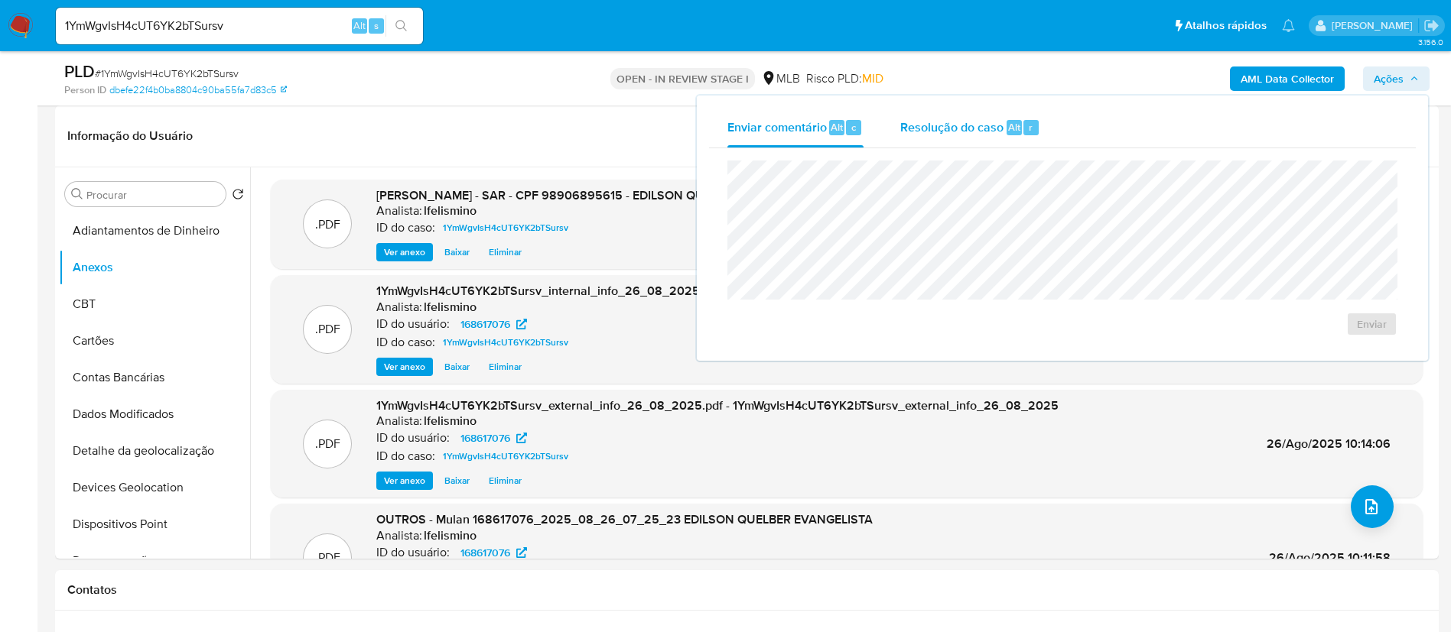
click at [1009, 135] on div "Alt" at bounding box center [1013, 127] width 15 height 15
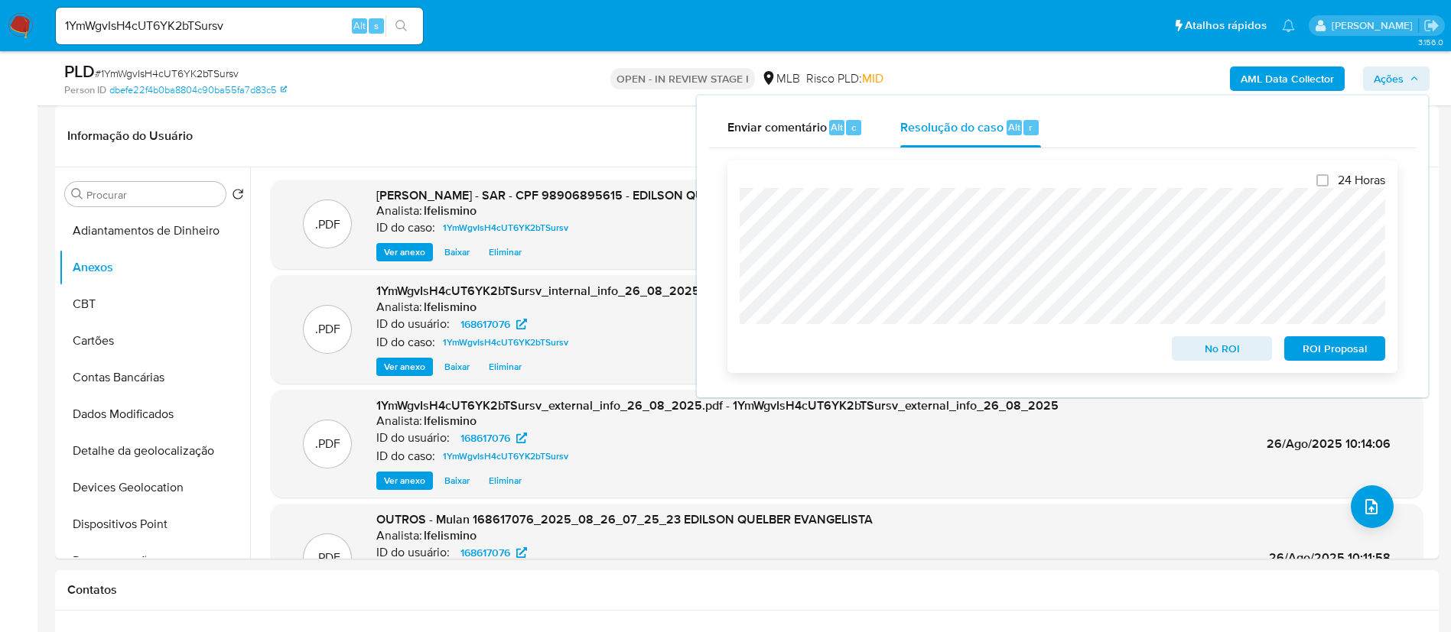
click at [1326, 353] on span "ROI Proposal" at bounding box center [1335, 348] width 80 height 21
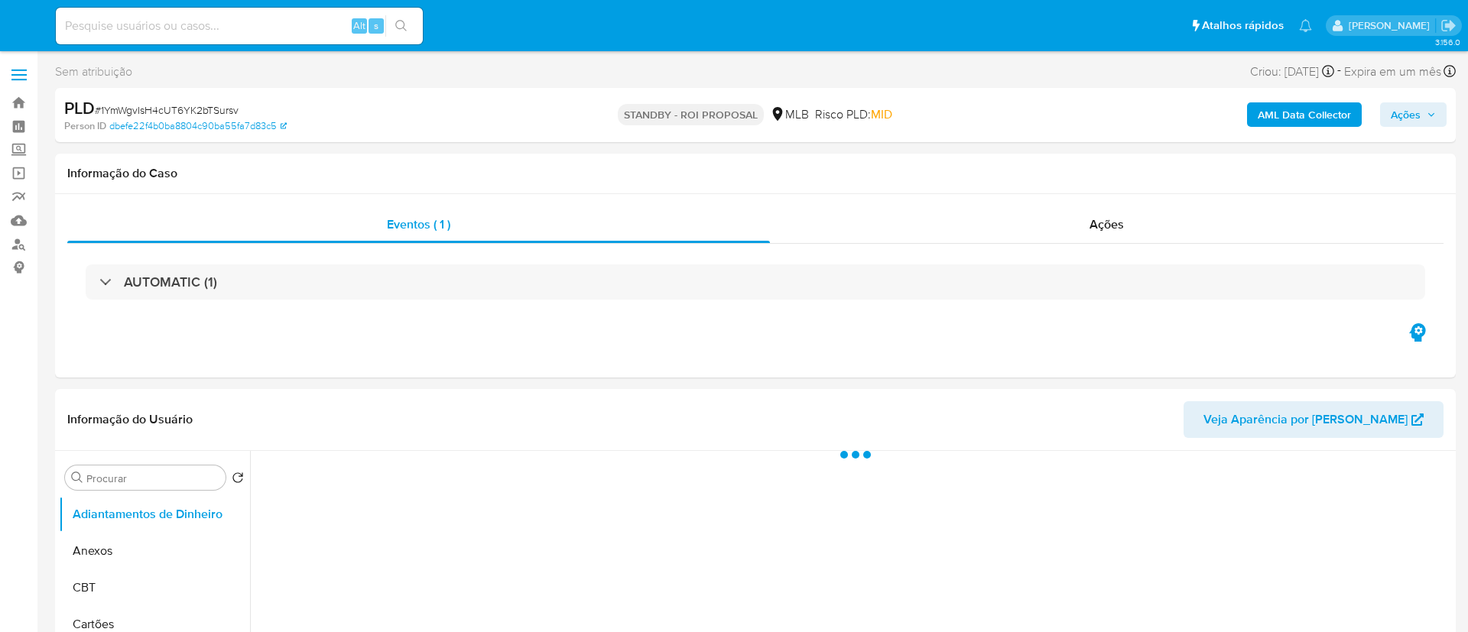
select select "10"
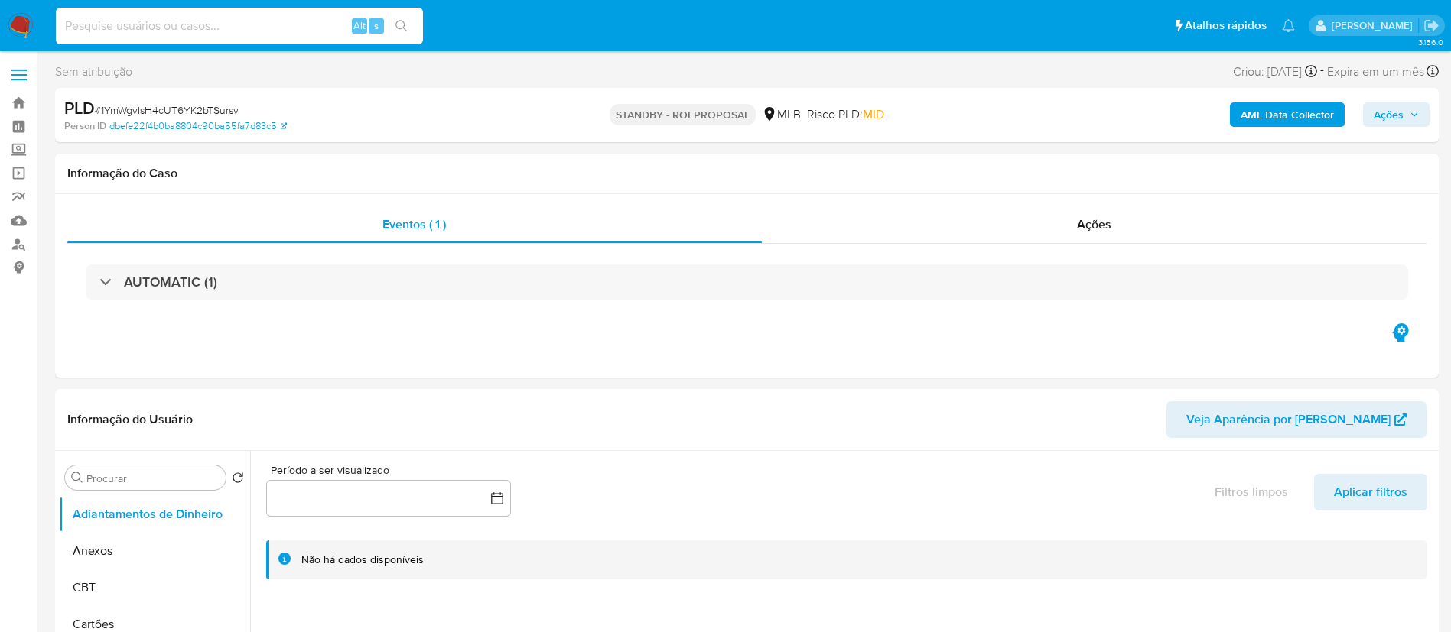
click at [193, 25] on input at bounding box center [239, 26] width 367 height 20
paste input "88kCOigbZAHI1gKBB6lhTArg"
type input "88kCOigbZAHI1gKBB6lhTArg"
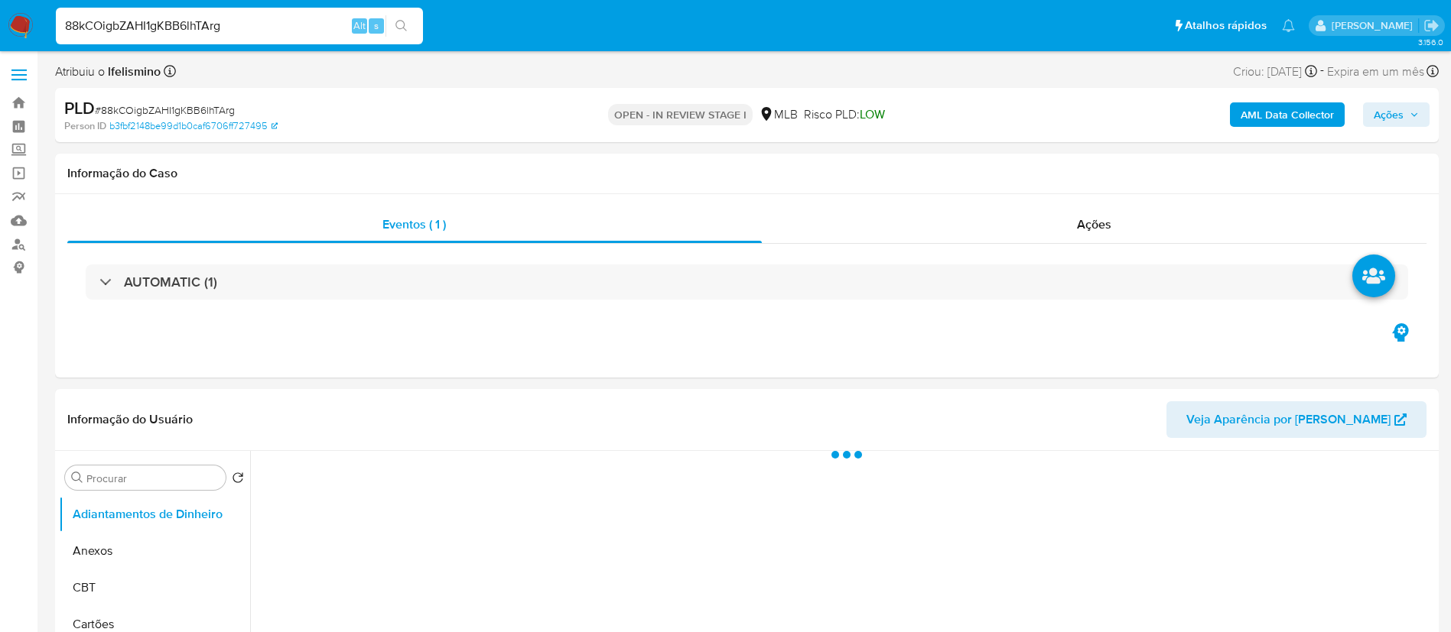
select select "10"
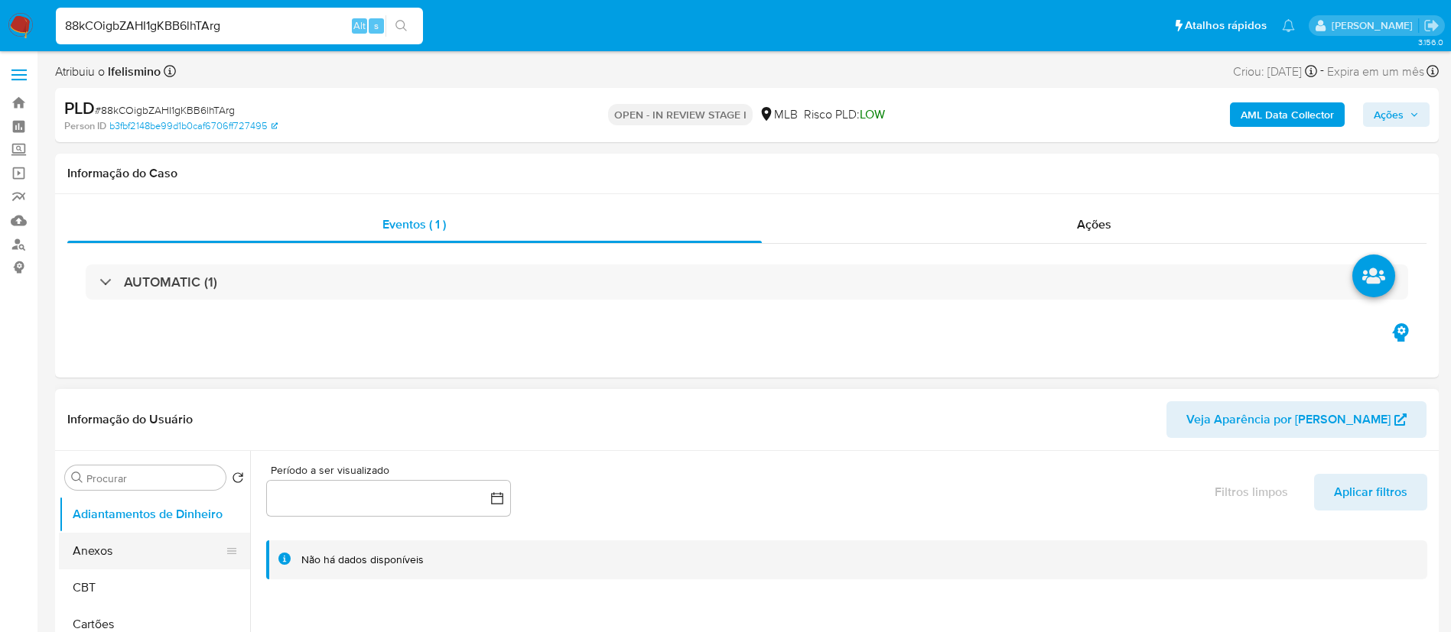
click at [100, 543] on button "Anexos" at bounding box center [148, 551] width 179 height 37
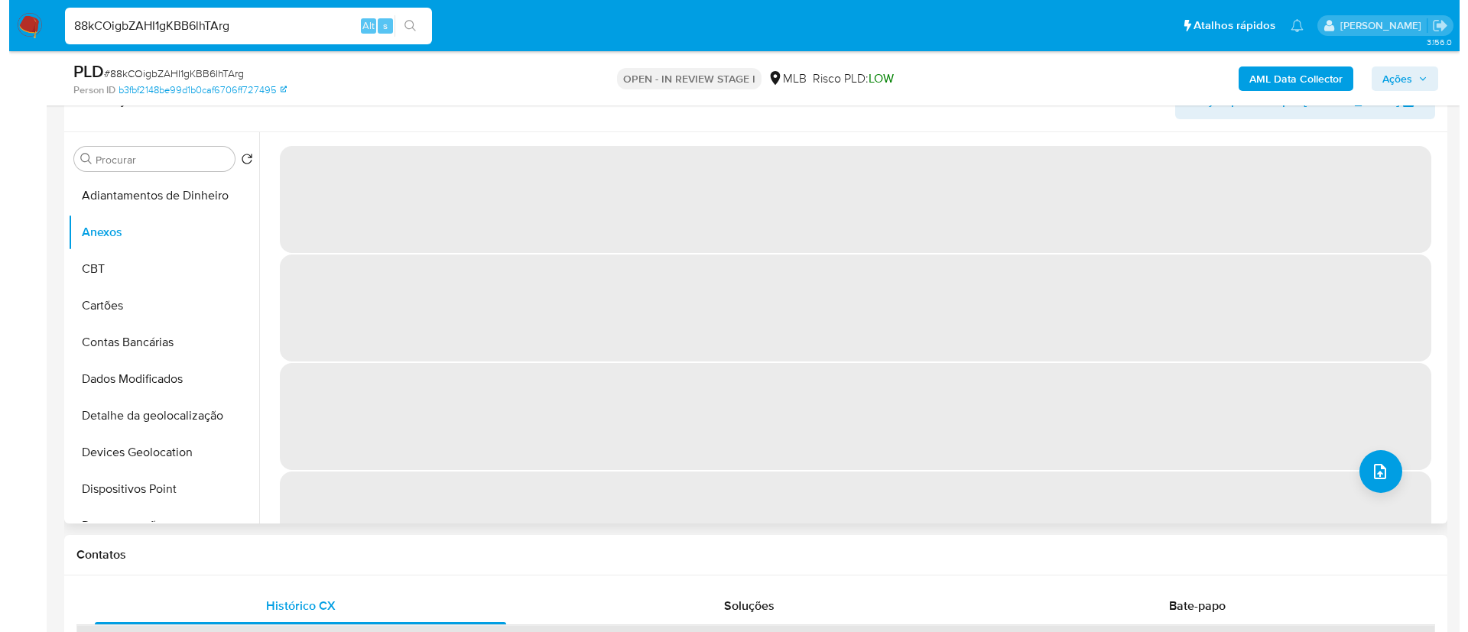
scroll to position [229, 0]
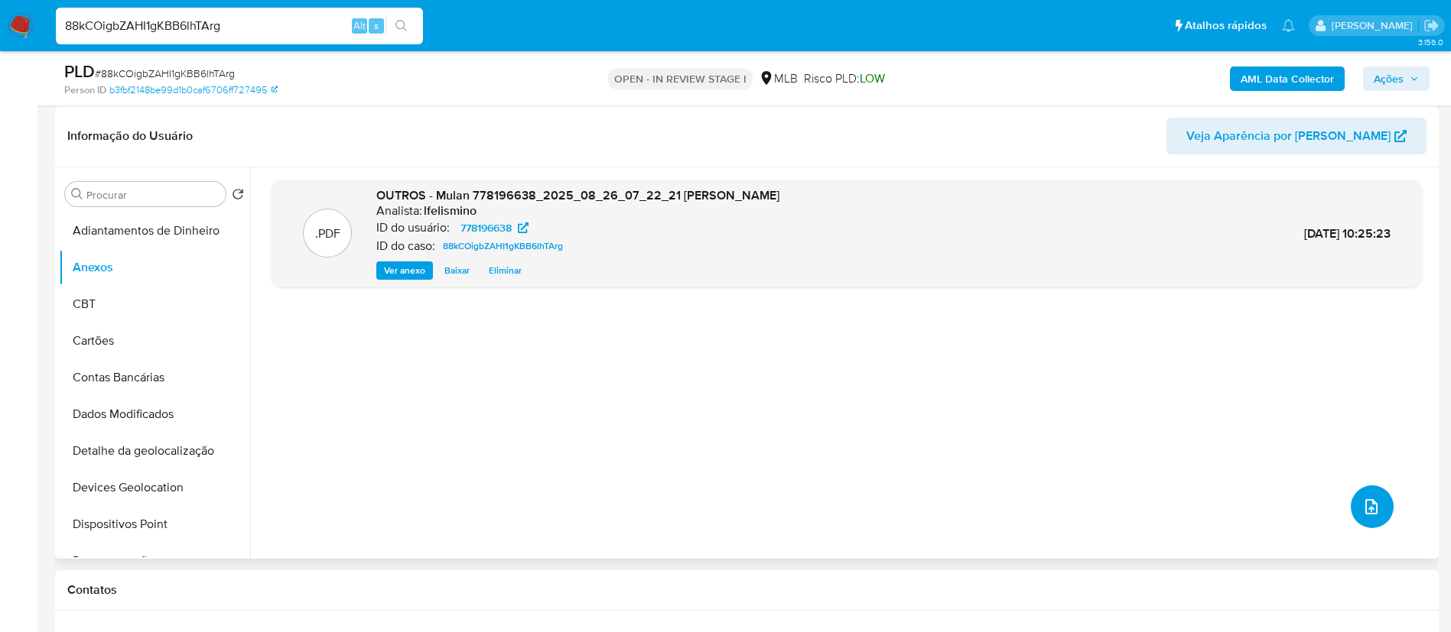
click at [1350, 502] on button "upload-file" at bounding box center [1371, 507] width 43 height 43
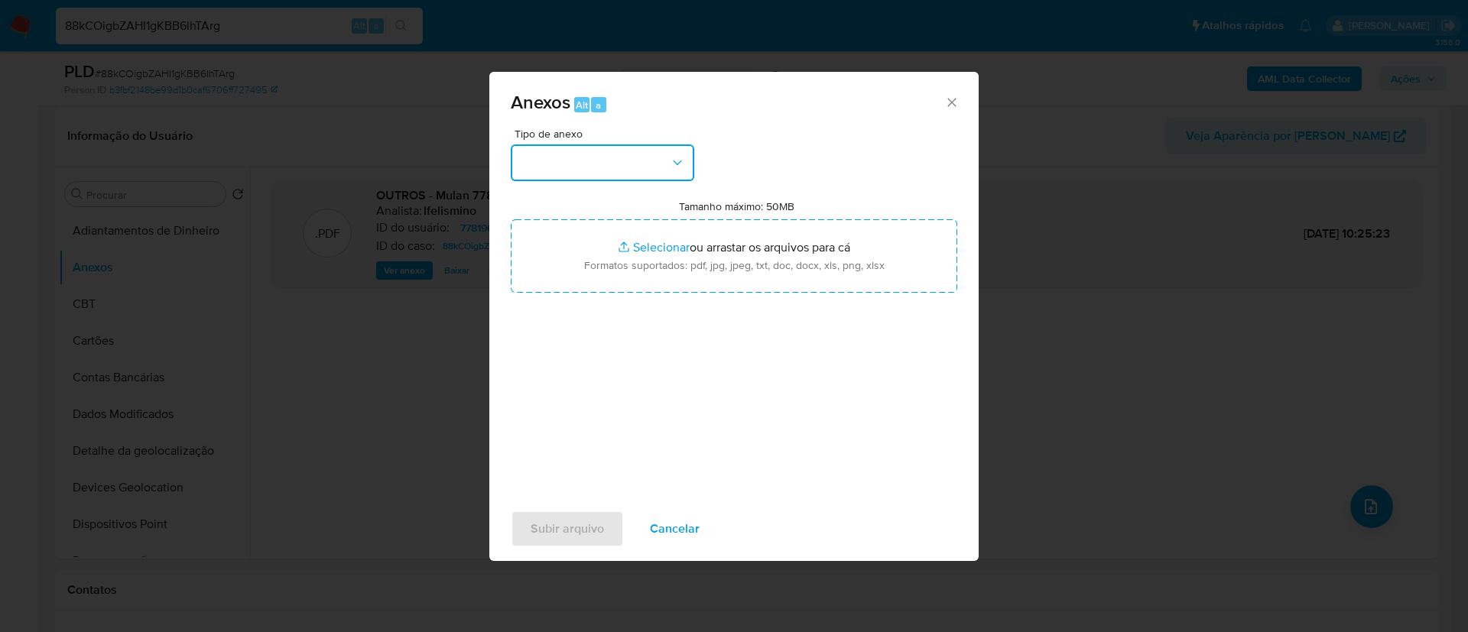
click at [580, 164] on button "button" at bounding box center [603, 163] width 184 height 37
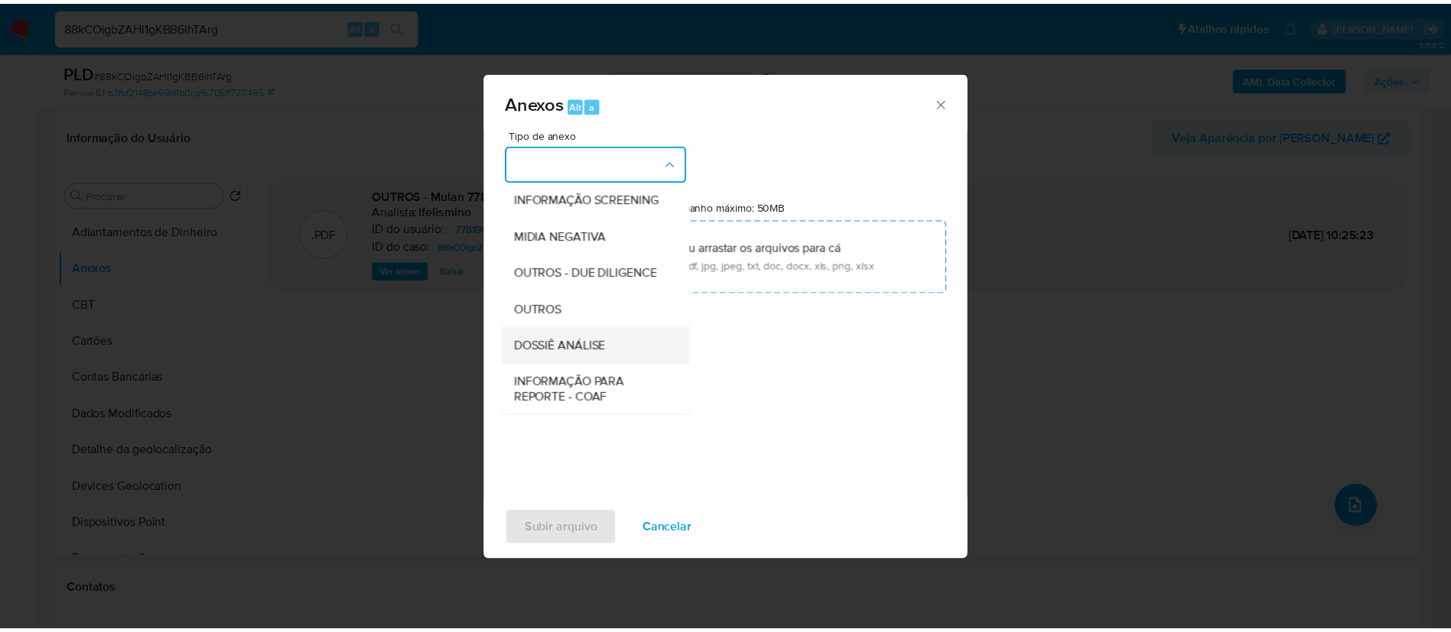
scroll to position [236, 0]
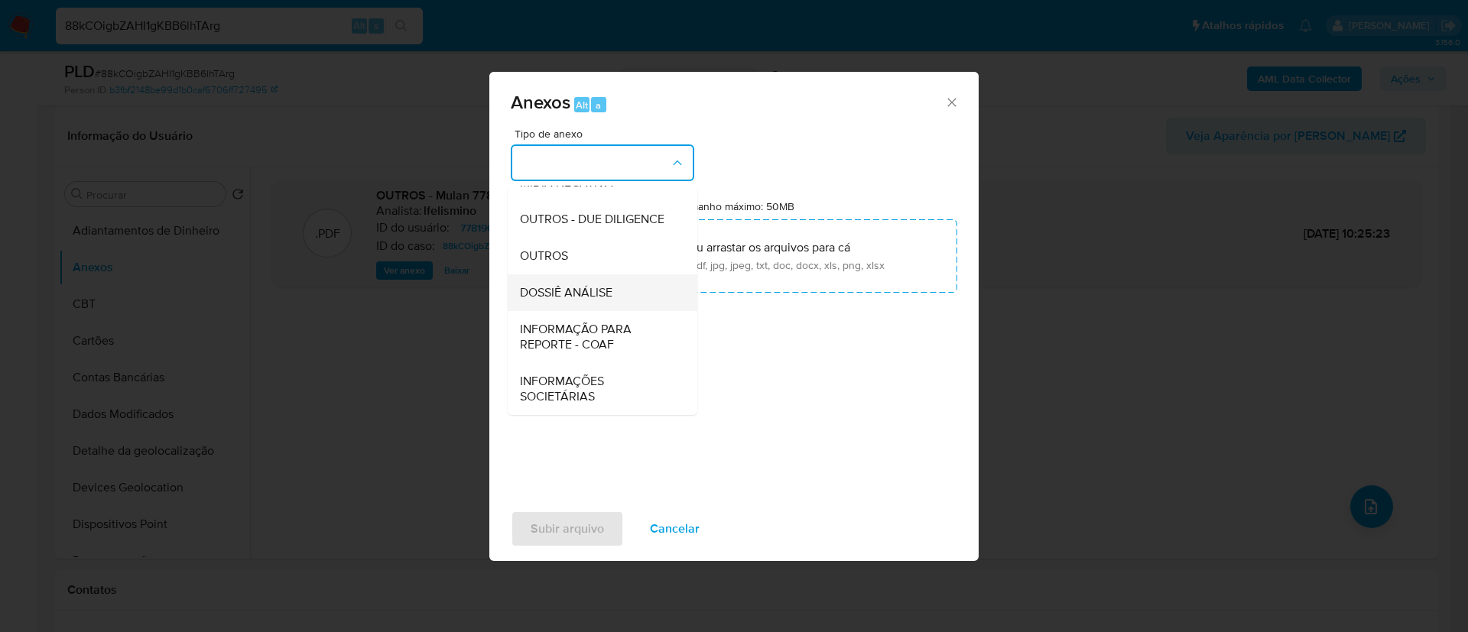
click at [593, 292] on span "DOSSIÊ ANÁLISE" at bounding box center [566, 292] width 93 height 15
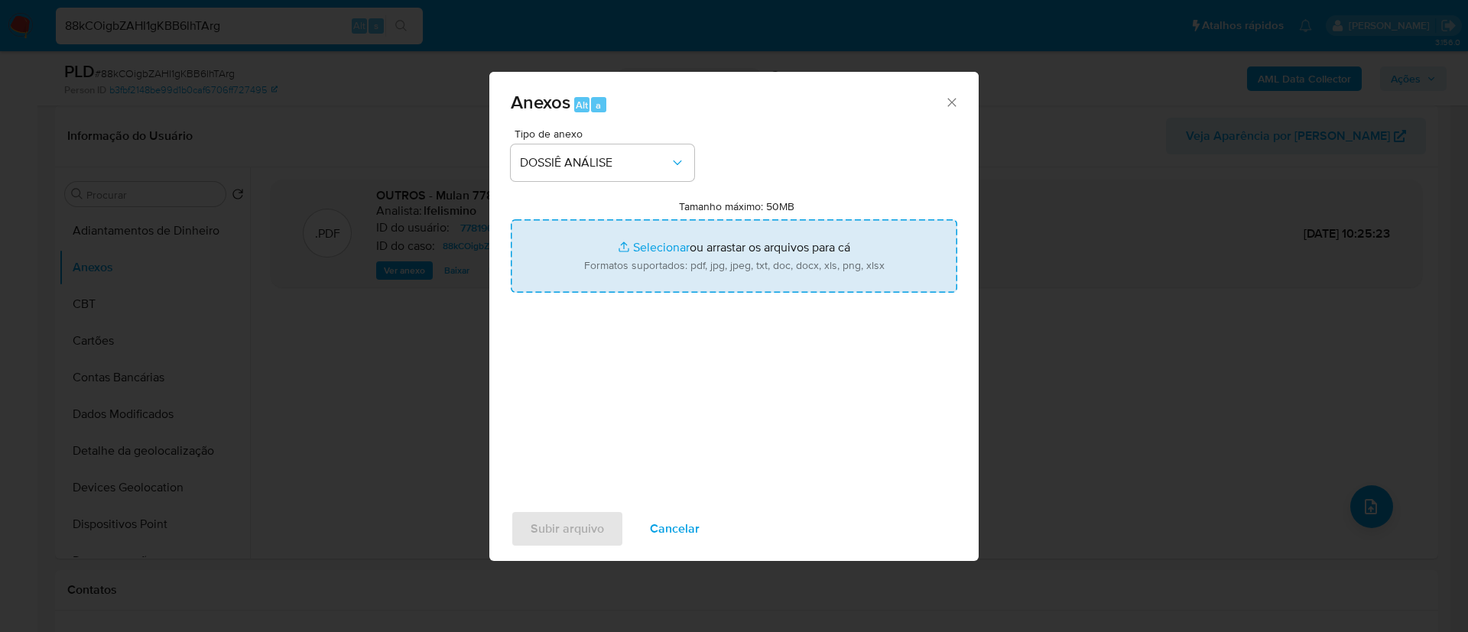
type input "C:\fakepath\SAR - CPF 03037891408 - MARCIO JORAN PESSOA DOS SANTOS.pdf"
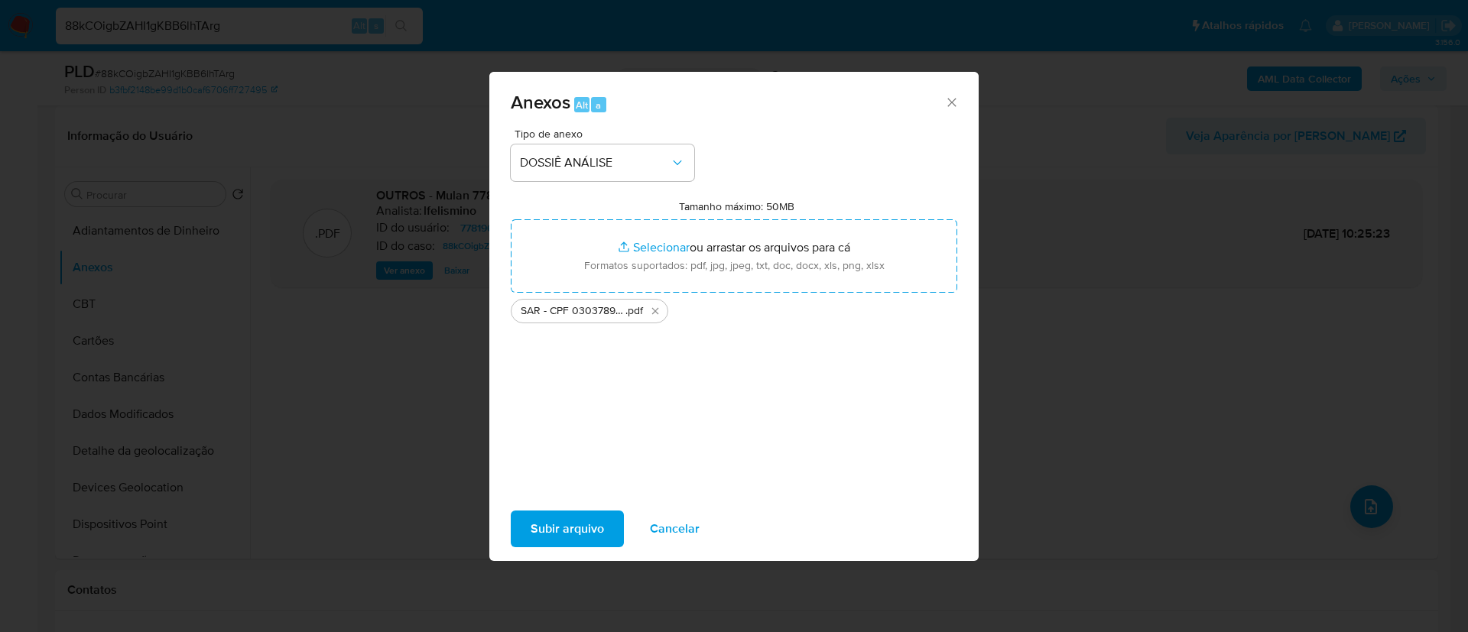
click at [555, 515] on span "Subir arquivo" at bounding box center [567, 529] width 73 height 34
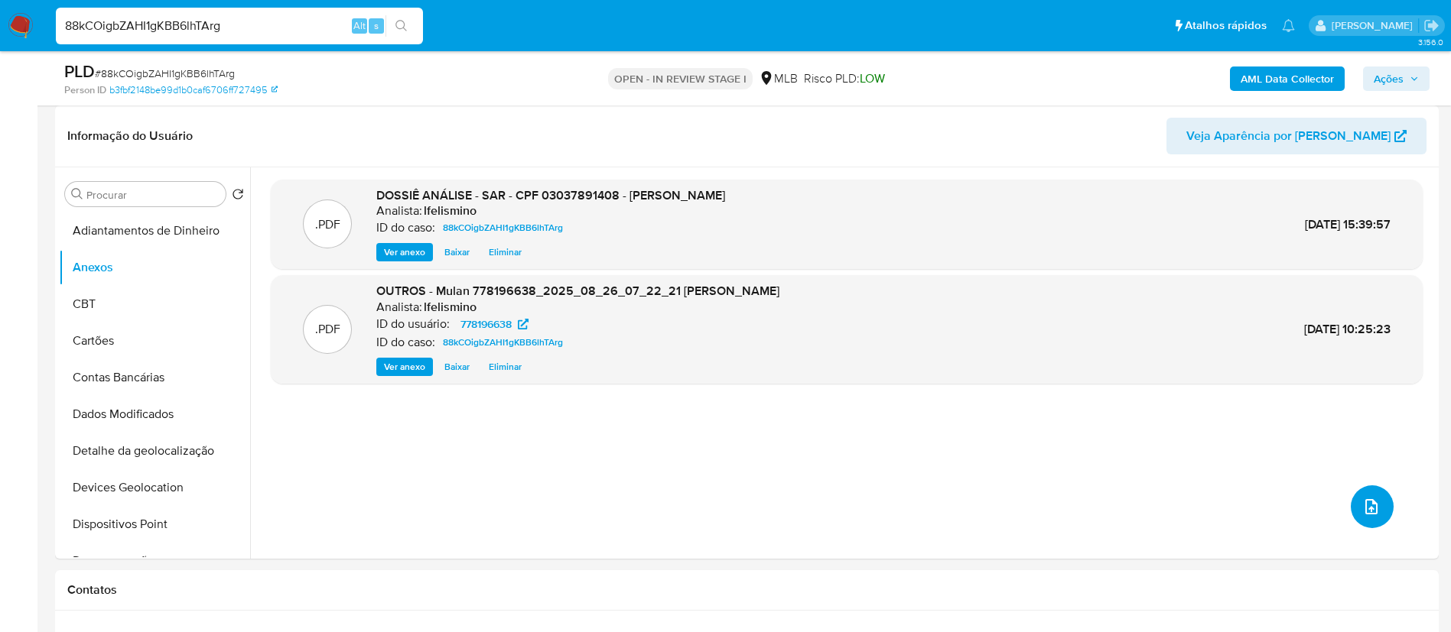
scroll to position [115, 0]
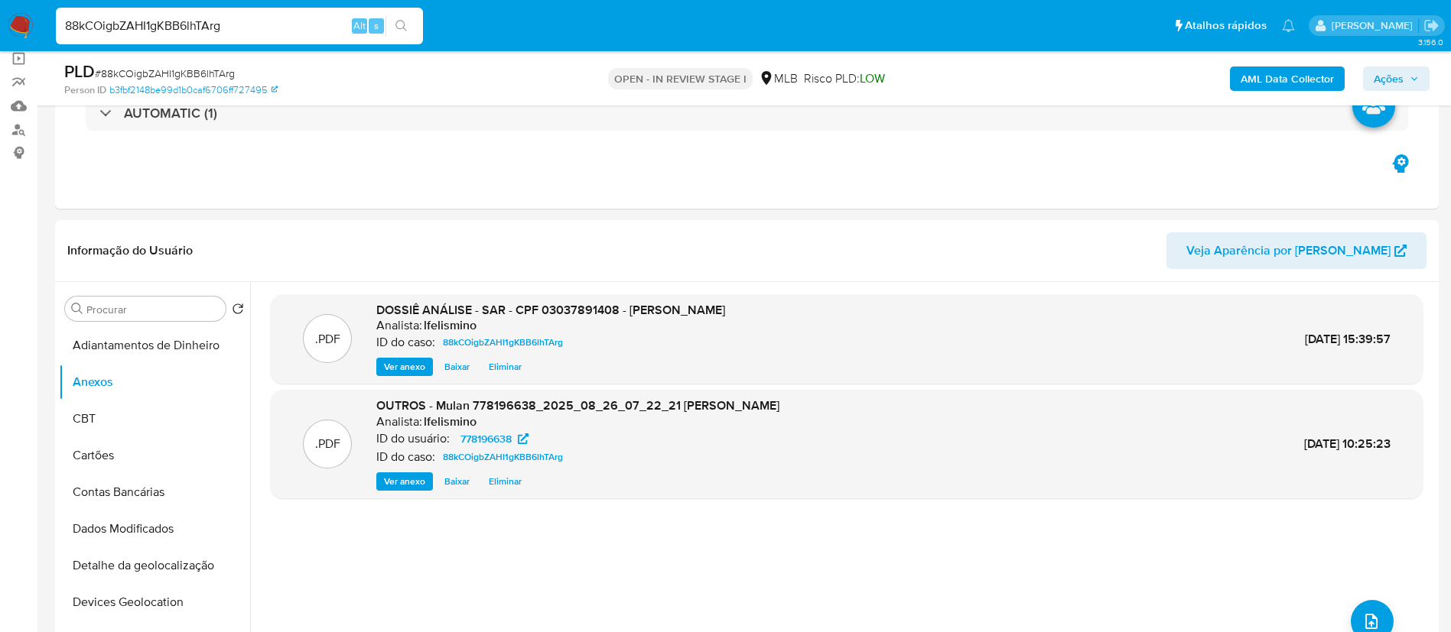
click at [1283, 76] on b "AML Data Collector" at bounding box center [1286, 79] width 93 height 24
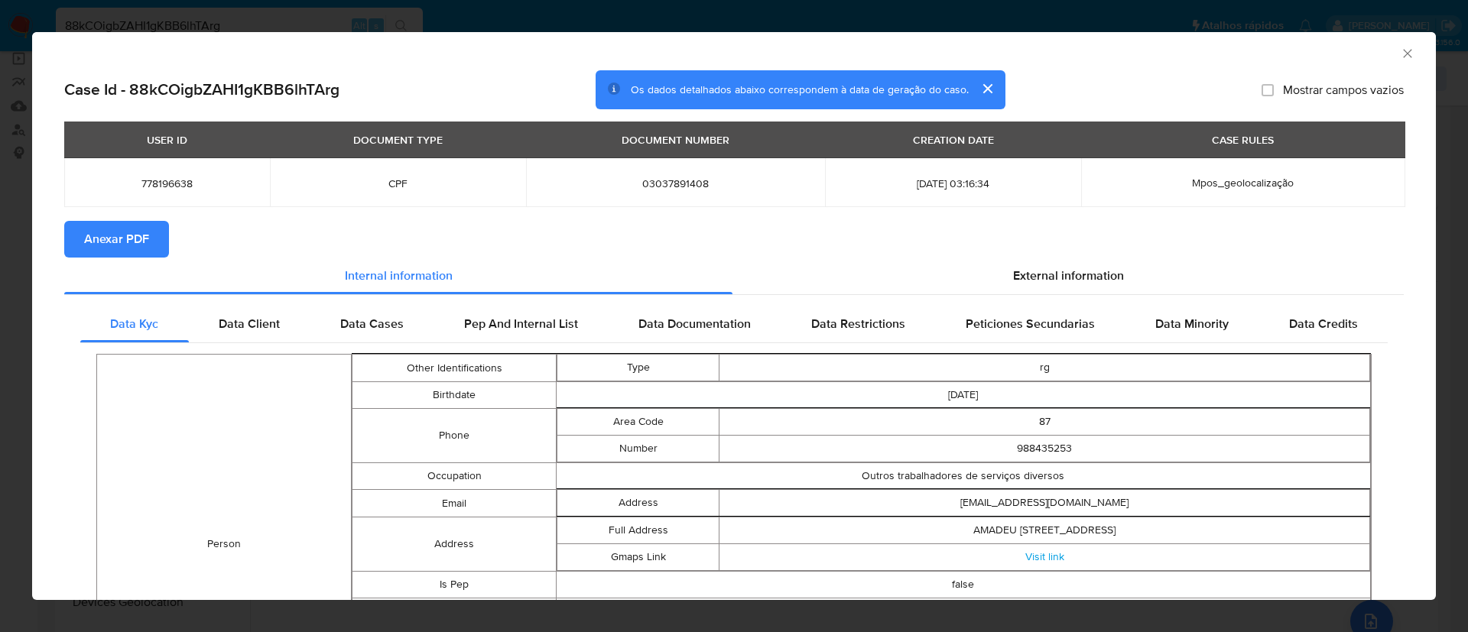
click at [135, 228] on span "Anexar PDF" at bounding box center [116, 240] width 65 height 34
click at [1373, 55] on div "AML Data Collector" at bounding box center [721, 51] width 1357 height 17
click at [1400, 50] on icon "Fechar a janela" at bounding box center [1407, 53] width 15 height 15
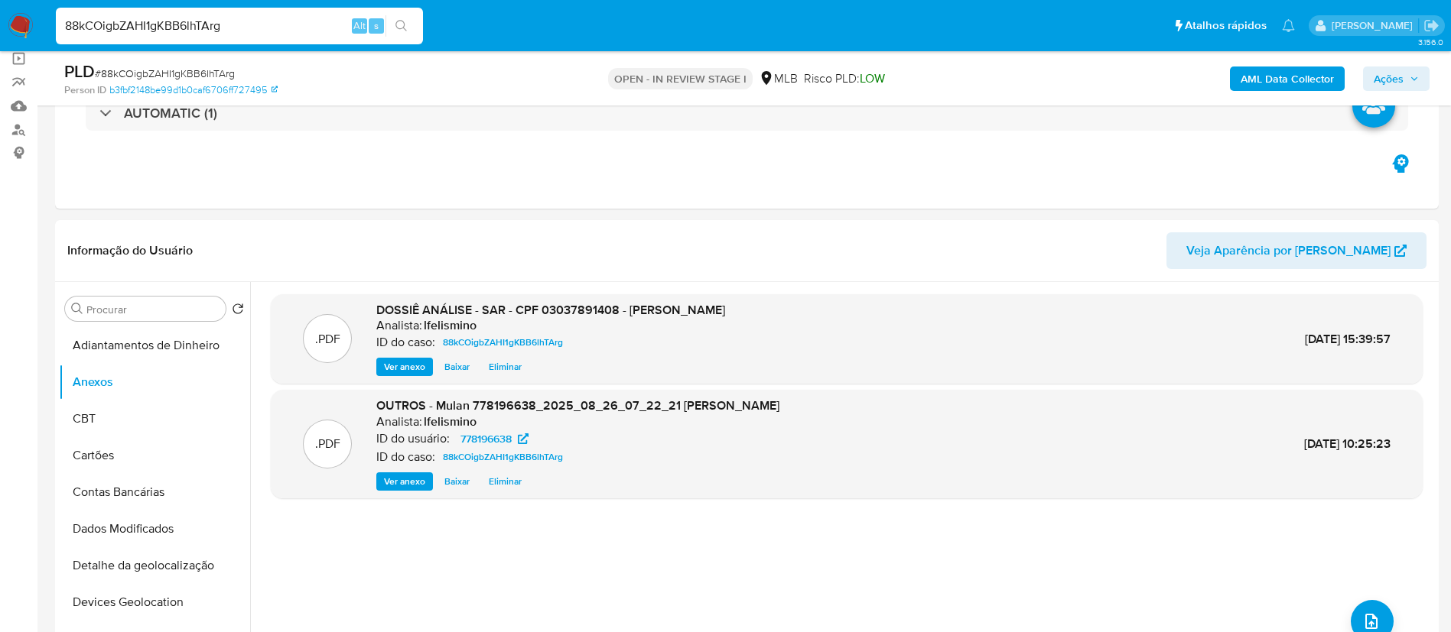
click at [1373, 76] on button "Ações" at bounding box center [1396, 79] width 67 height 24
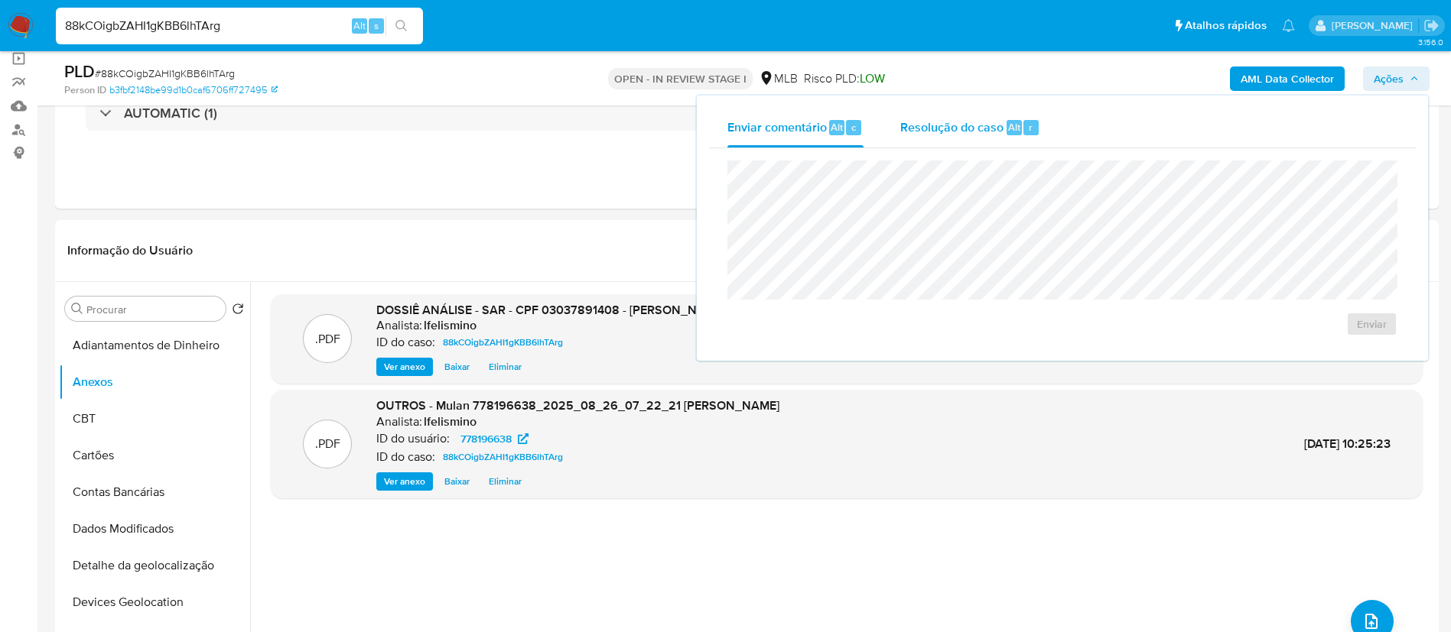
click at [1025, 127] on div "r" at bounding box center [1030, 127] width 15 height 15
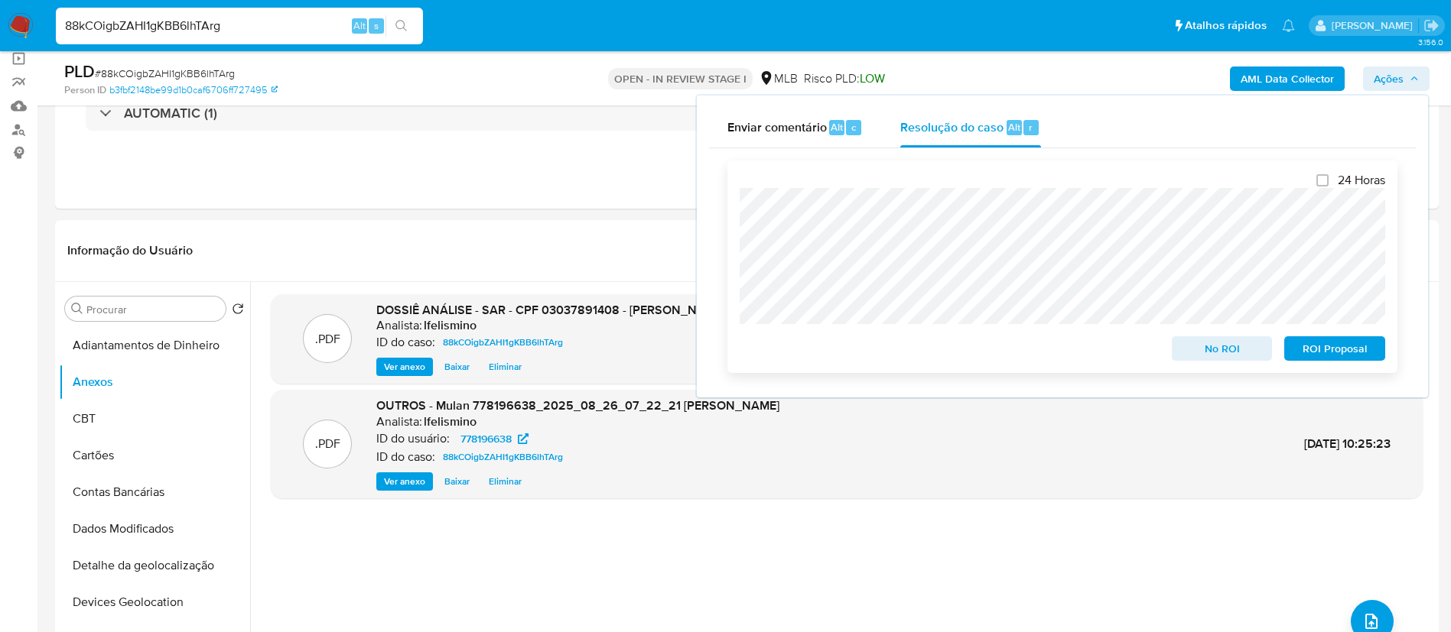
click at [1327, 350] on span "ROI Proposal" at bounding box center [1335, 348] width 80 height 21
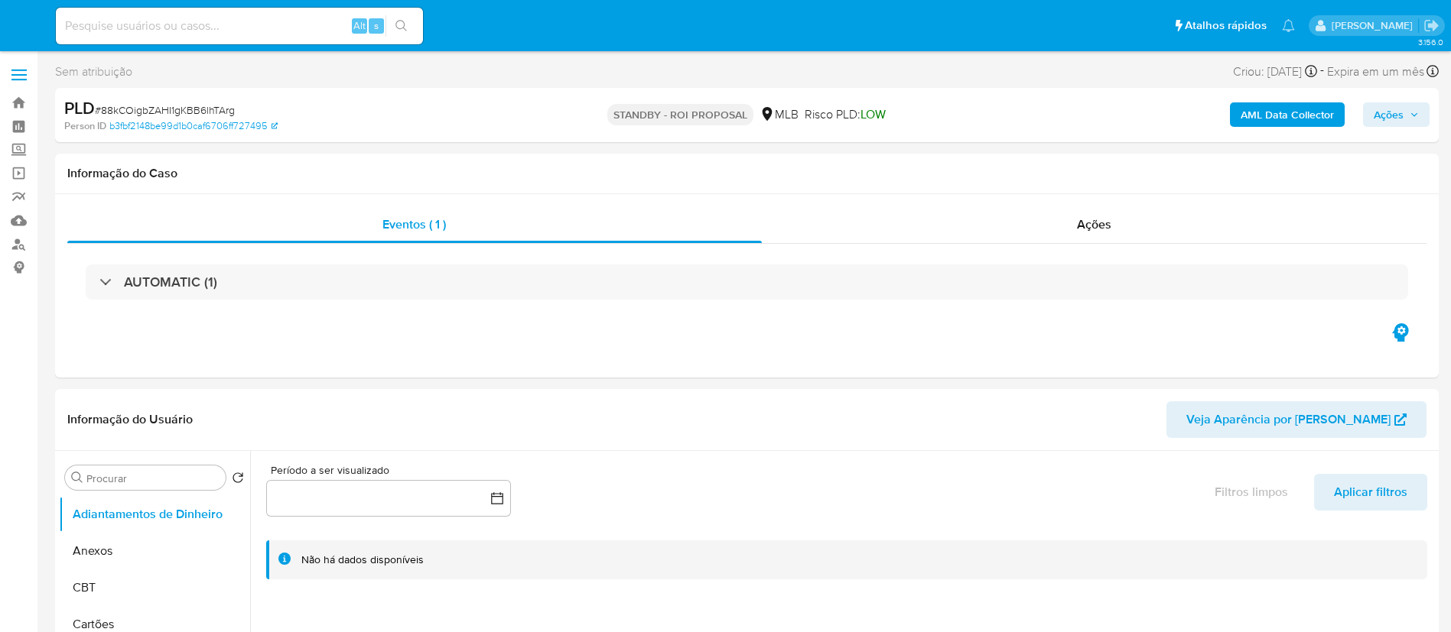
select select "10"
click at [186, 22] on input at bounding box center [239, 26] width 367 height 20
paste input "MUFgq0pBXaFE6XG4NZlsozIq"
type input "MUFgq0pBXaFE6XG4NZlsozIq"
click at [404, 26] on icon "search-icon" at bounding box center [400, 25] width 11 height 11
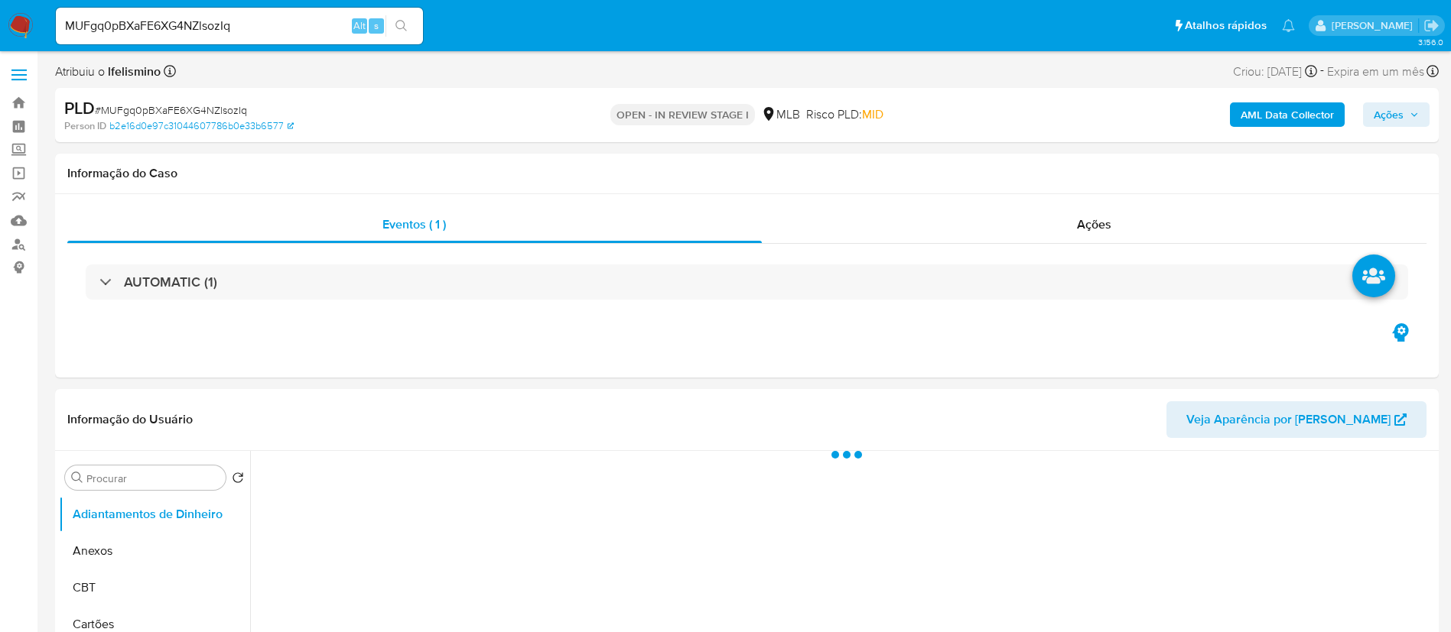
select select "10"
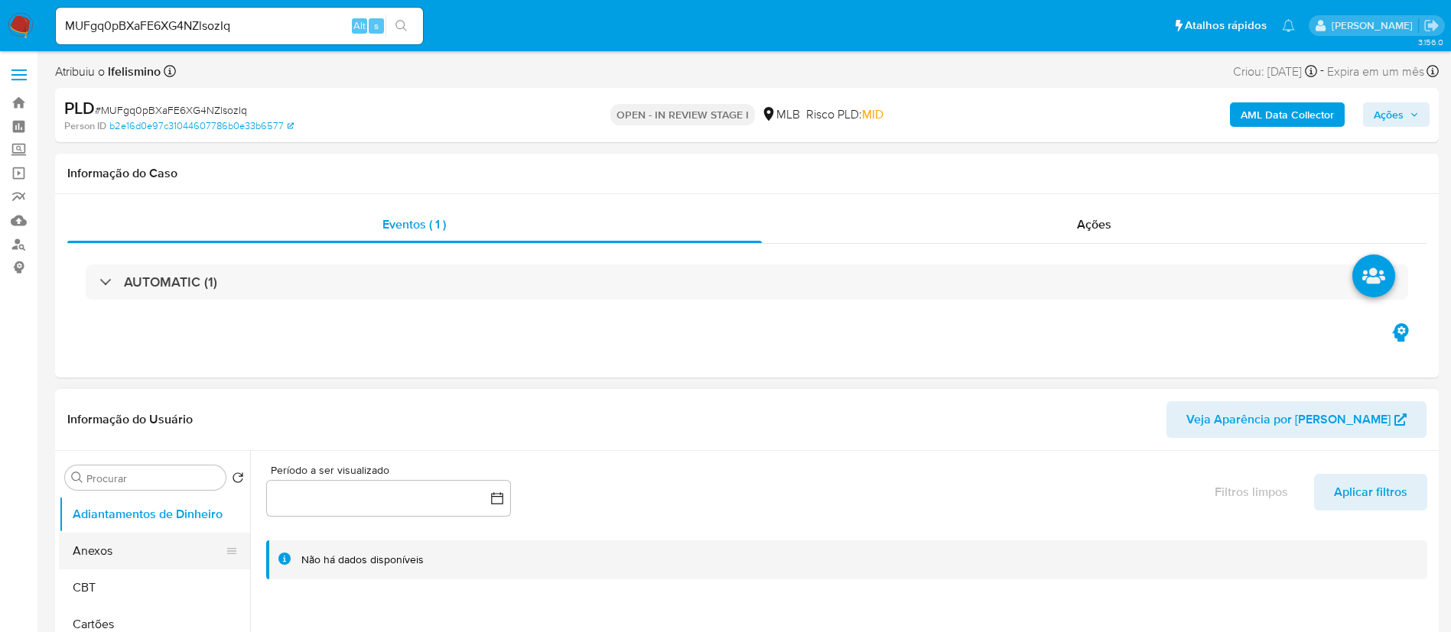
click at [124, 541] on button "Anexos" at bounding box center [148, 551] width 179 height 37
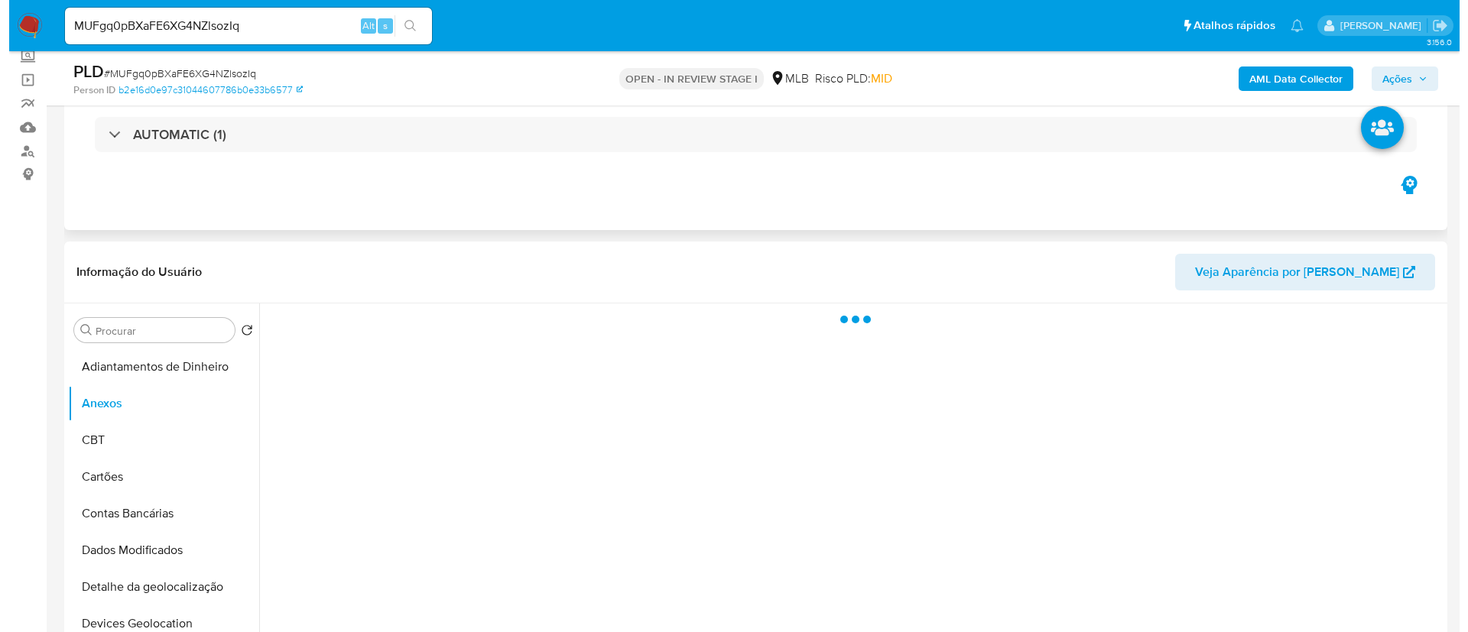
scroll to position [229, 0]
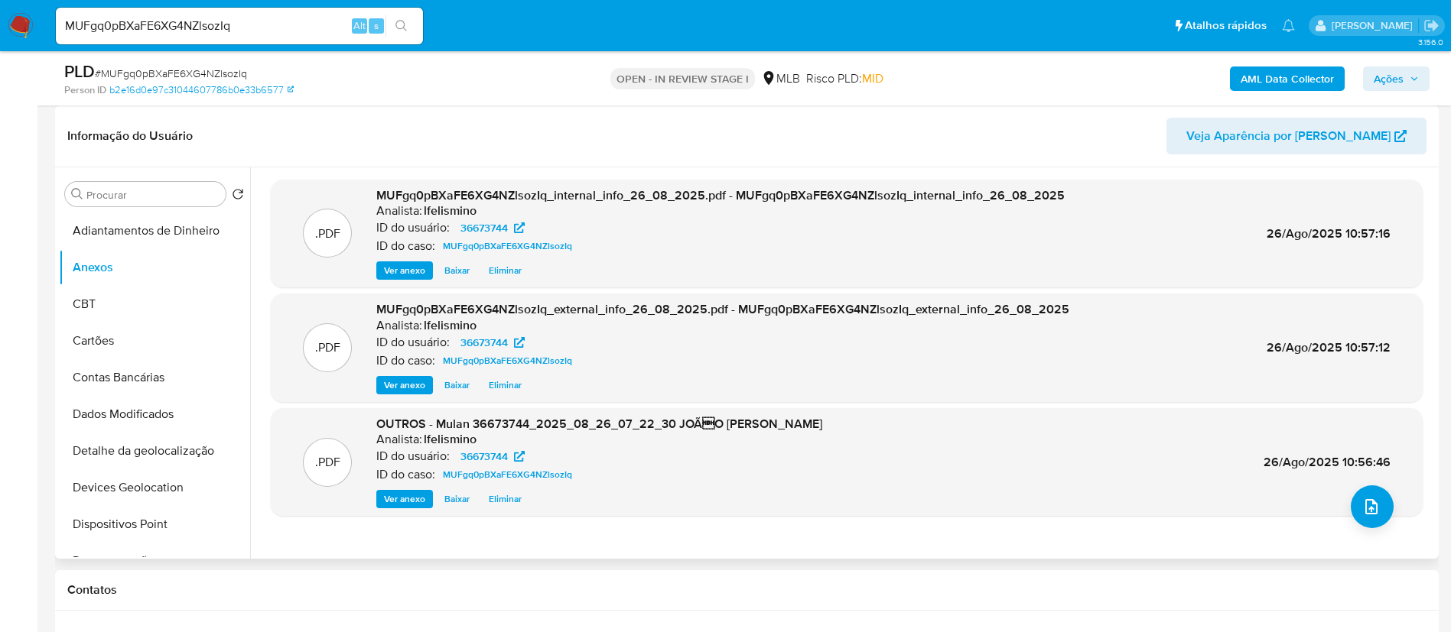
click at [1334, 491] on div ".PDF OUTROS - Mulan 36673744_2025_08_26_07_22_30 JOÃO [PERSON_NAME] FAGUNDES A…" at bounding box center [846, 462] width 1136 height 93
click at [1354, 505] on button "upload-file" at bounding box center [1371, 507] width 43 height 43
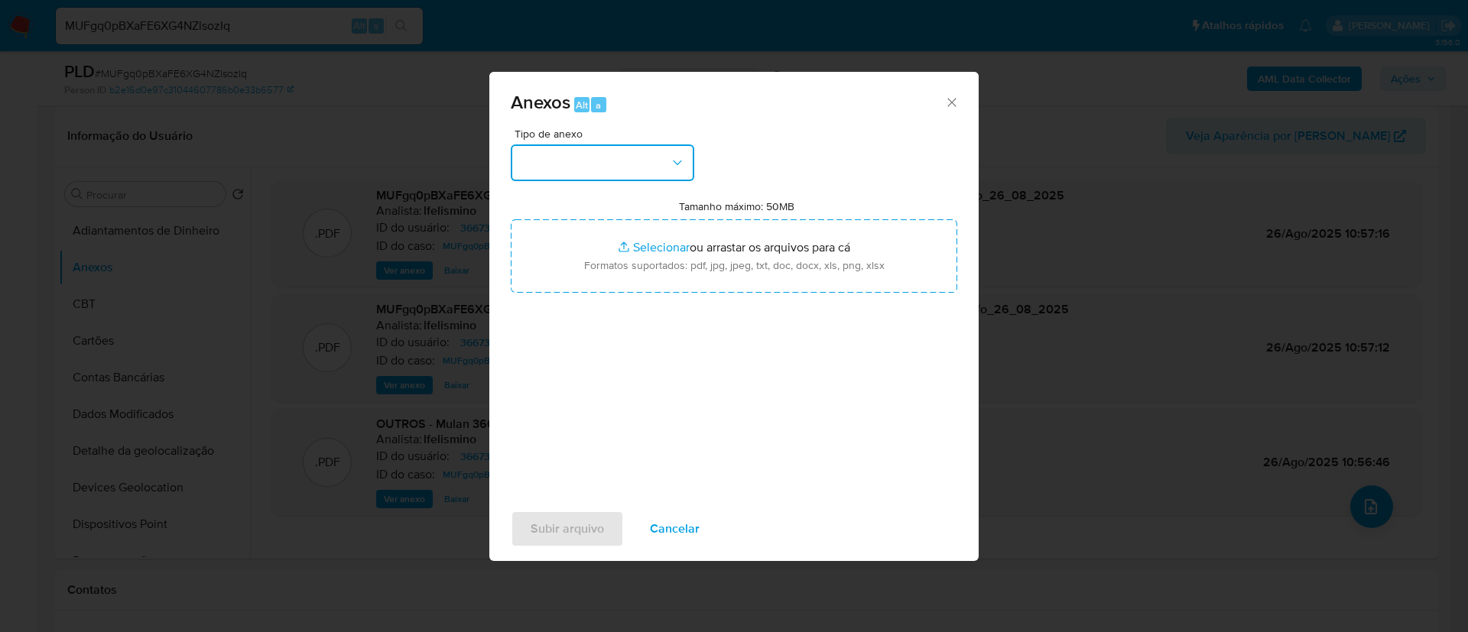
click at [629, 161] on button "button" at bounding box center [603, 163] width 184 height 37
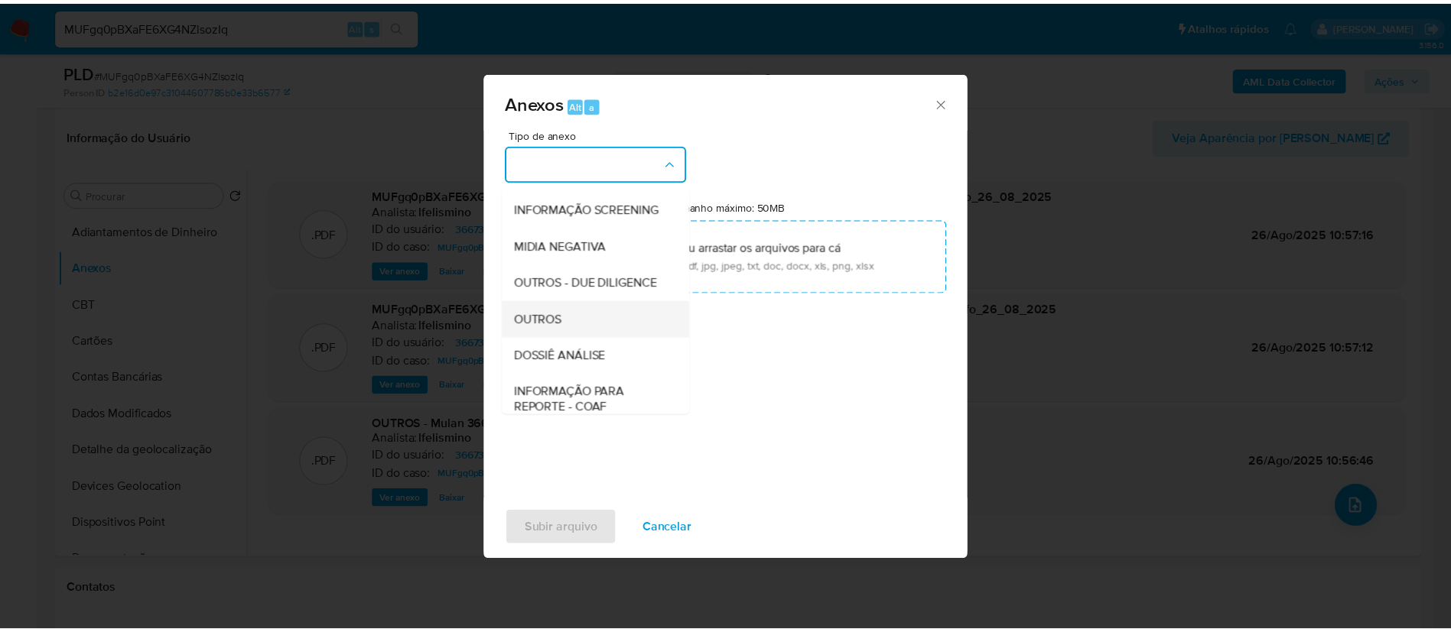
scroll to position [236, 0]
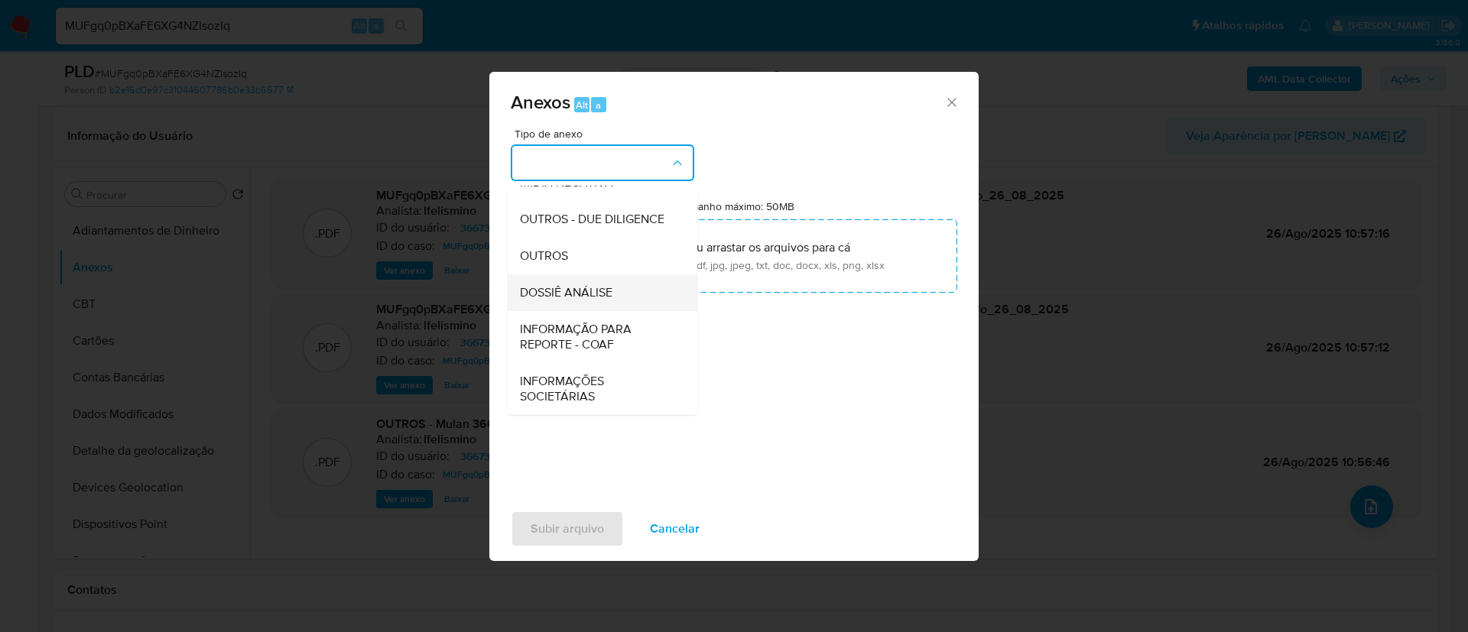
click at [589, 295] on span "DOSSIÊ ANÁLISE" at bounding box center [566, 292] width 93 height 15
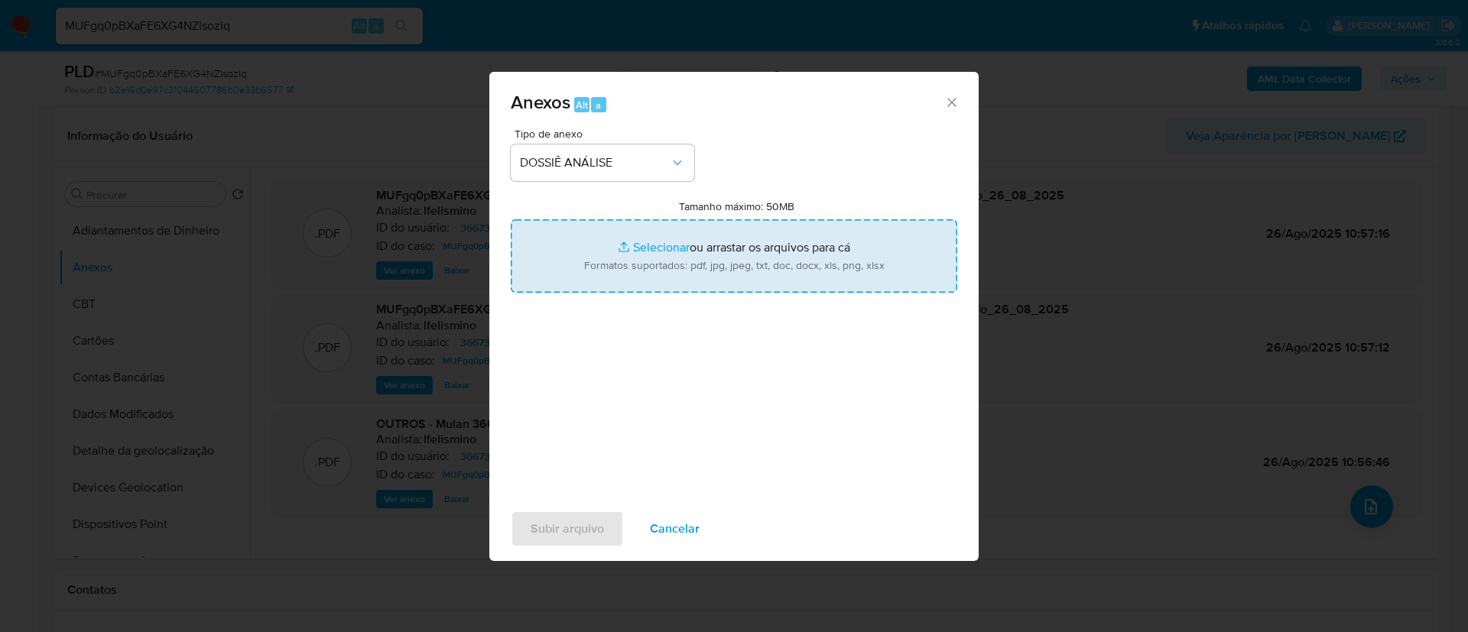
type input "C:\fakepath\SAR - CPF 05025318513 - JOÃO MARCOS CASTRO FAGUNDES.pdf"
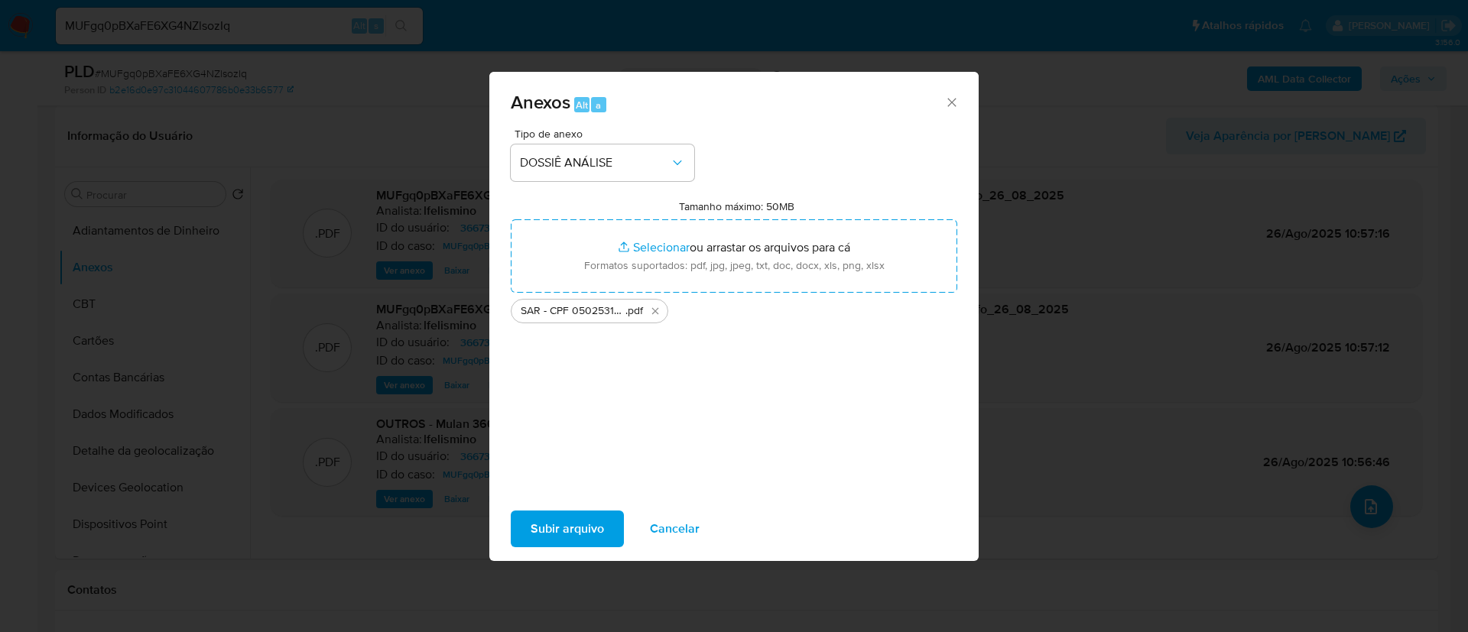
click at [549, 512] on span "Subir arquivo" at bounding box center [567, 529] width 73 height 34
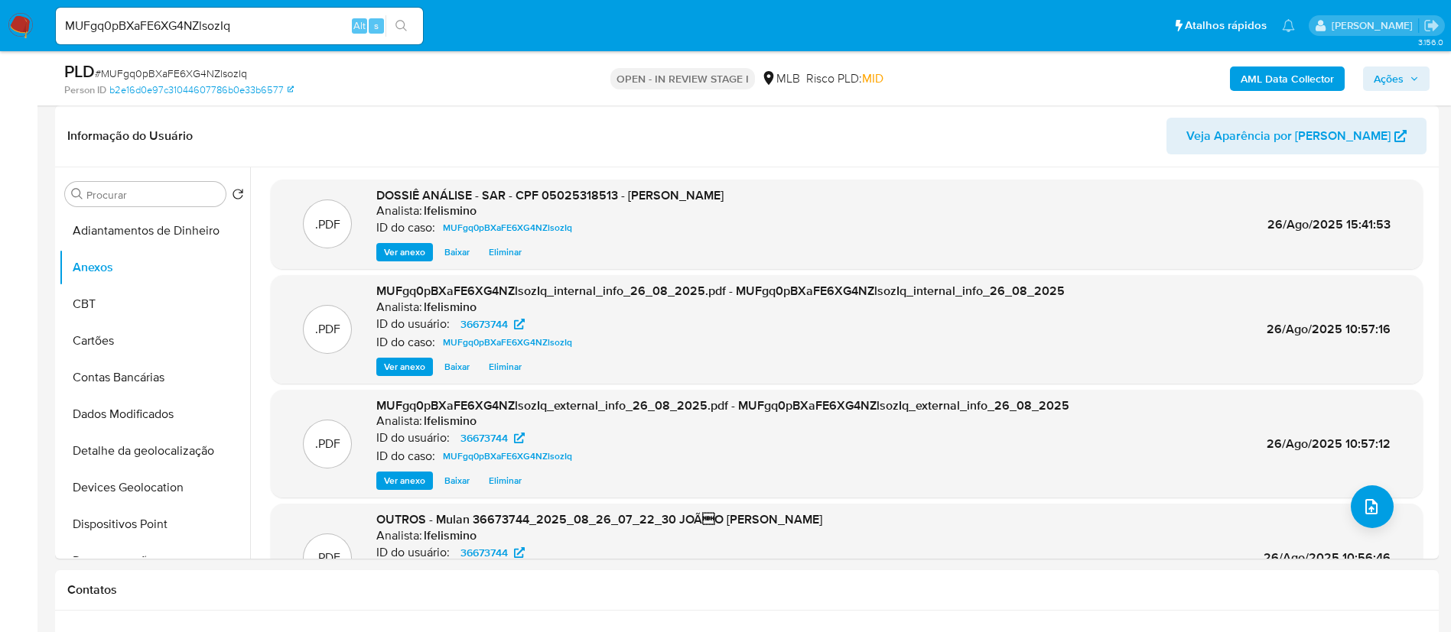
click at [1419, 72] on button "Ações" at bounding box center [1396, 79] width 67 height 24
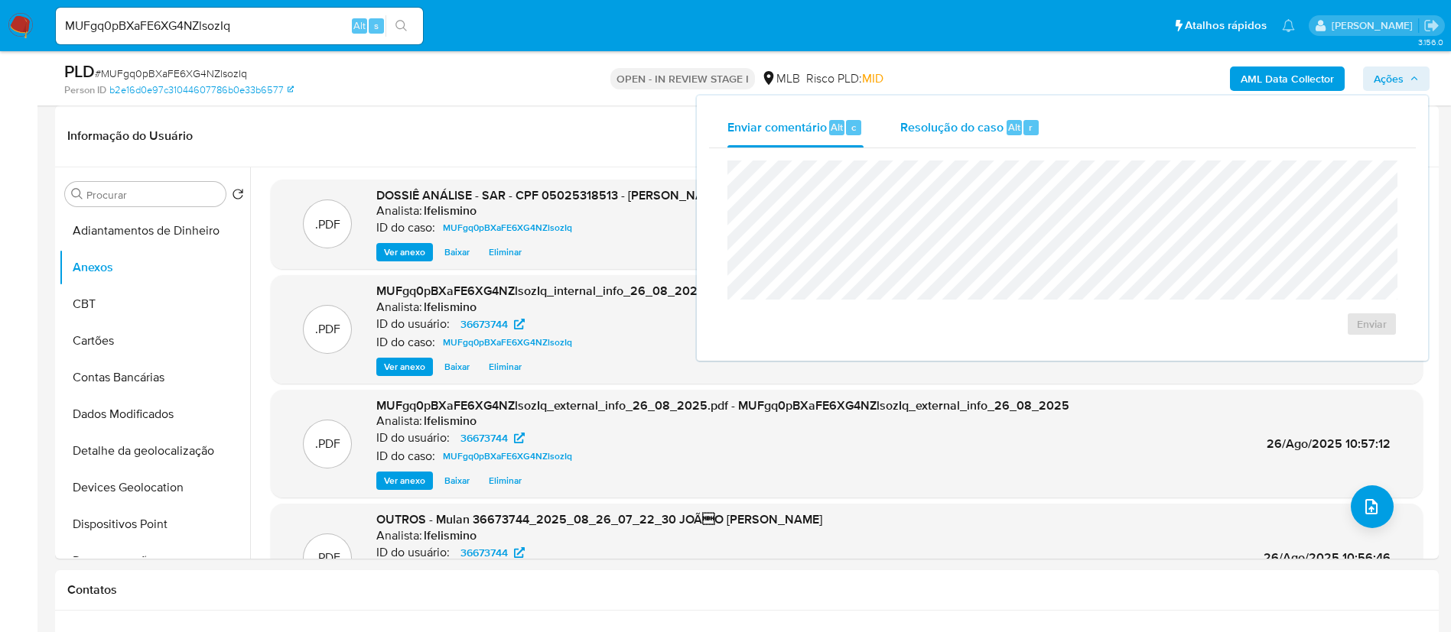
click at [960, 135] on div "Resolução do caso Alt r" at bounding box center [970, 128] width 140 height 40
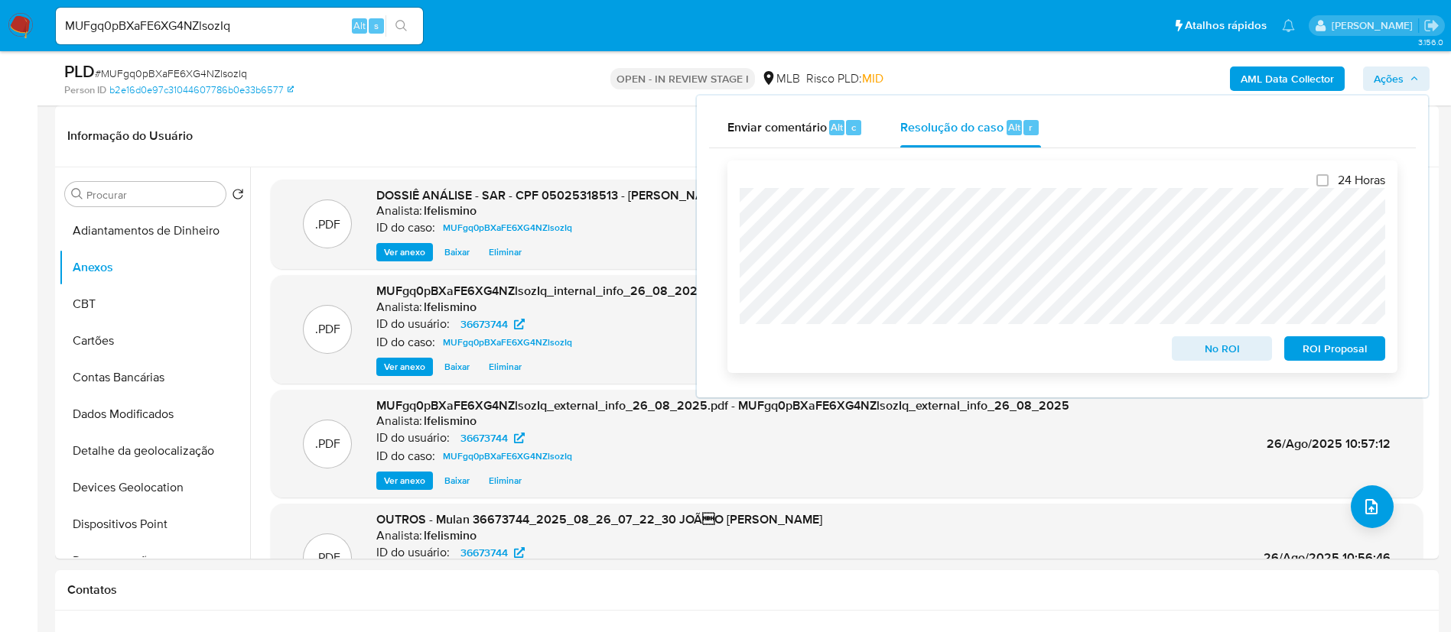
click at [1316, 346] on span "ROI Proposal" at bounding box center [1335, 348] width 80 height 21
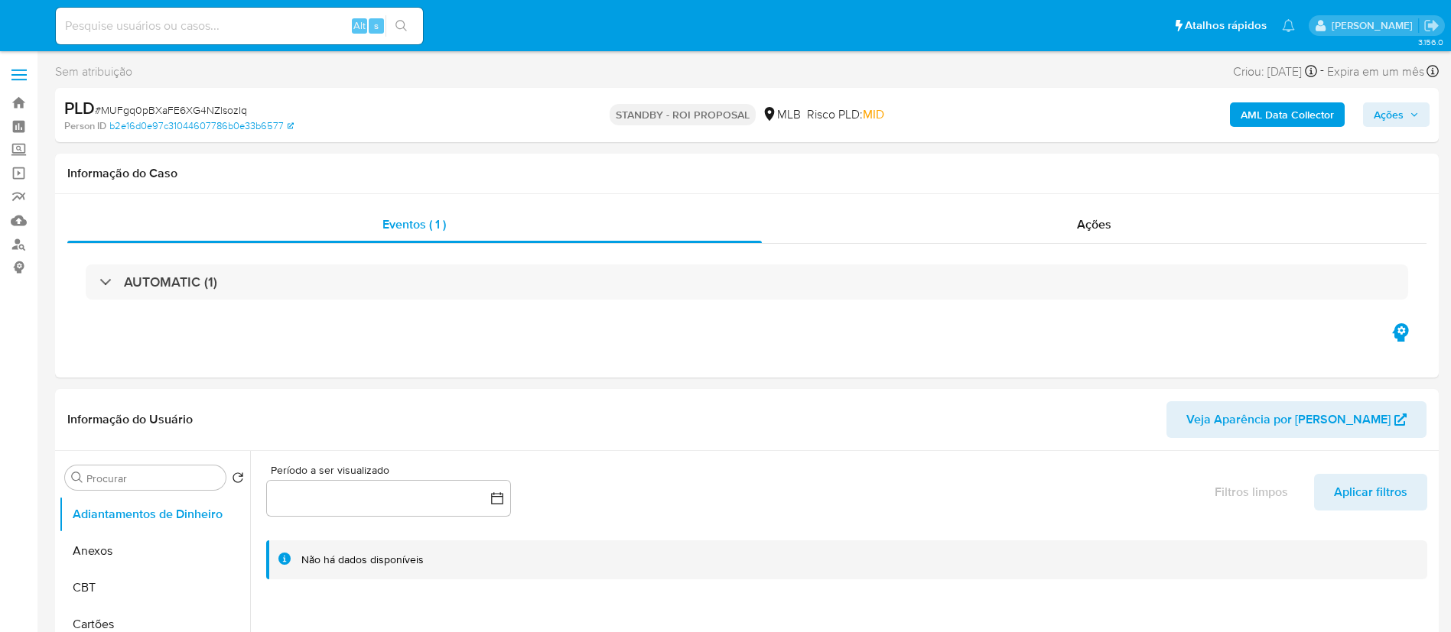
select select "10"
click at [215, 28] on input at bounding box center [239, 26] width 367 height 20
paste input "kTuAzYOEJm4ekAuwZguIFPya"
type input "kTuAzYOEJm4ekAuwZguIFPya"
click at [406, 26] on icon "search-icon" at bounding box center [401, 26] width 12 height 12
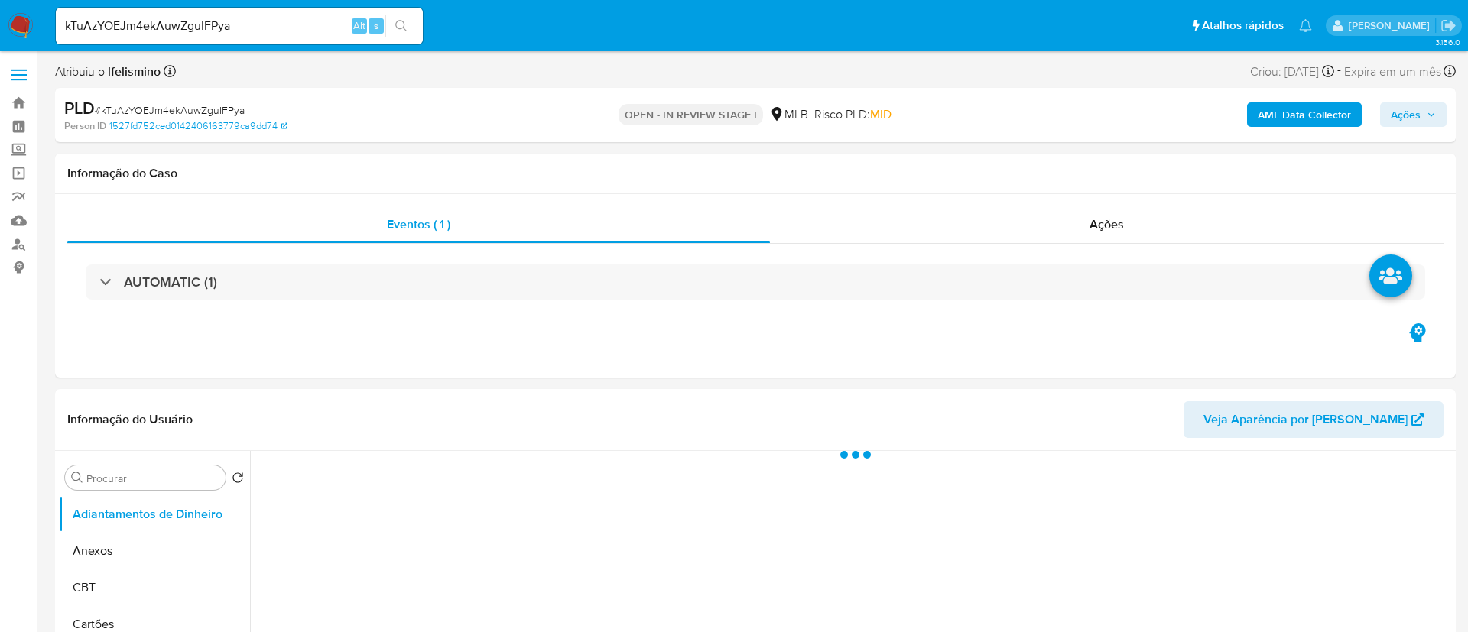
select select "10"
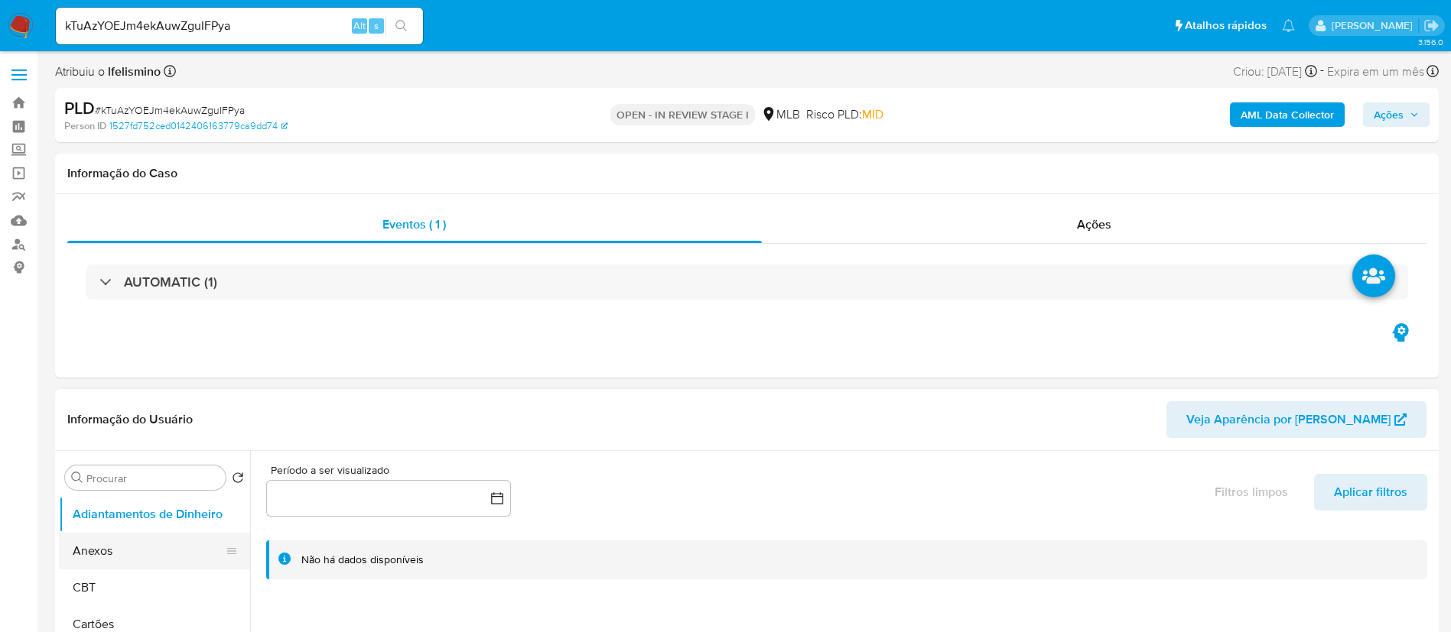
click at [108, 562] on button "Anexos" at bounding box center [148, 551] width 179 height 37
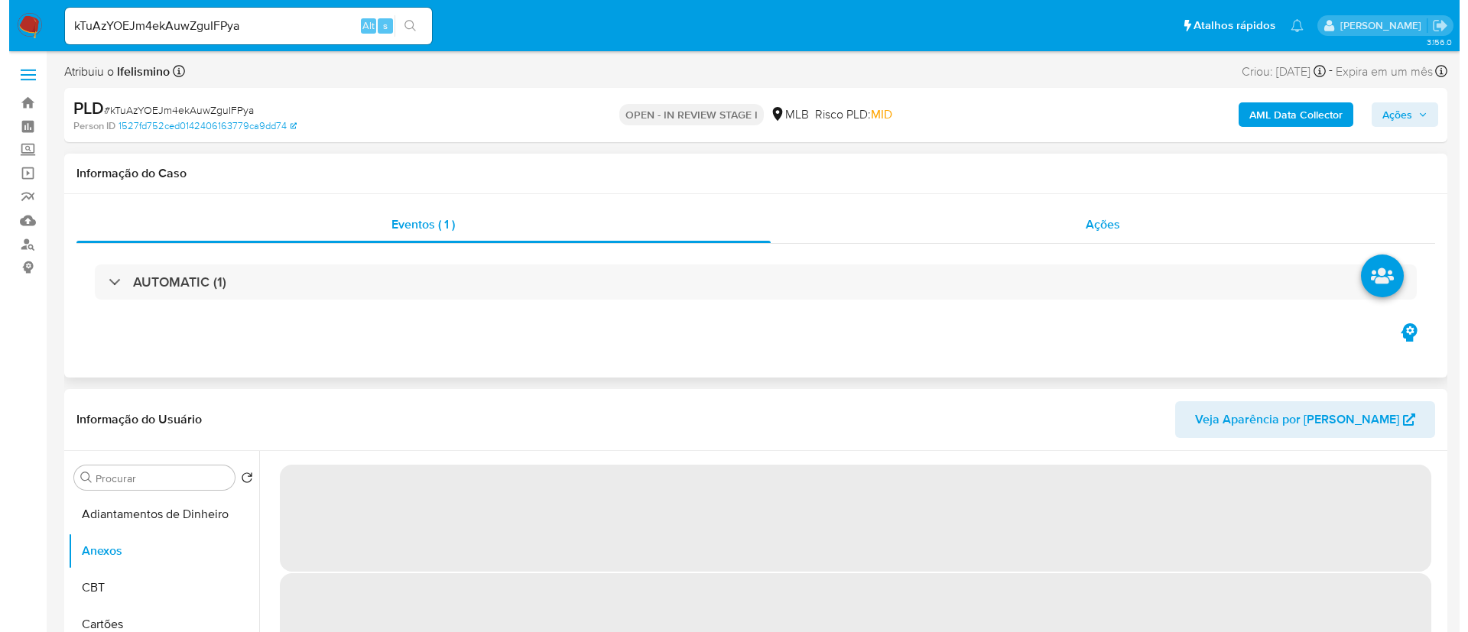
scroll to position [229, 0]
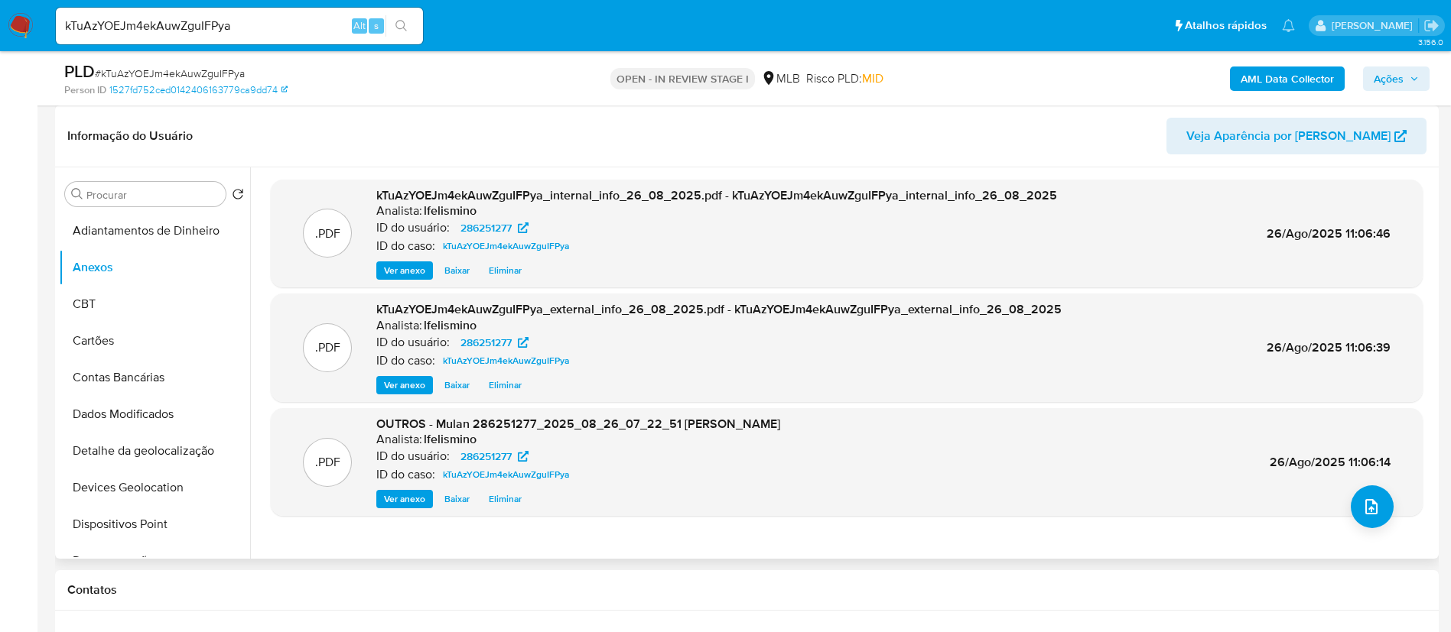
click at [1387, 497] on div ".PDF OUTROS - Mulan 286251277_2025_08_26_07_22_51 EMERSON LIMA DOS SANTOS Anali…" at bounding box center [846, 462] width 1136 height 93
click at [1381, 500] on button "upload-file" at bounding box center [1371, 507] width 43 height 43
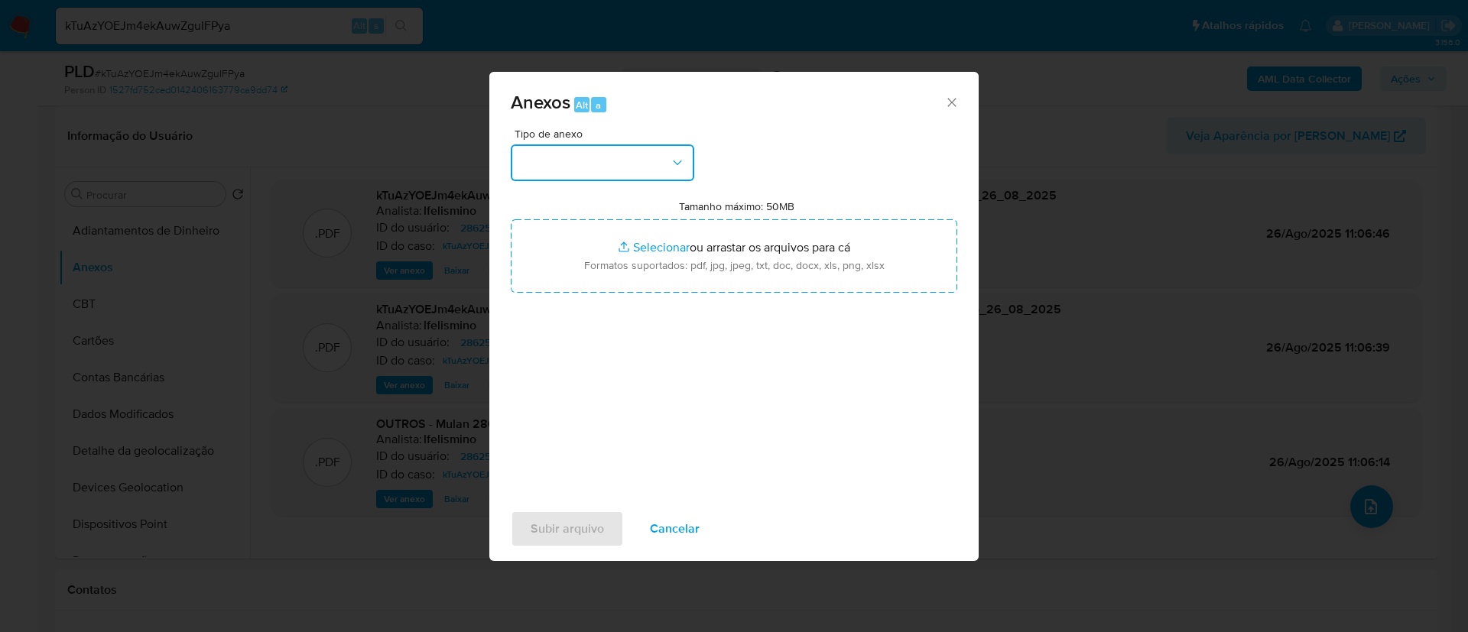
click at [625, 156] on button "button" at bounding box center [603, 163] width 184 height 37
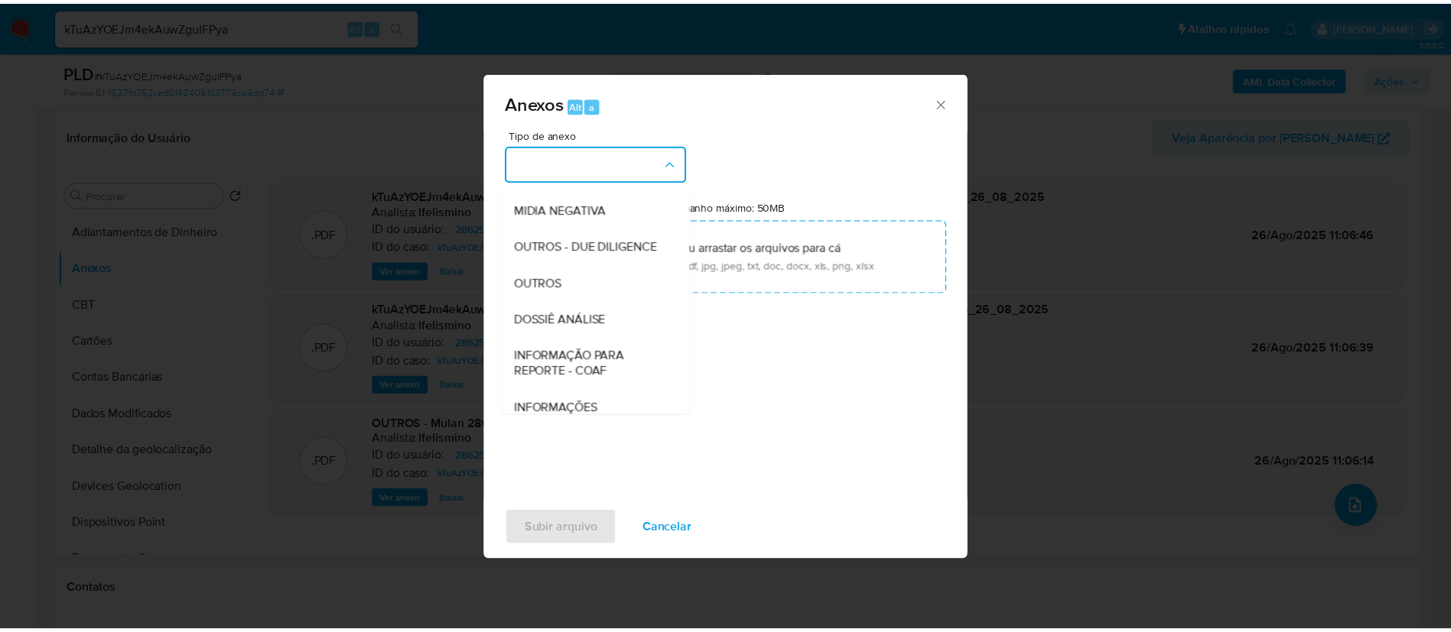
scroll to position [236, 0]
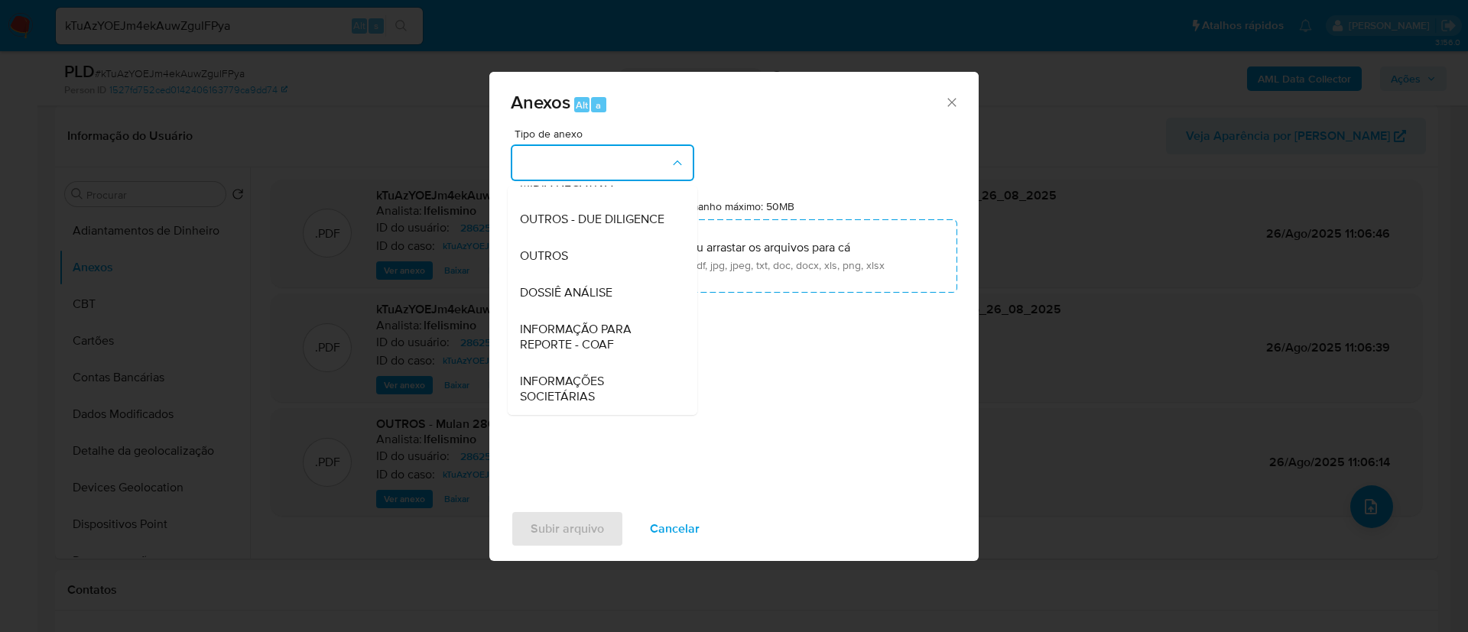
click at [570, 304] on div "DOSSIÊ ANÁLISE" at bounding box center [598, 293] width 156 height 37
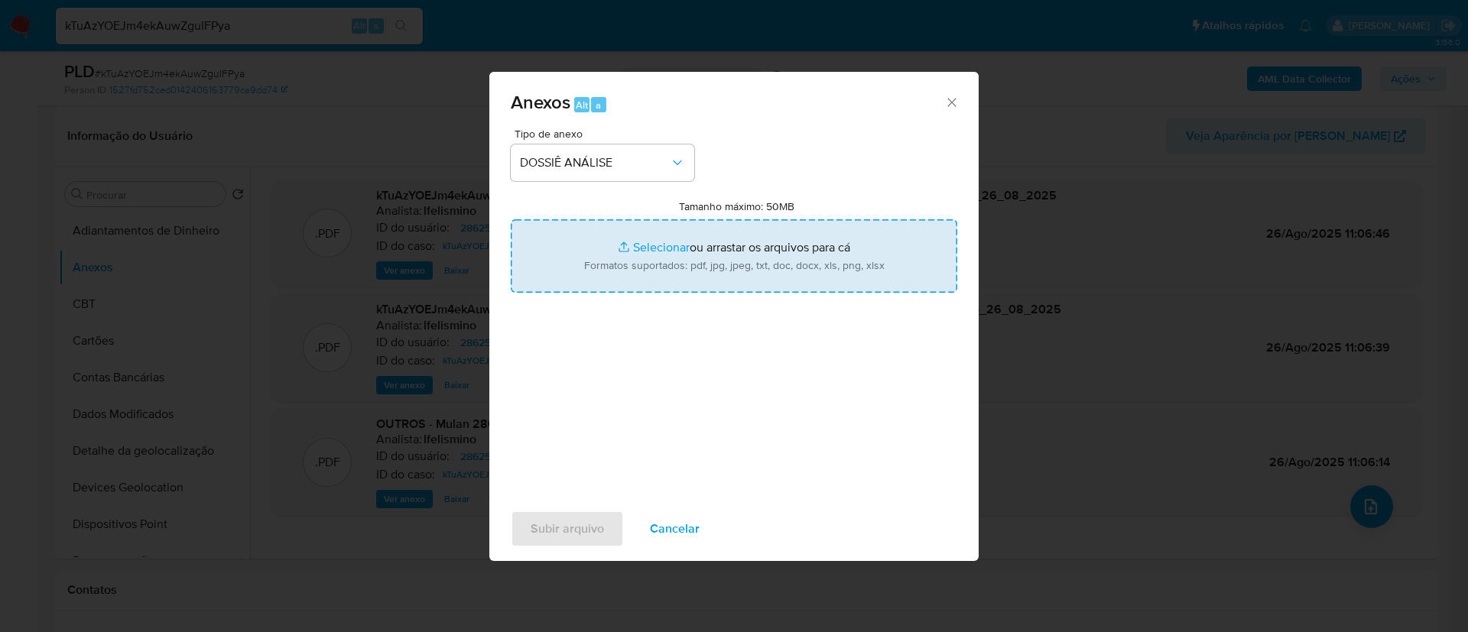
type input "C:\fakepath\SAR - CPF 03609474254 - EMERSON LIMA DOS SANTOS.pdf"
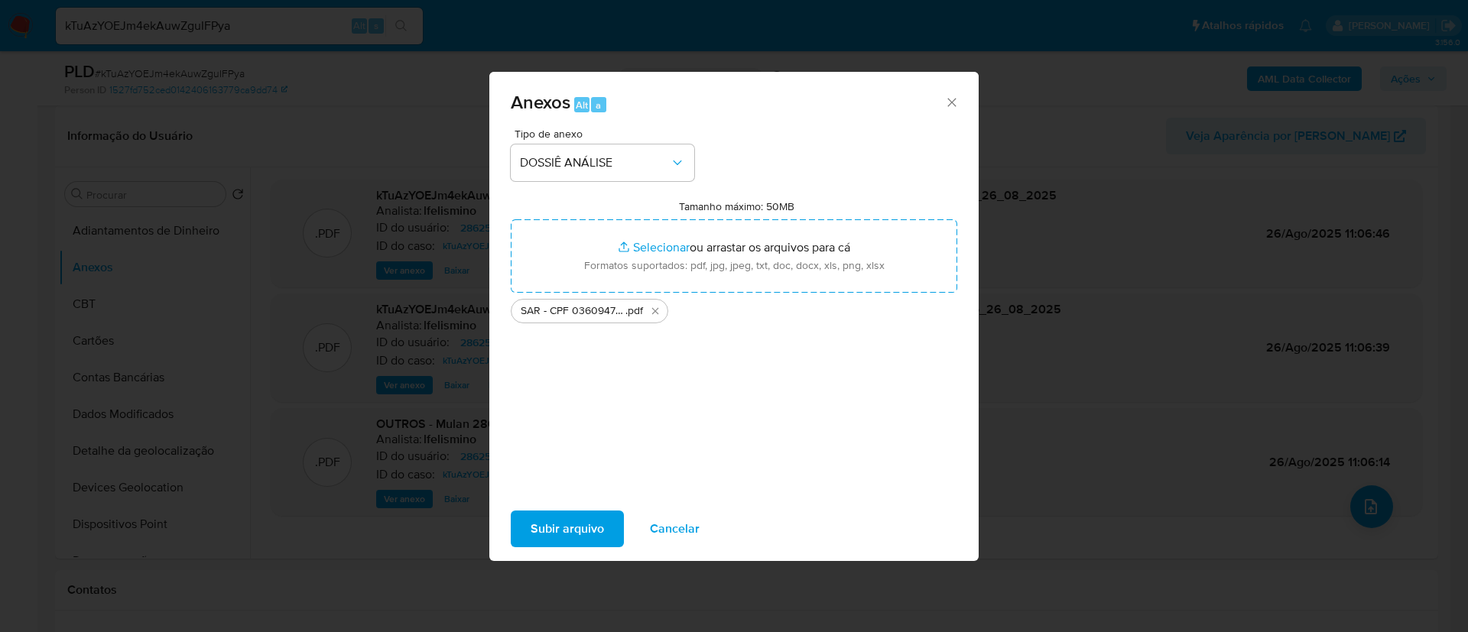
drag, startPoint x: 586, startPoint y: 554, endPoint x: 599, endPoint y: 553, distance: 13.0
click at [586, 554] on div "Subir arquivo Cancelar" at bounding box center [733, 529] width 489 height 58
click at [610, 532] on button "Subir arquivo" at bounding box center [567, 529] width 113 height 37
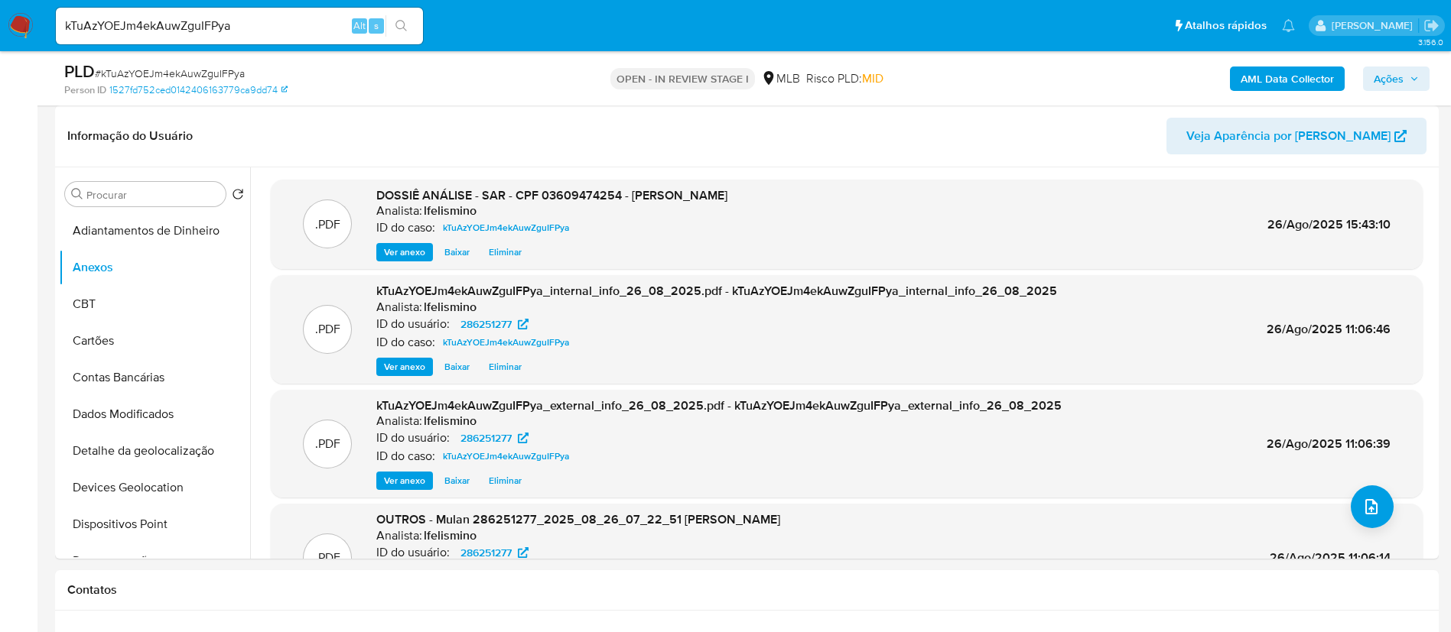
click at [1374, 81] on button "Ações" at bounding box center [1396, 79] width 67 height 24
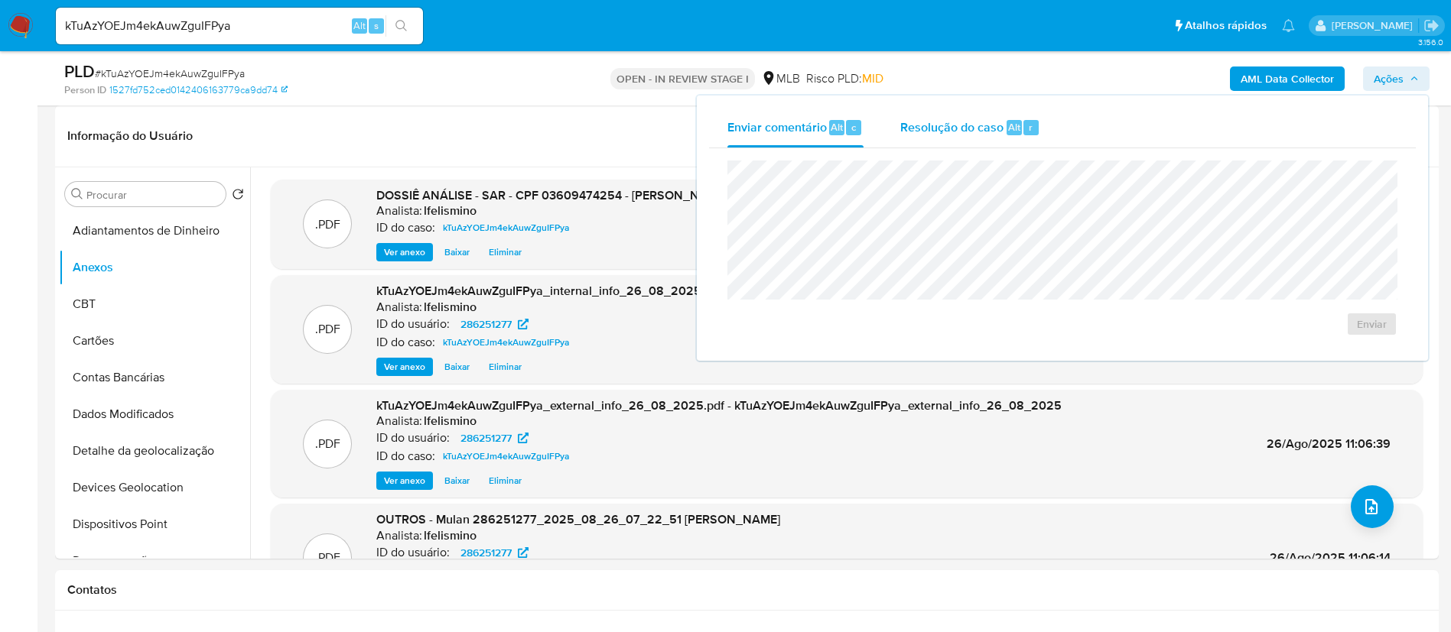
click at [1025, 142] on div "Resolução do caso Alt r" at bounding box center [970, 128] width 140 height 40
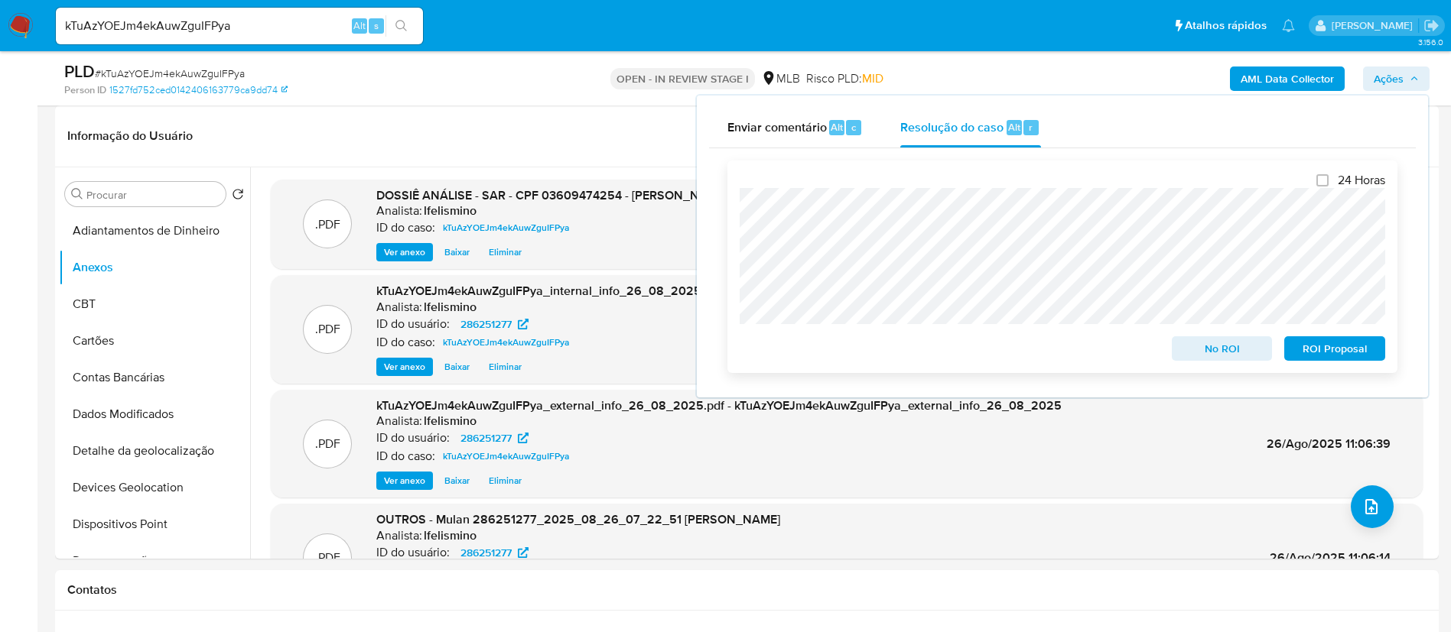
drag, startPoint x: 1370, startPoint y: 362, endPoint x: 1343, endPoint y: 343, distance: 33.5
click at [1370, 359] on span "ROI Proposal" at bounding box center [1335, 348] width 80 height 21
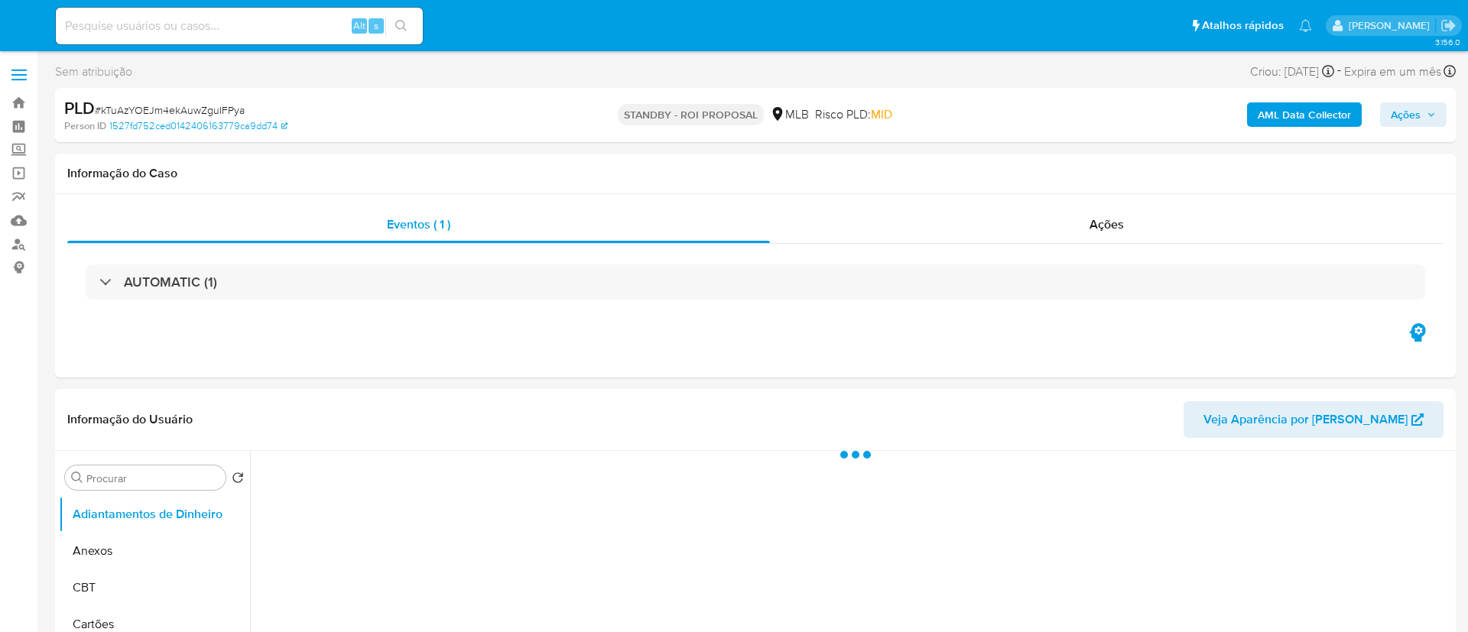
select select "10"
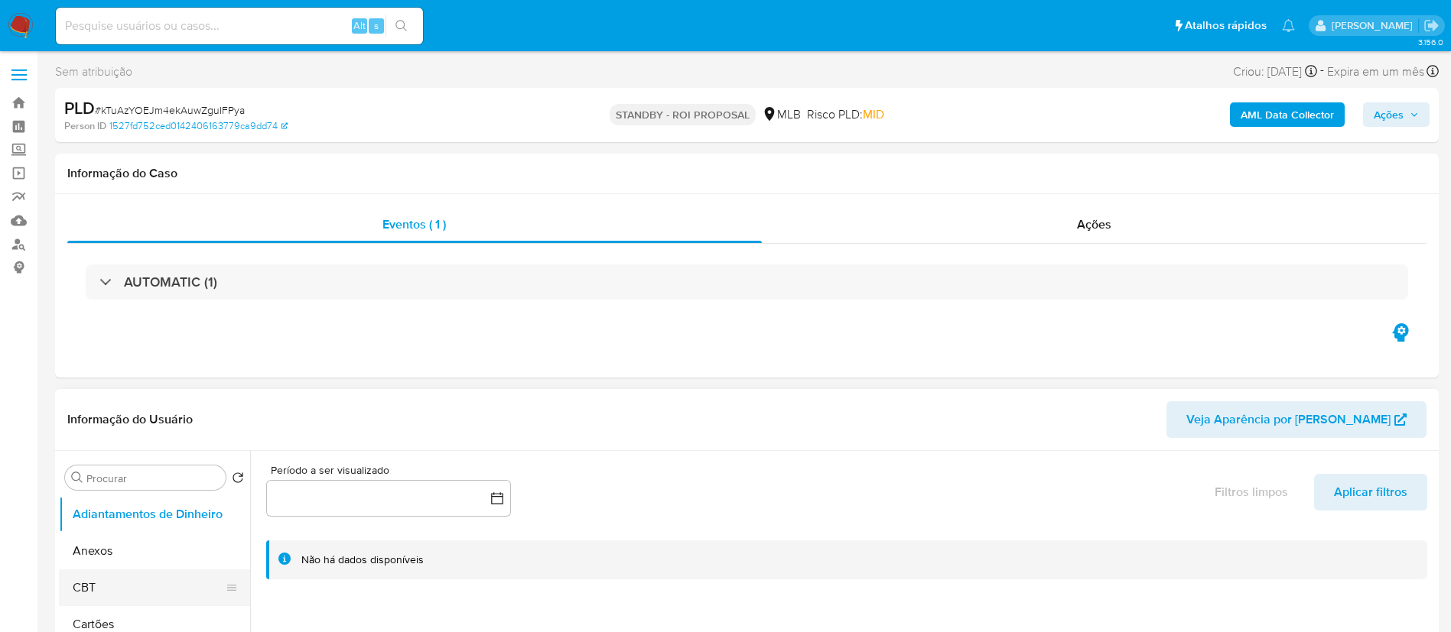
click at [97, 570] on button "CBT" at bounding box center [148, 588] width 179 height 37
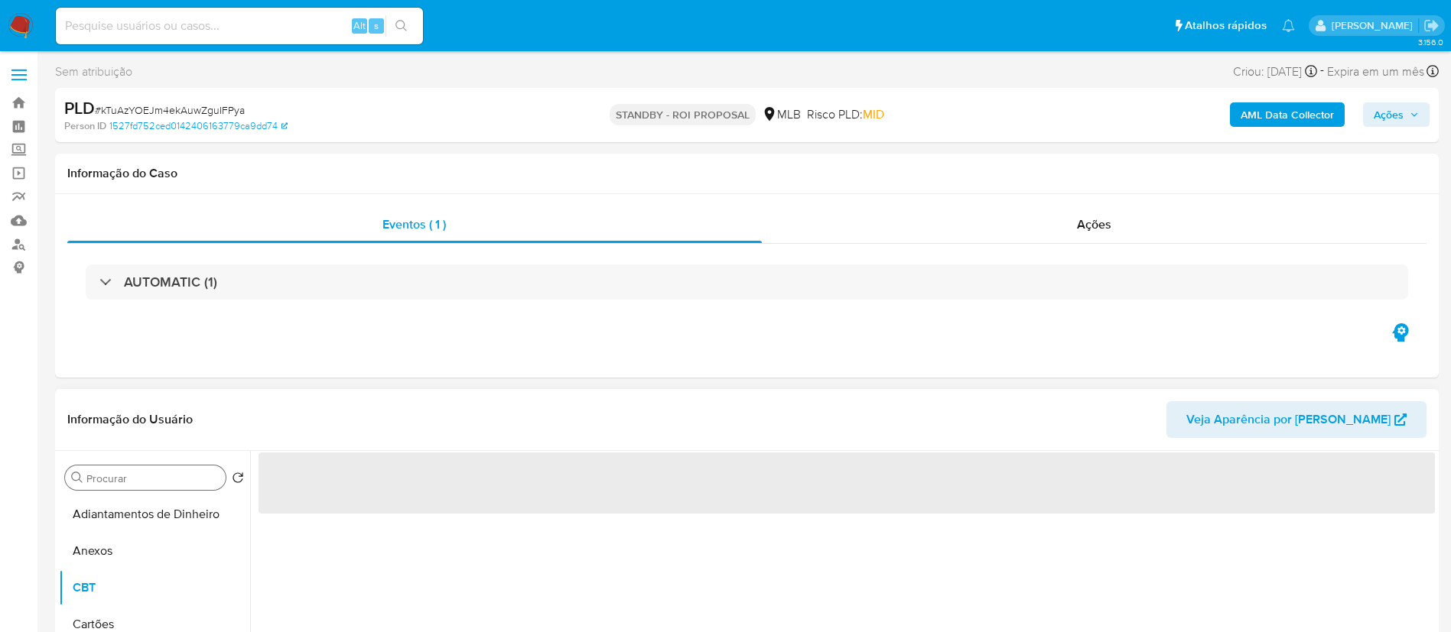
drag, startPoint x: 139, startPoint y: 547, endPoint x: 223, endPoint y: 479, distance: 107.7
click at [138, 547] on button "Anexos" at bounding box center [154, 551] width 191 height 37
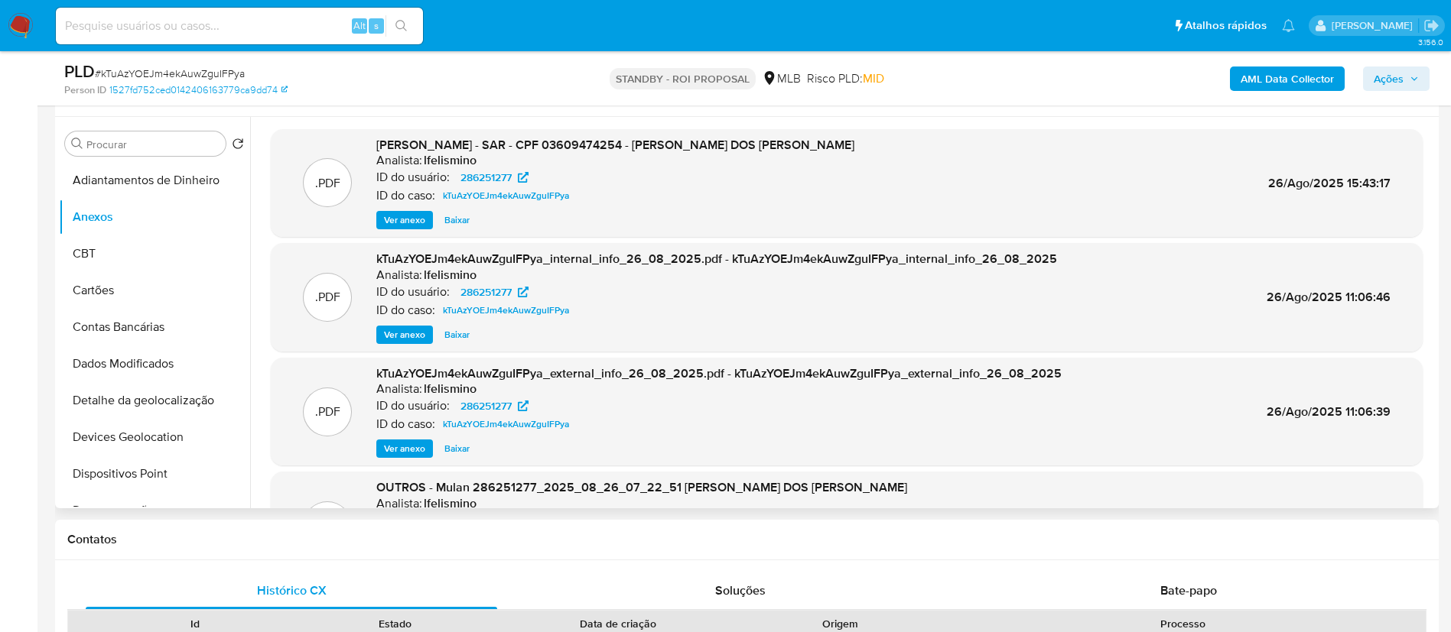
scroll to position [229, 0]
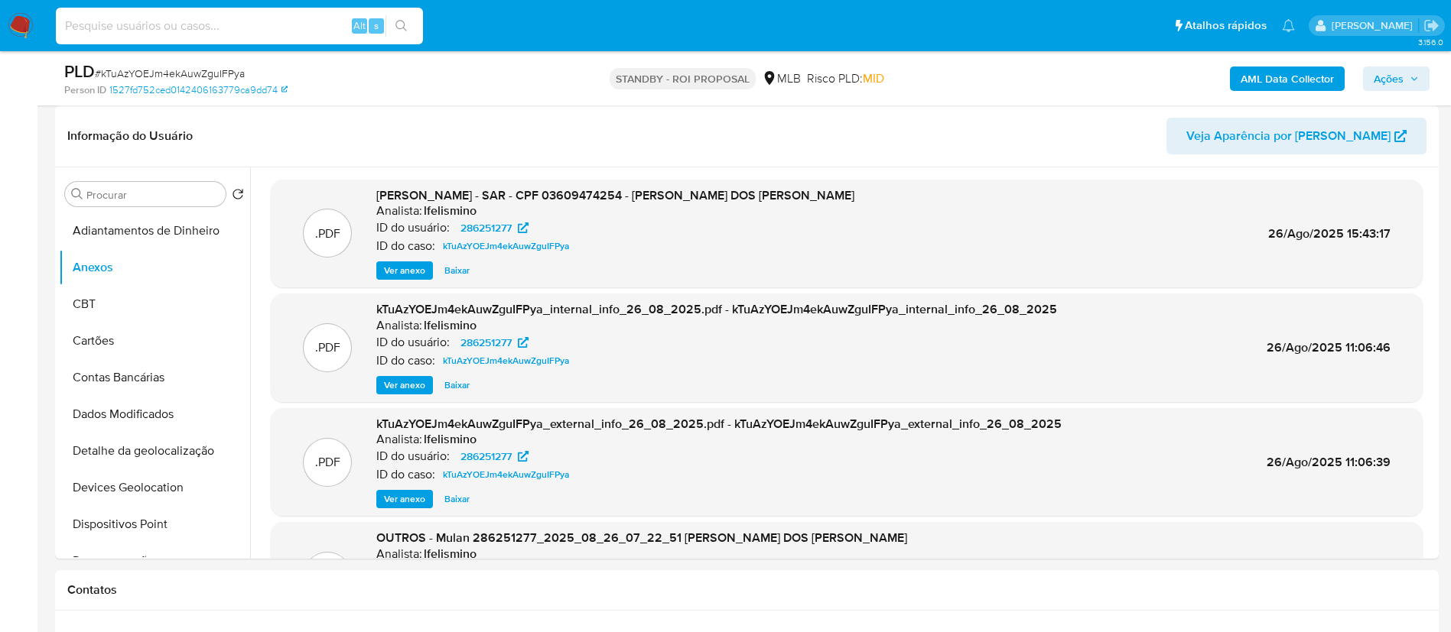
click at [129, 21] on input at bounding box center [239, 26] width 367 height 20
paste input "X2QfLRXpZ4QBpe5GUElwvuMF"
type input "X2QfLRXpZ4QBpe5GUElwvuMF"
click at [399, 25] on icon "search-icon" at bounding box center [401, 26] width 12 height 12
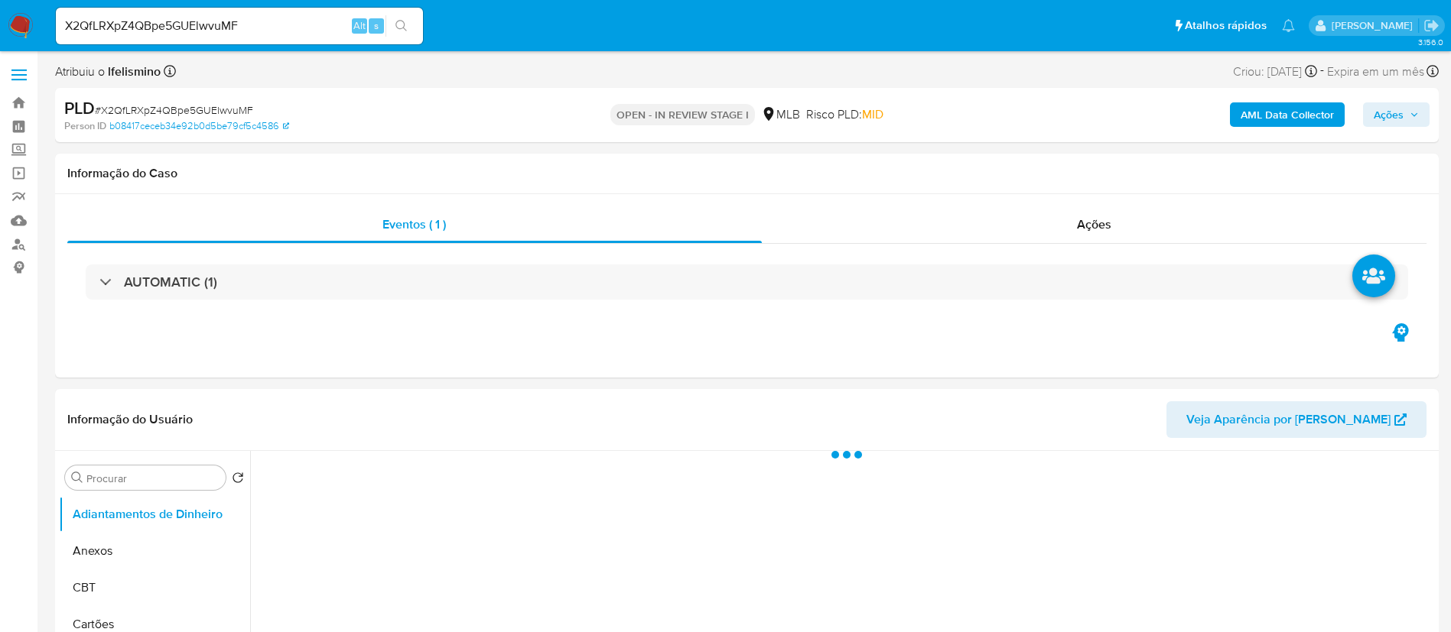
select select "10"
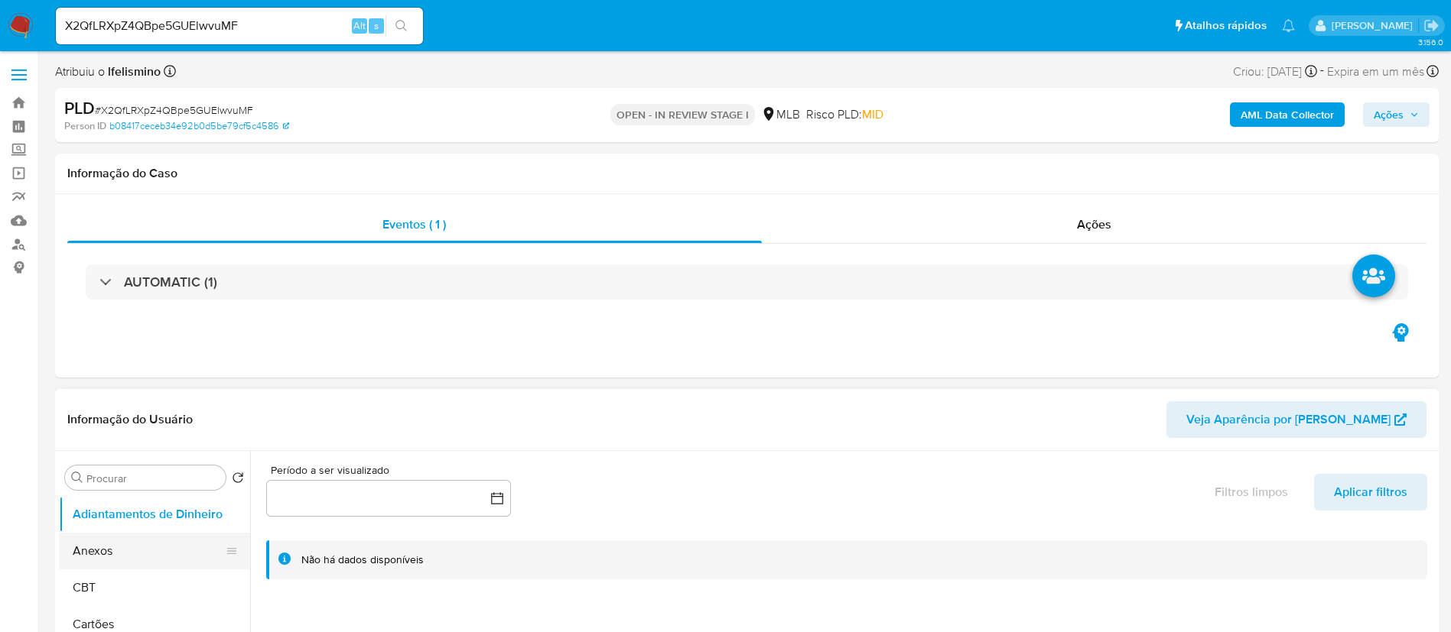
click at [114, 538] on button "Anexos" at bounding box center [148, 551] width 179 height 37
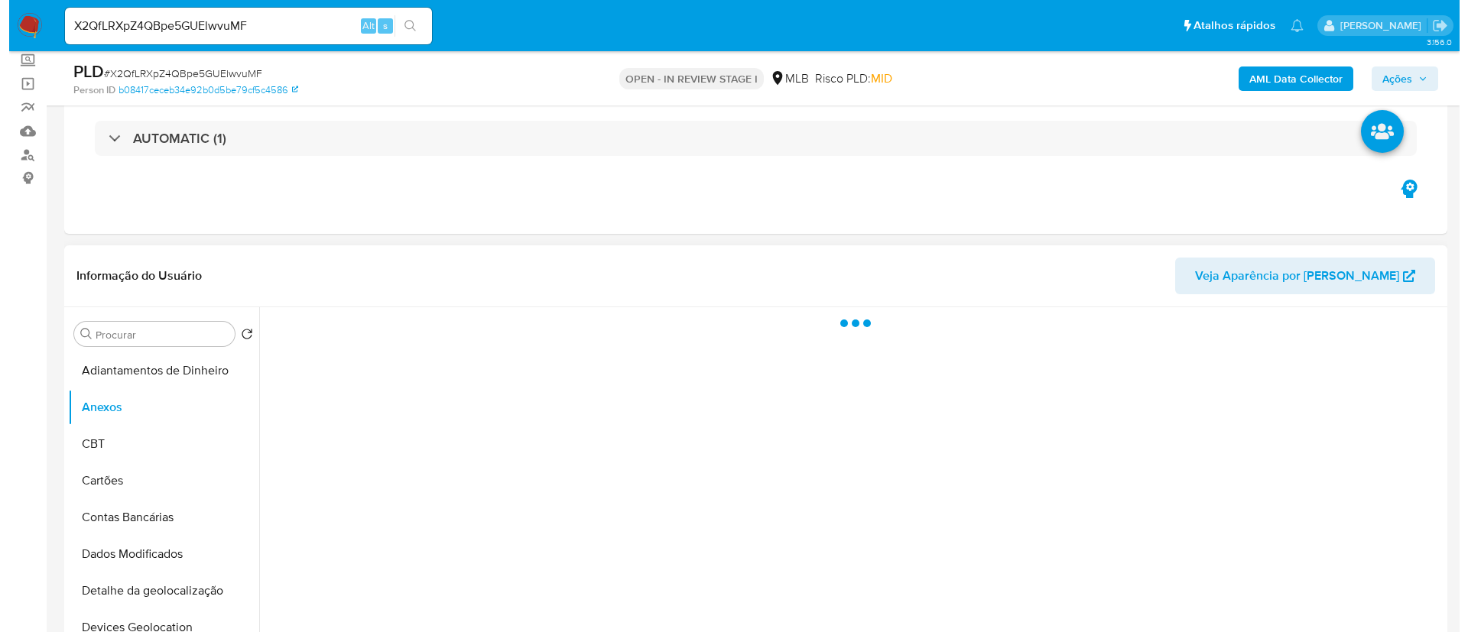
scroll to position [229, 0]
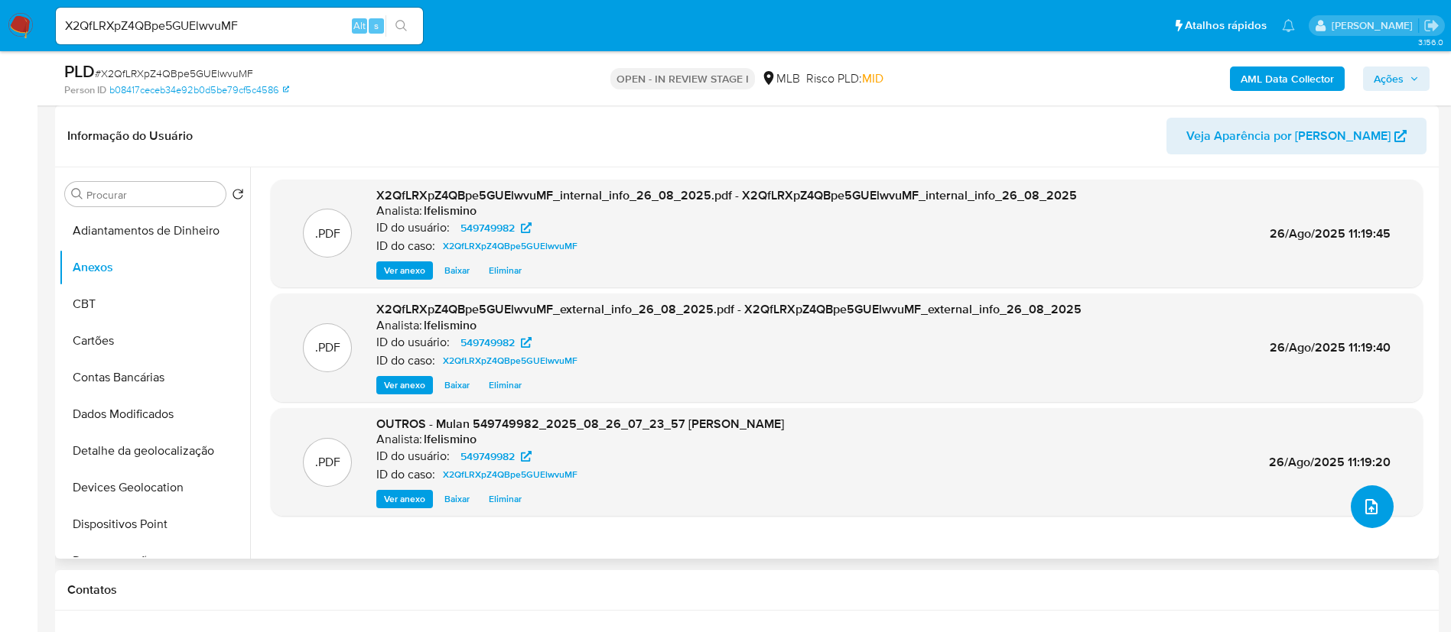
click at [1362, 499] on icon "upload-file" at bounding box center [1371, 507] width 18 height 18
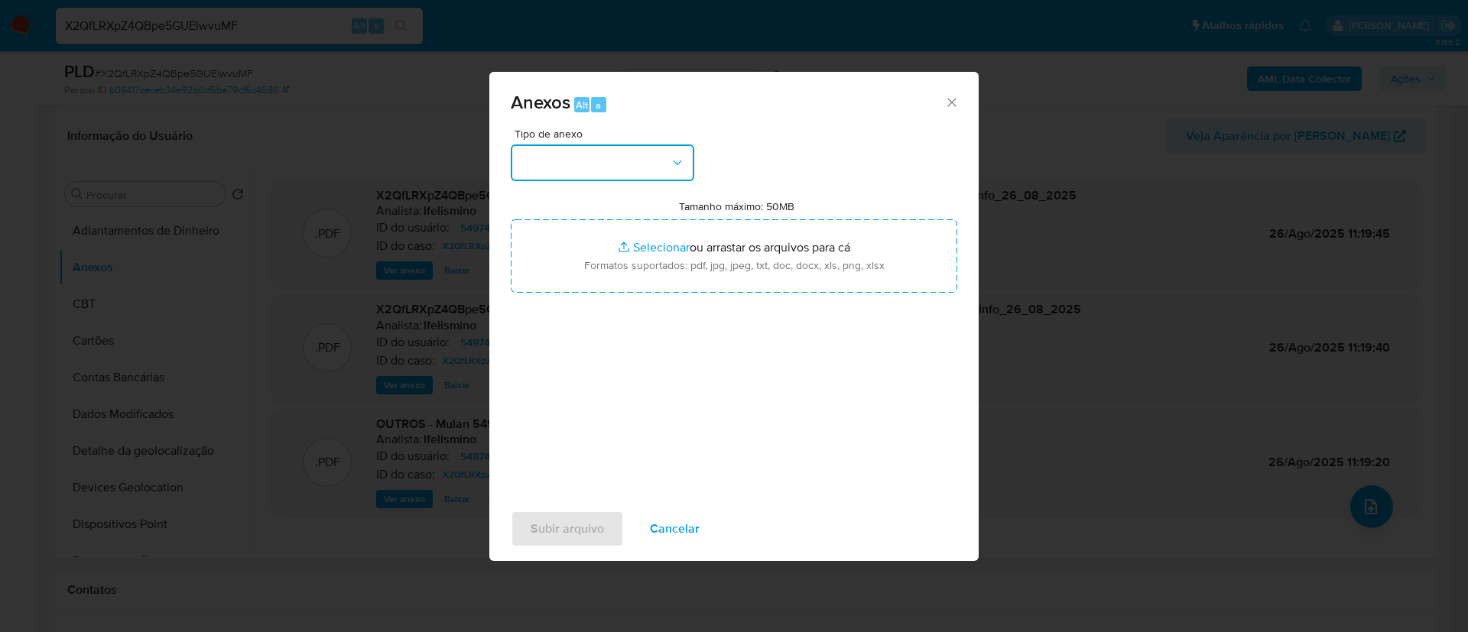
click at [664, 156] on button "button" at bounding box center [603, 163] width 184 height 37
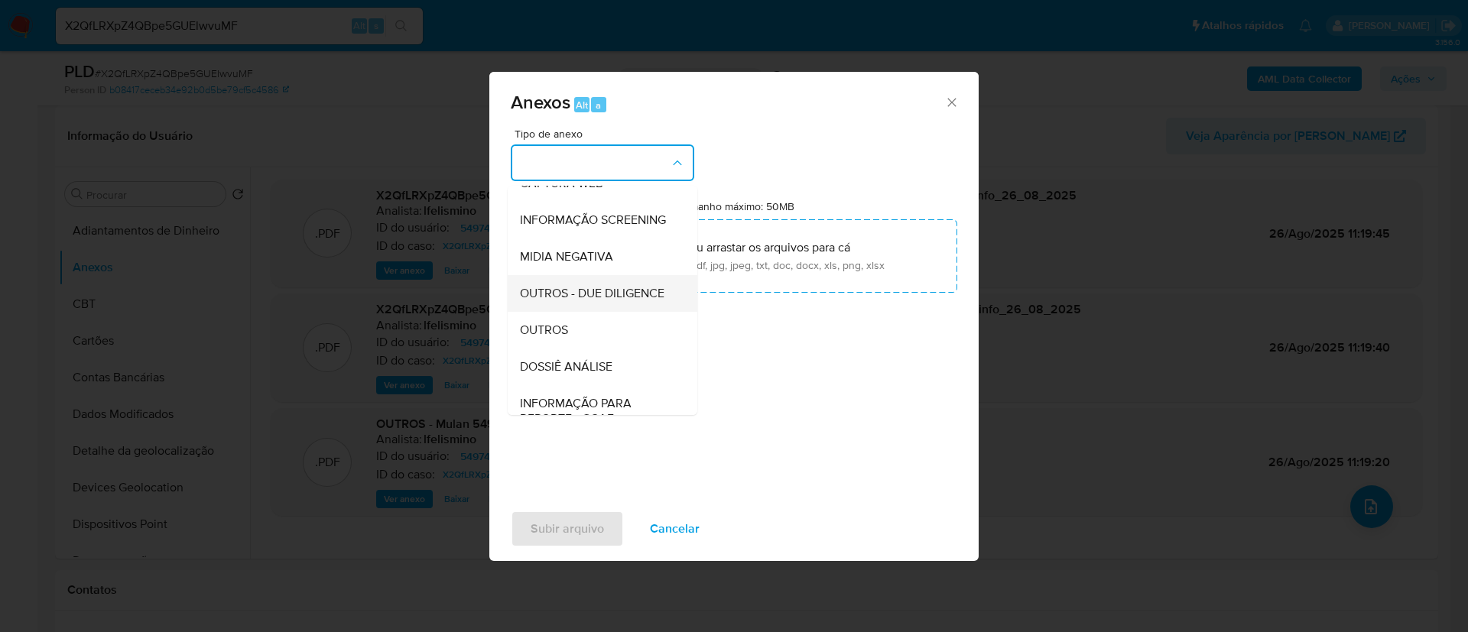
scroll to position [236, 0]
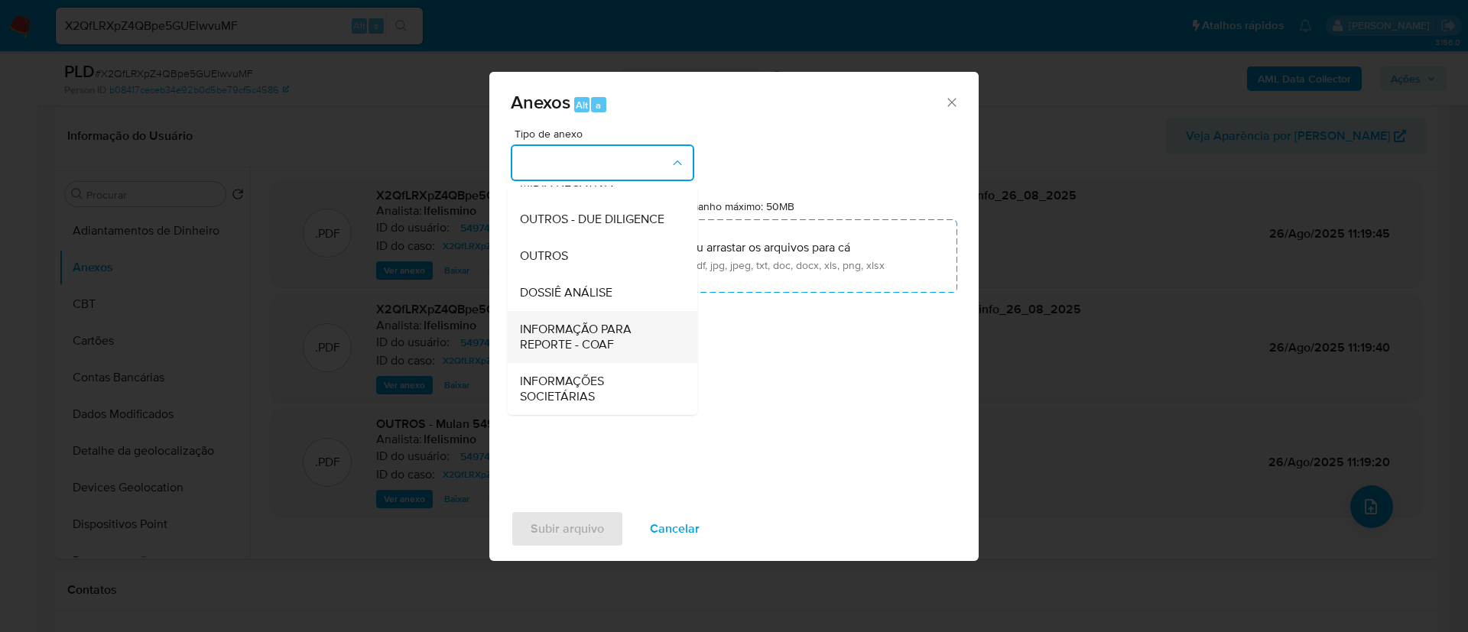
click at [598, 311] on div "INFORMAÇÃO PARA REPORTE - COAF" at bounding box center [598, 337] width 156 height 52
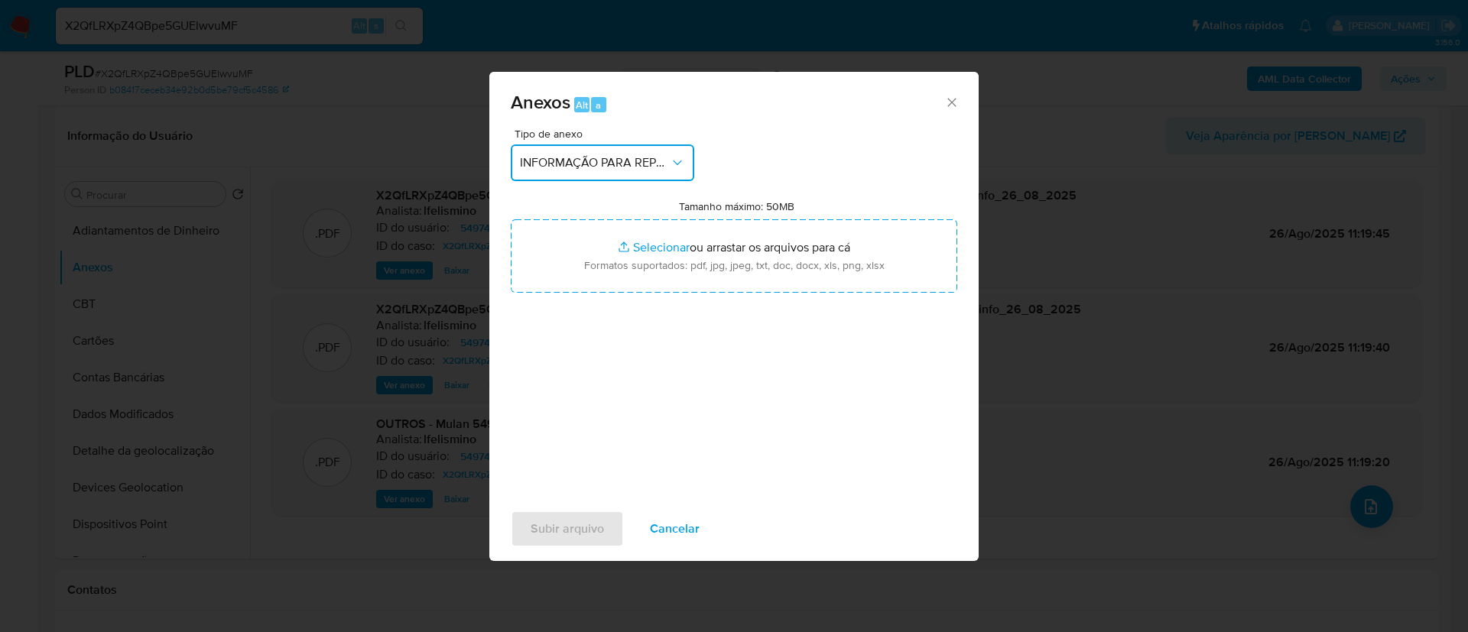
click at [632, 155] on span "INFORMAÇÃO PARA REPORTE - COAF" at bounding box center [595, 162] width 150 height 15
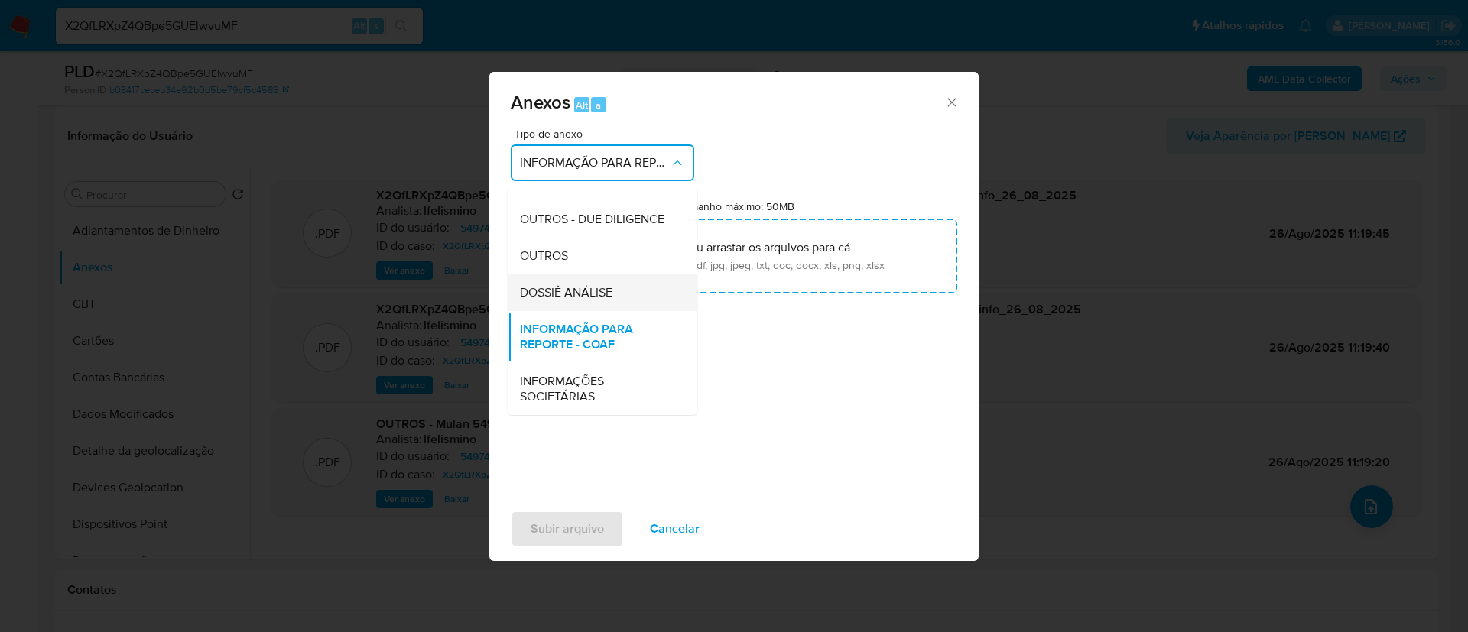
click at [609, 280] on div "DOSSIÊ ANÁLISE" at bounding box center [598, 293] width 156 height 37
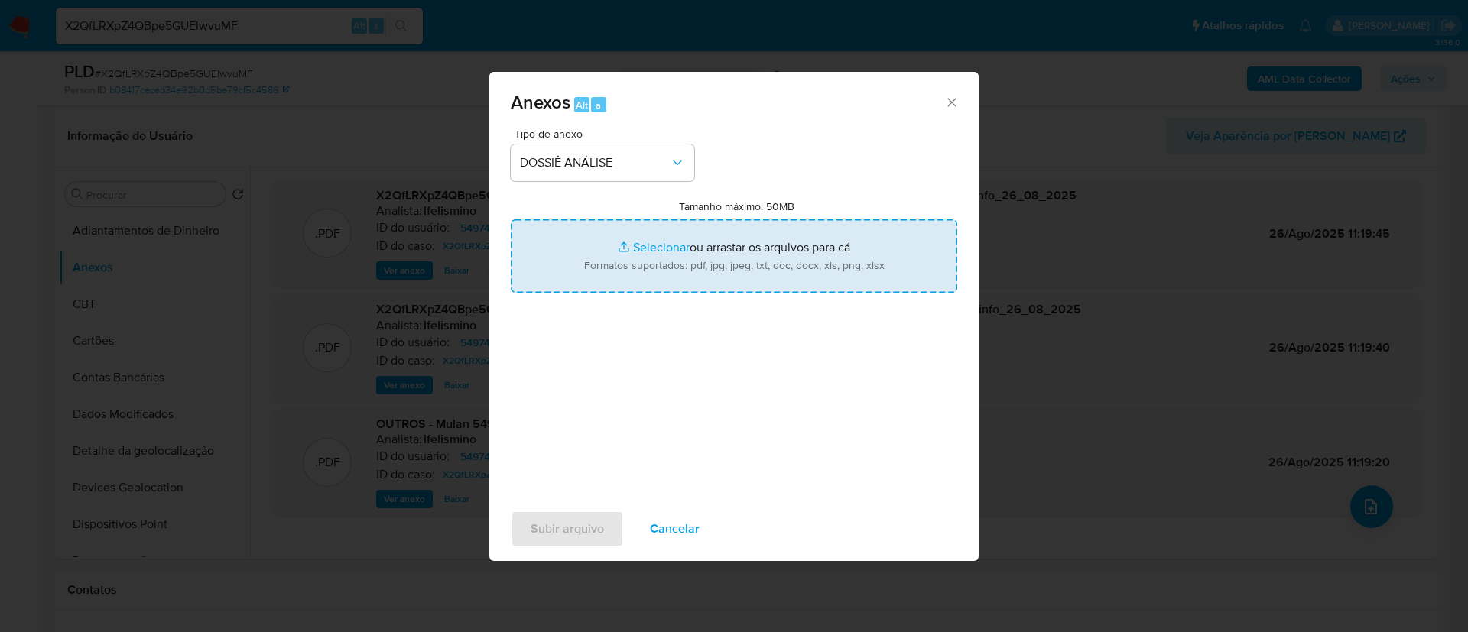
type input "C:\fakepath\SAR - CPF 01464052263 - CARLOS ROBERTO CASATO.pdf"
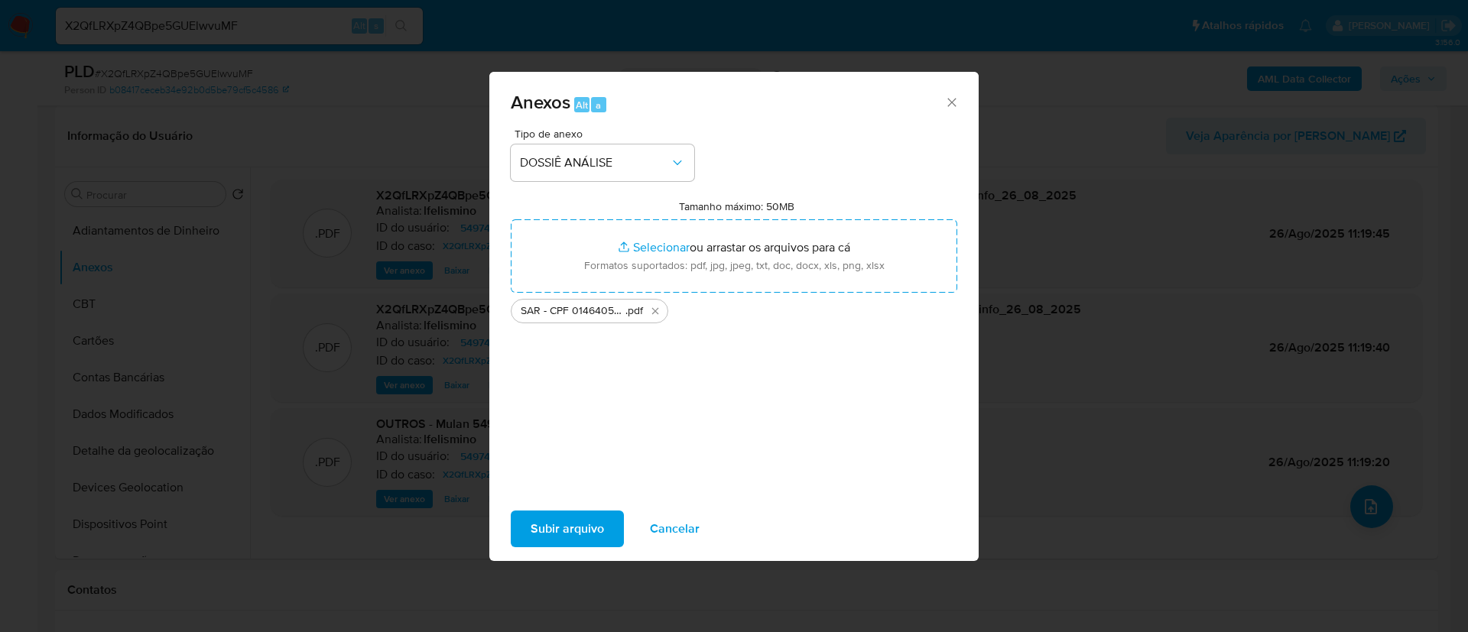
click at [579, 548] on div "Subir arquivo Cancelar" at bounding box center [733, 529] width 489 height 58
click at [582, 535] on span "Subir arquivo" at bounding box center [567, 529] width 73 height 34
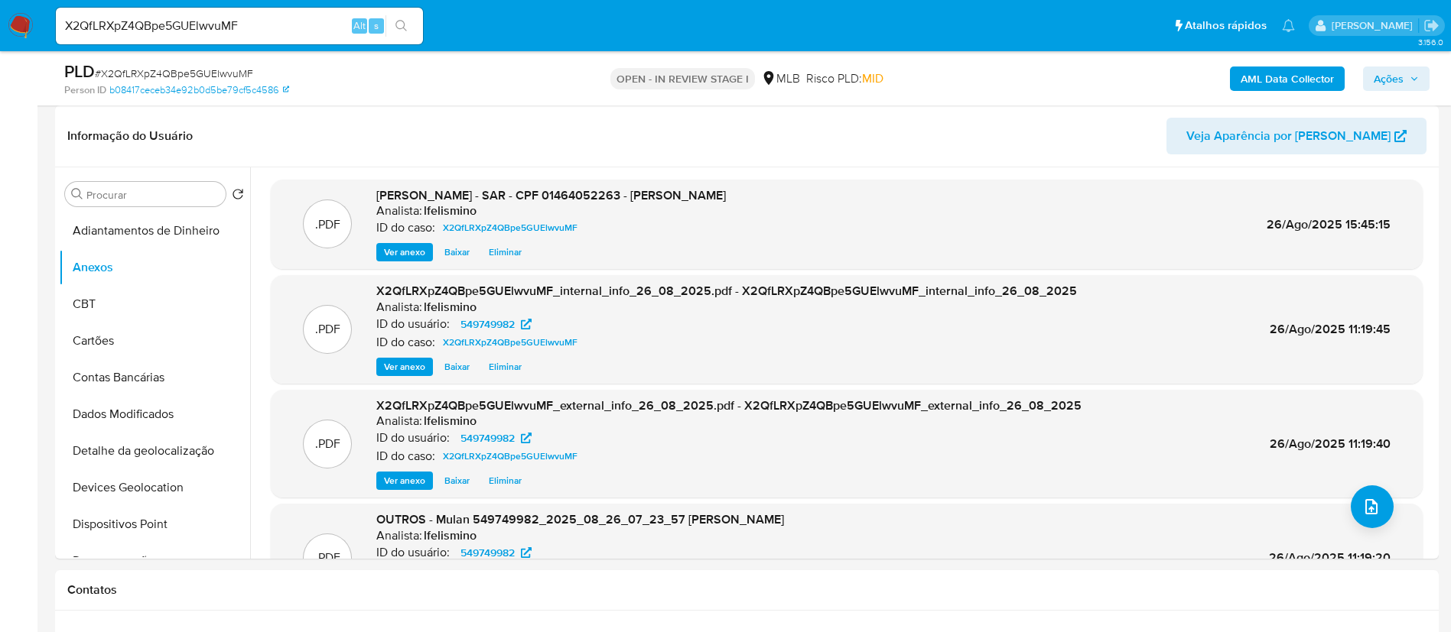
click at [1404, 67] on button "Ações" at bounding box center [1396, 79] width 67 height 24
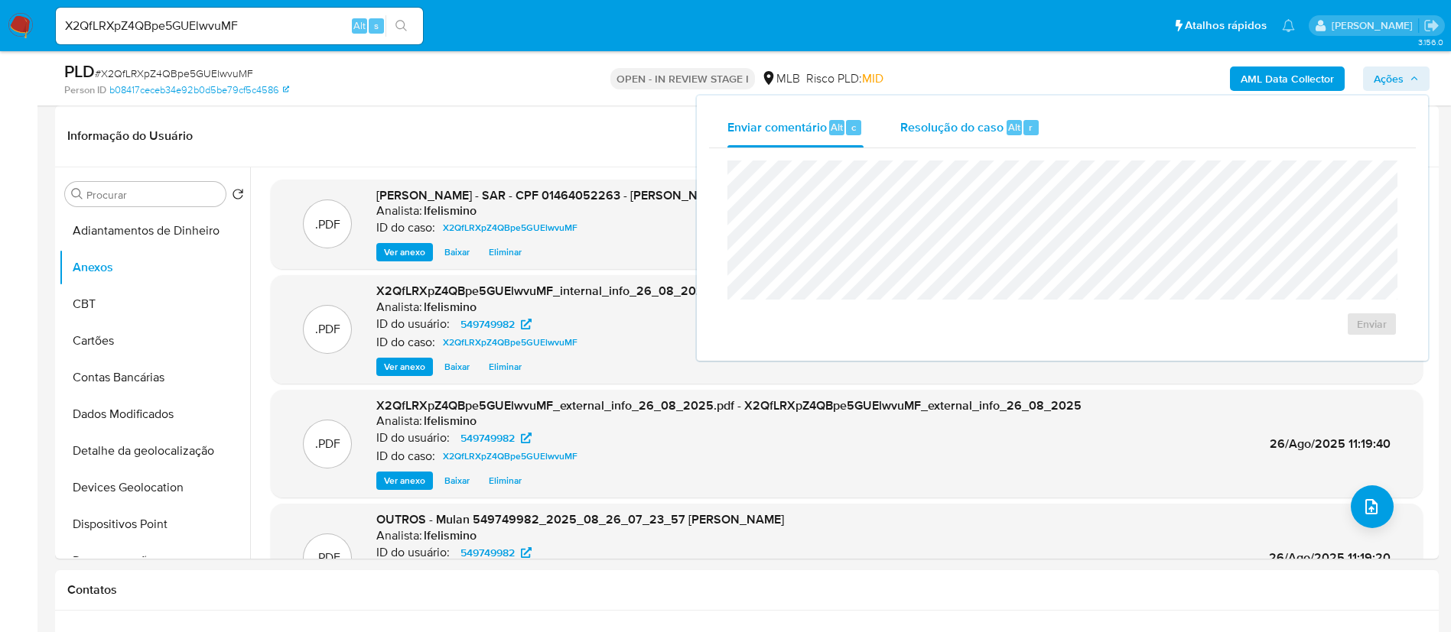
click at [938, 134] on span "Resolução do caso" at bounding box center [951, 127] width 103 height 18
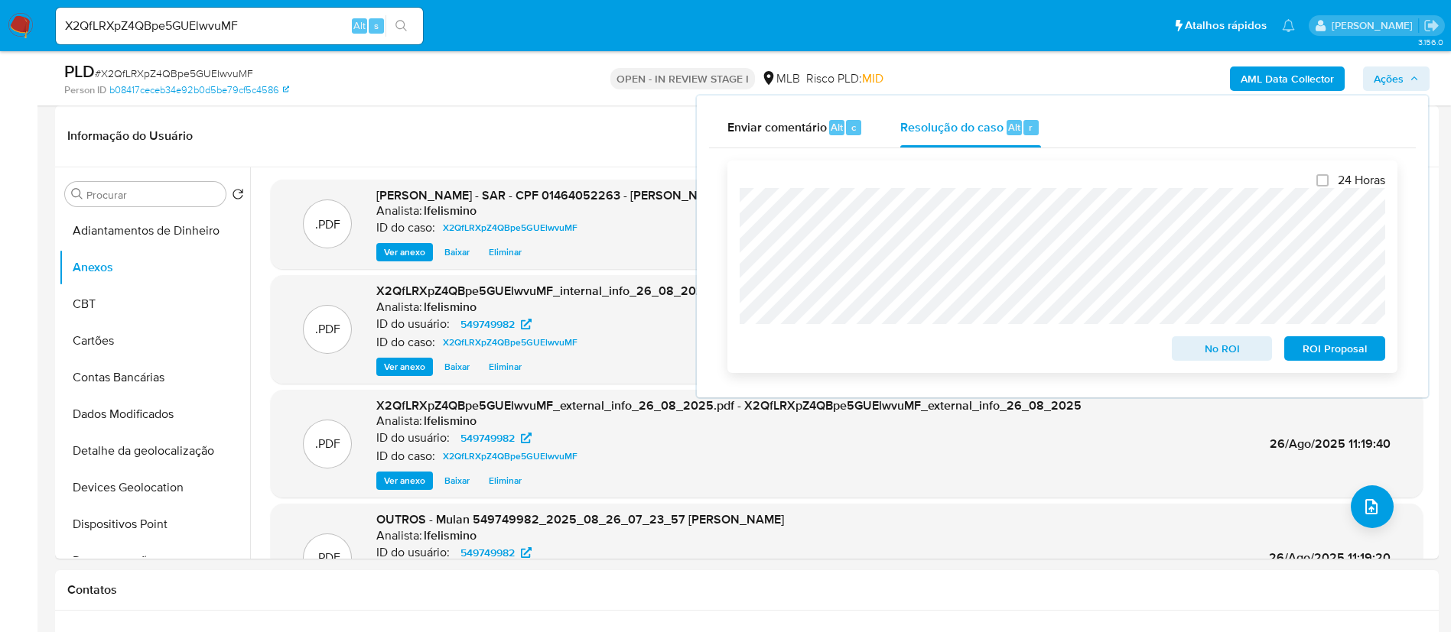
click at [1290, 344] on button "ROI Proposal" at bounding box center [1334, 348] width 101 height 24
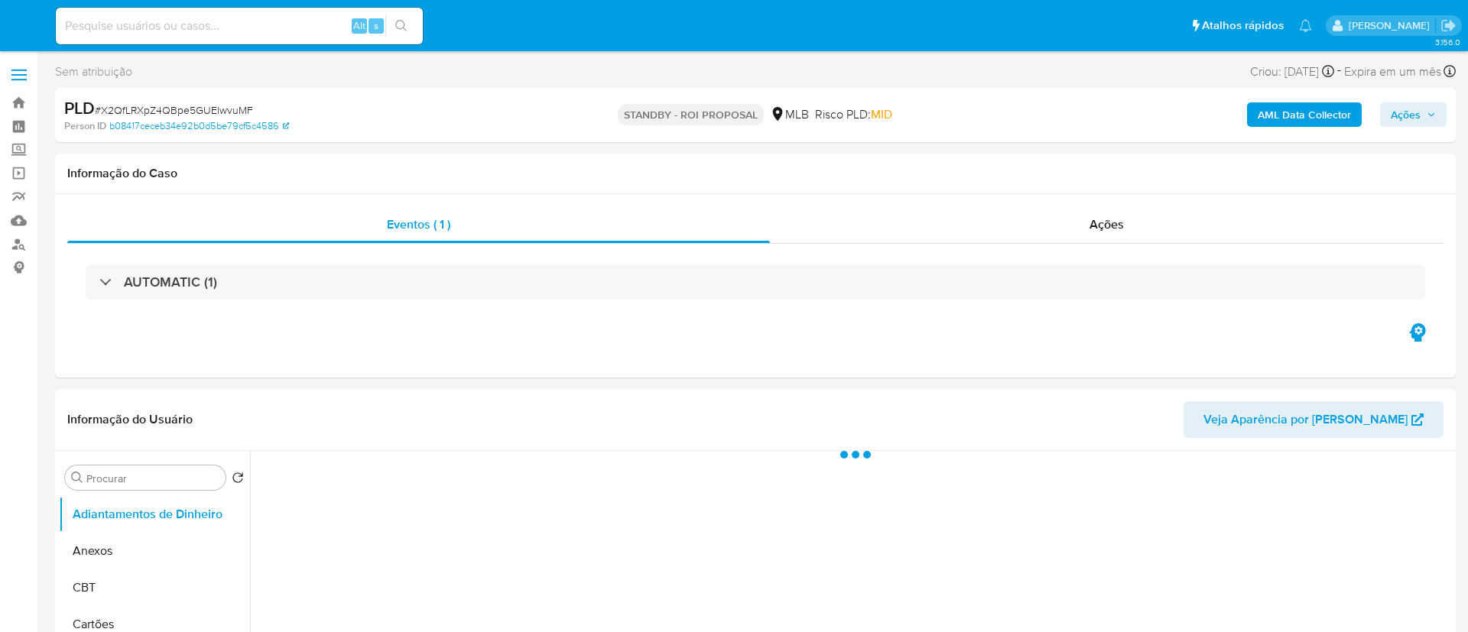
select select "10"
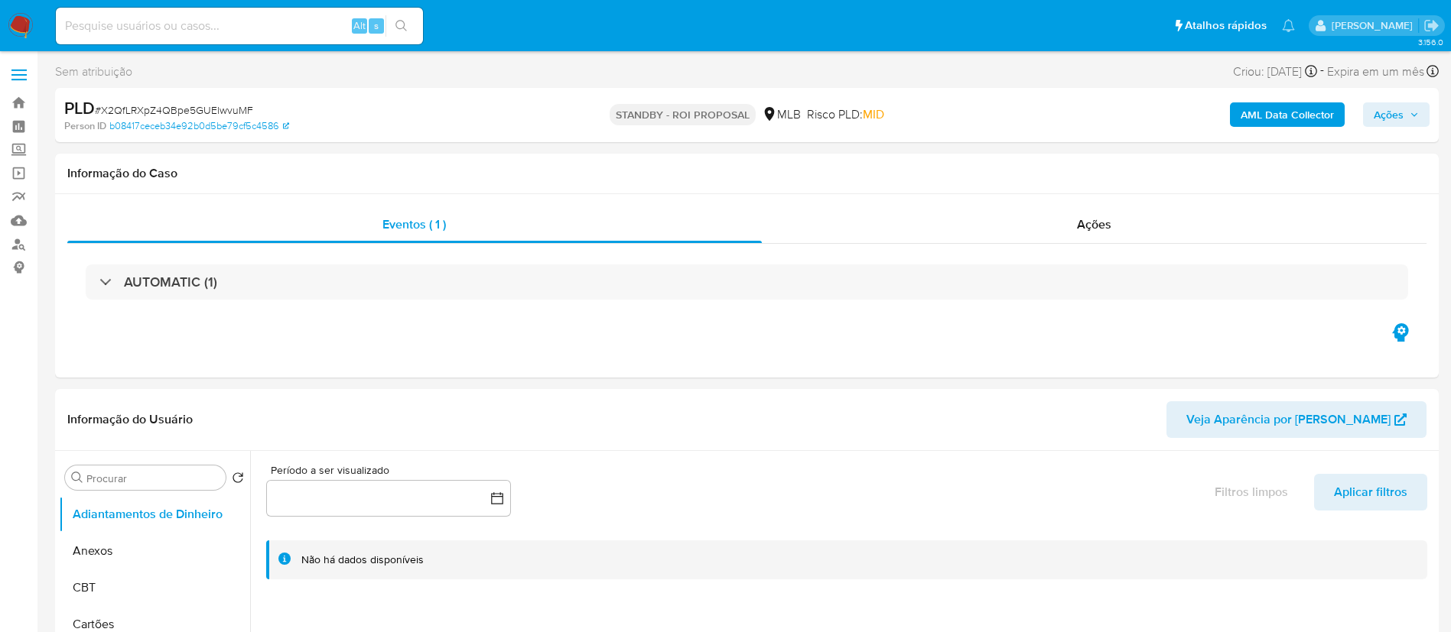
click at [148, 110] on span "# X2QfLRXpZ4QBpe5GUElwvuMF" at bounding box center [174, 109] width 158 height 15
copy span "X2QfLRXpZ4QBpe5GUElwvuMF"
click at [196, 24] on input at bounding box center [239, 26] width 367 height 20
paste input "9qV7myswGeUf9hHTKxa84QFj"
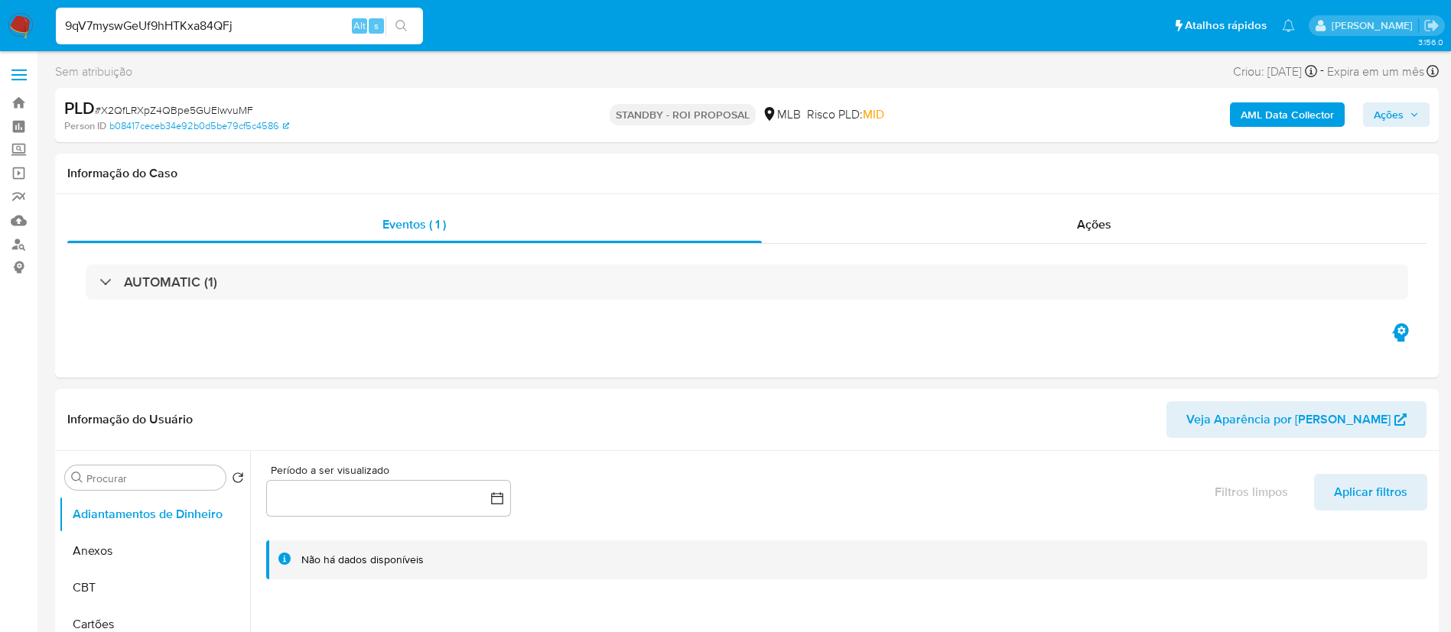
type input "9qV7myswGeUf9hHTKxa84QFj"
click at [408, 18] on button "search-icon" at bounding box center [400, 25] width 31 height 21
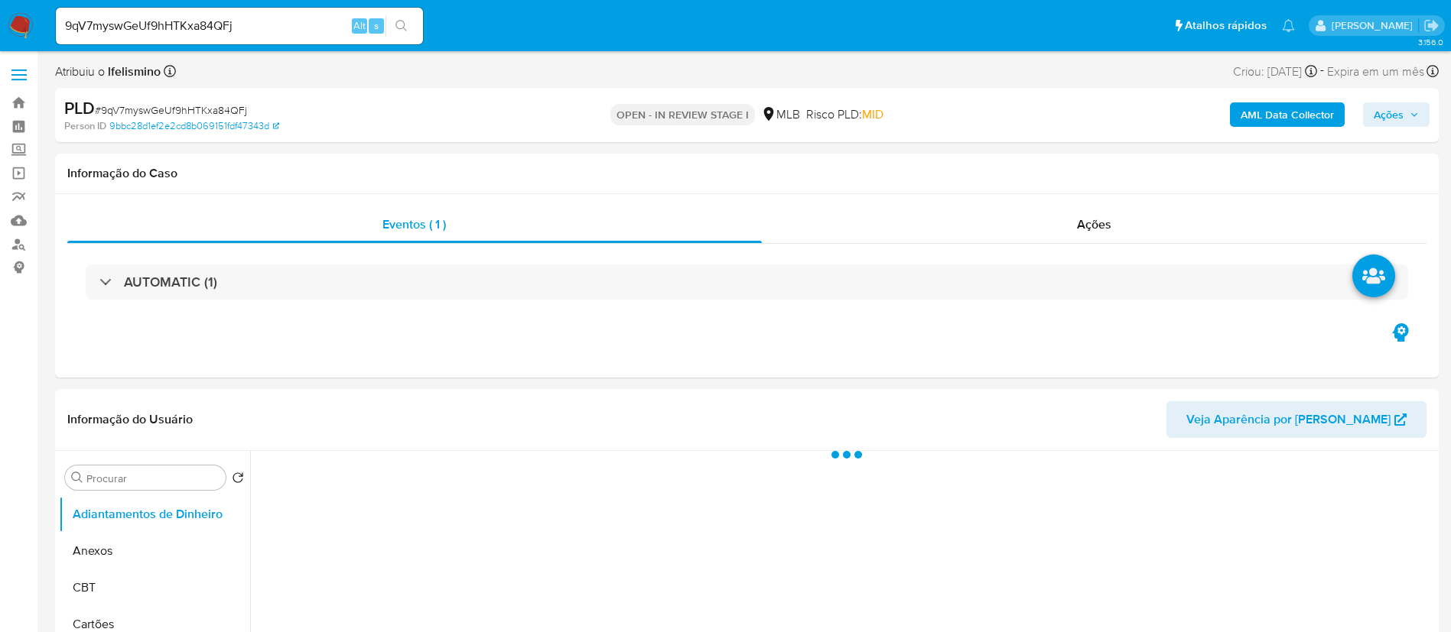
select select "10"
